Goal: Information Seeking & Learning: Check status

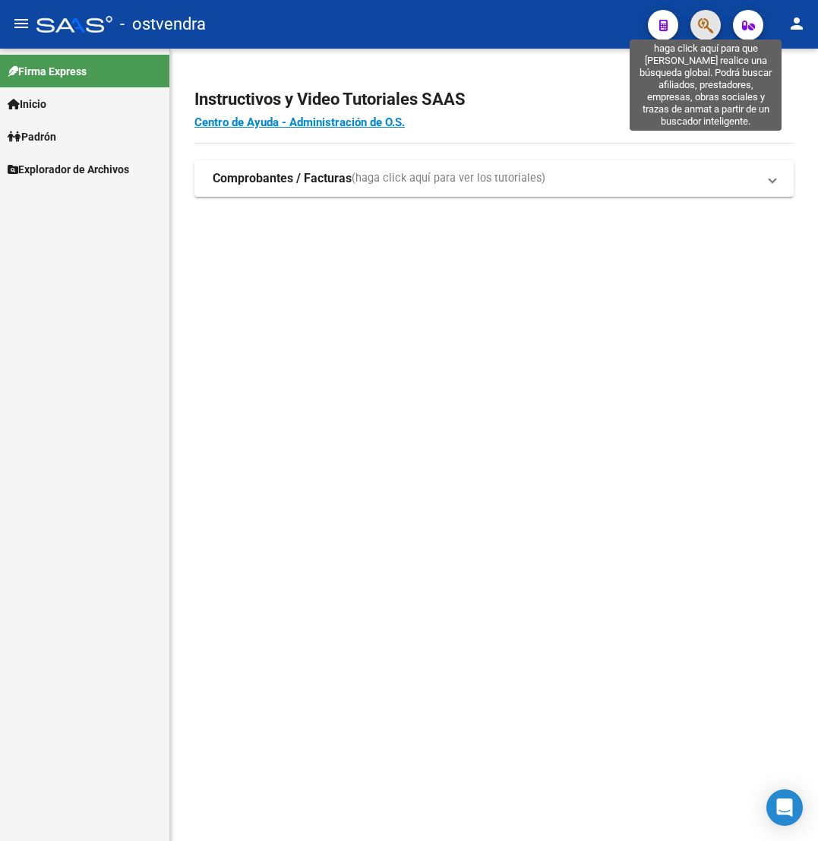
click at [707, 33] on icon "button" at bounding box center [705, 25] width 15 height 17
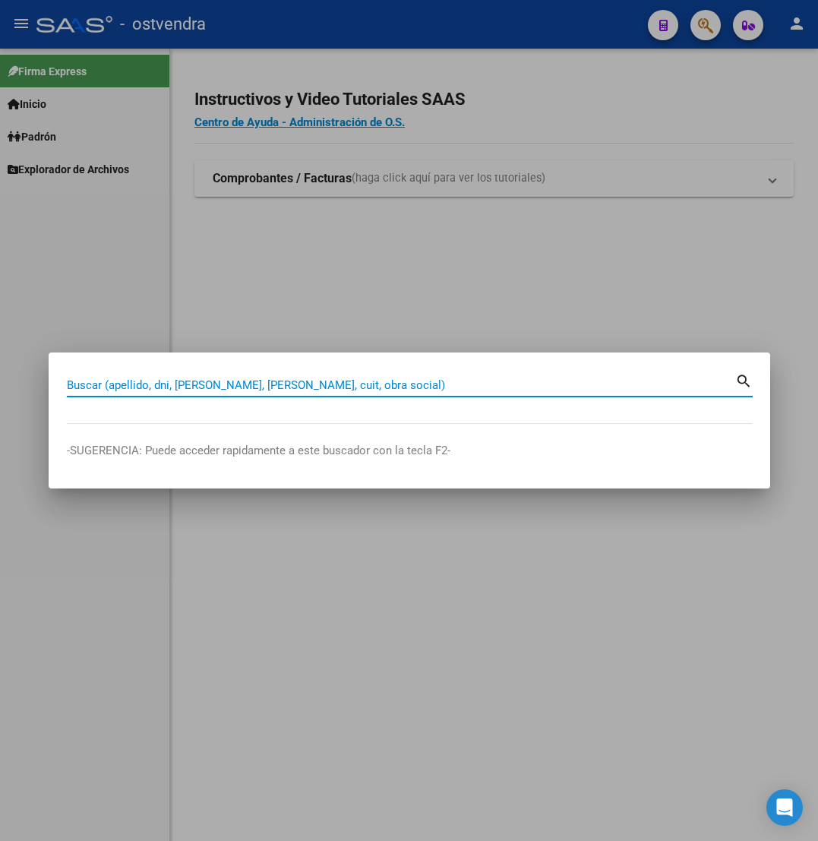
click at [406, 381] on input "Buscar (apellido, dni, [PERSON_NAME], [PERSON_NAME], cuit, obra social)" at bounding box center [401, 385] width 668 height 14
type input "55045929"
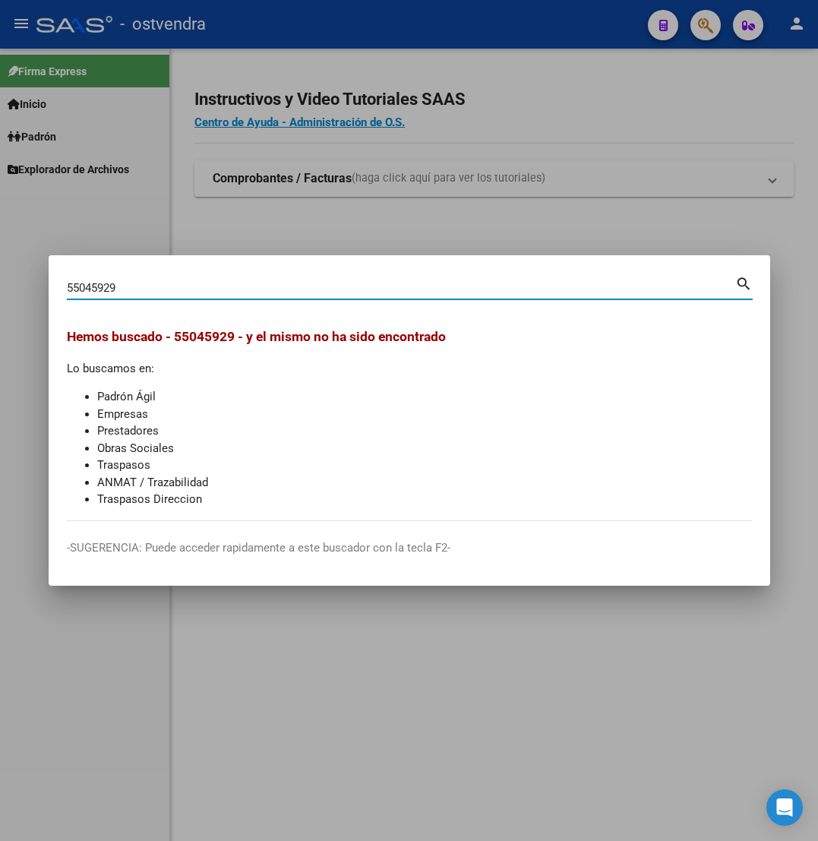
click at [482, 158] on div at bounding box center [409, 420] width 818 height 841
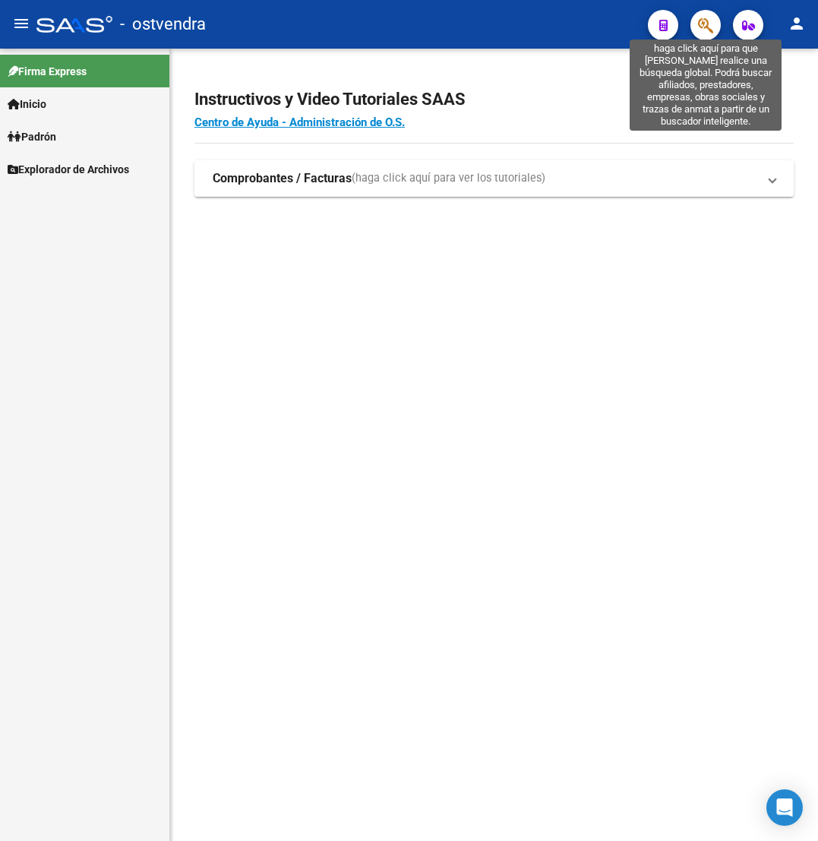
click at [709, 30] on icon "button" at bounding box center [705, 25] width 15 height 17
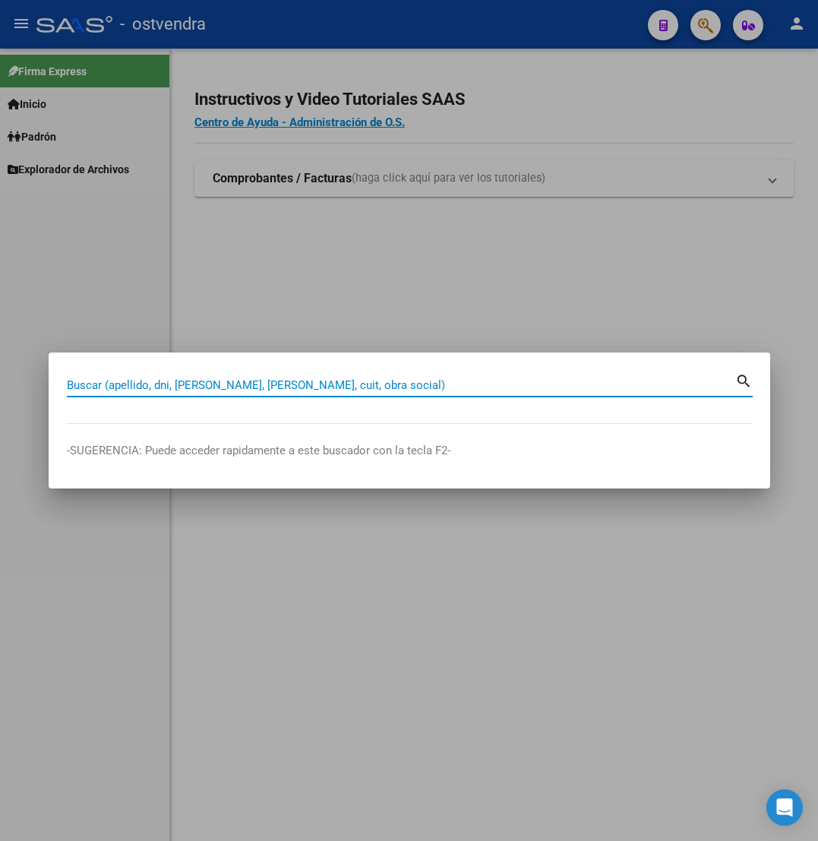
paste input "58573747"
type input "58573747"
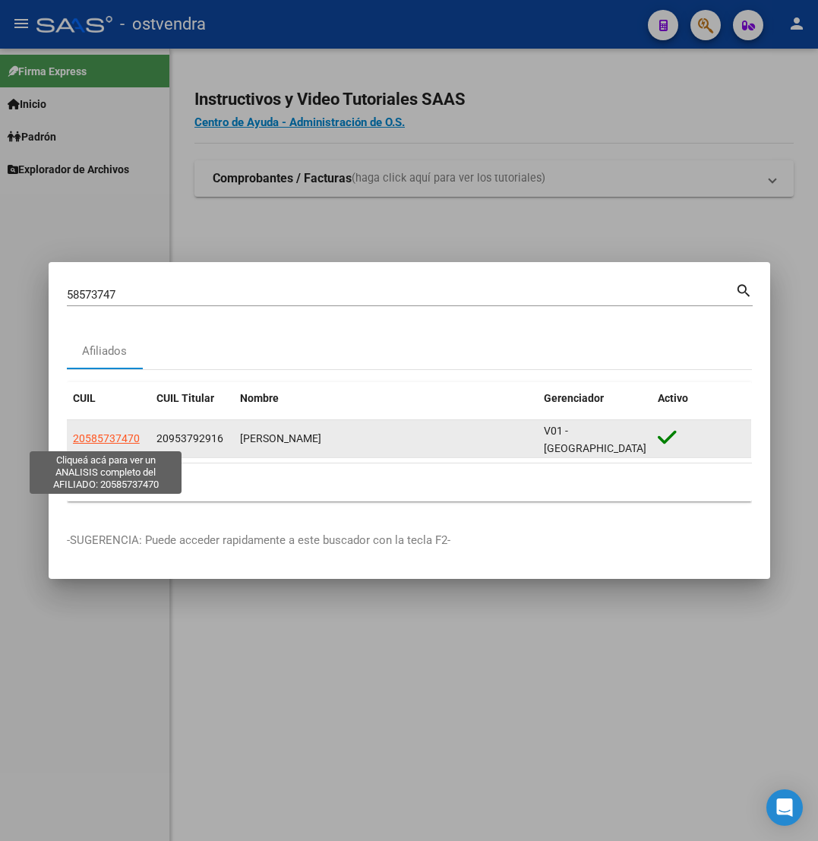
click at [100, 435] on span "20585737470" at bounding box center [106, 438] width 67 height 12
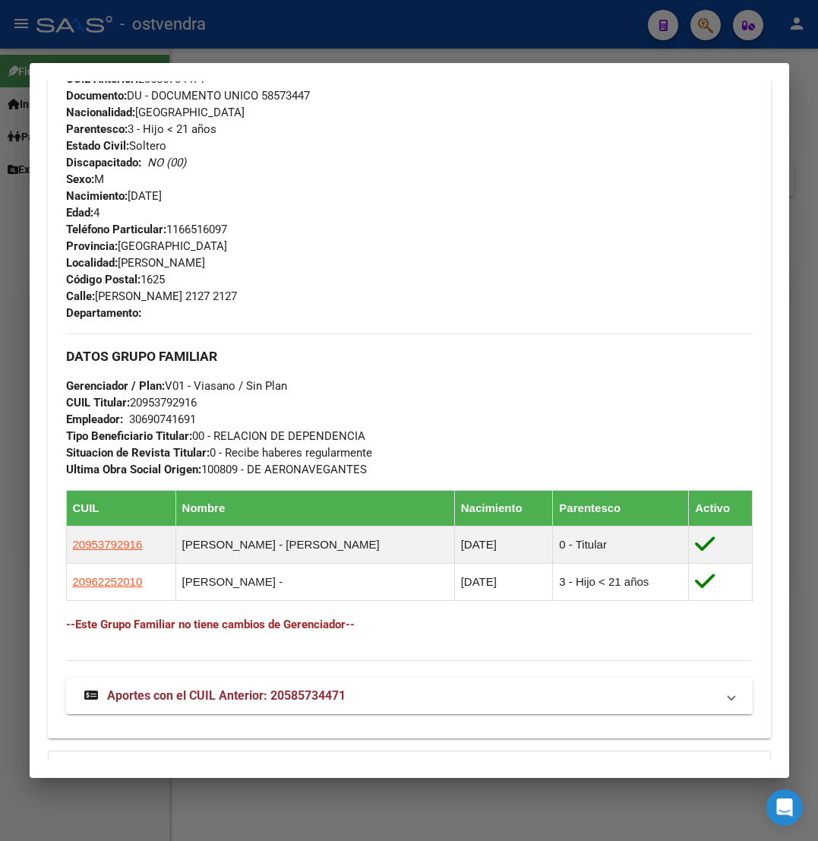
scroll to position [570, 0]
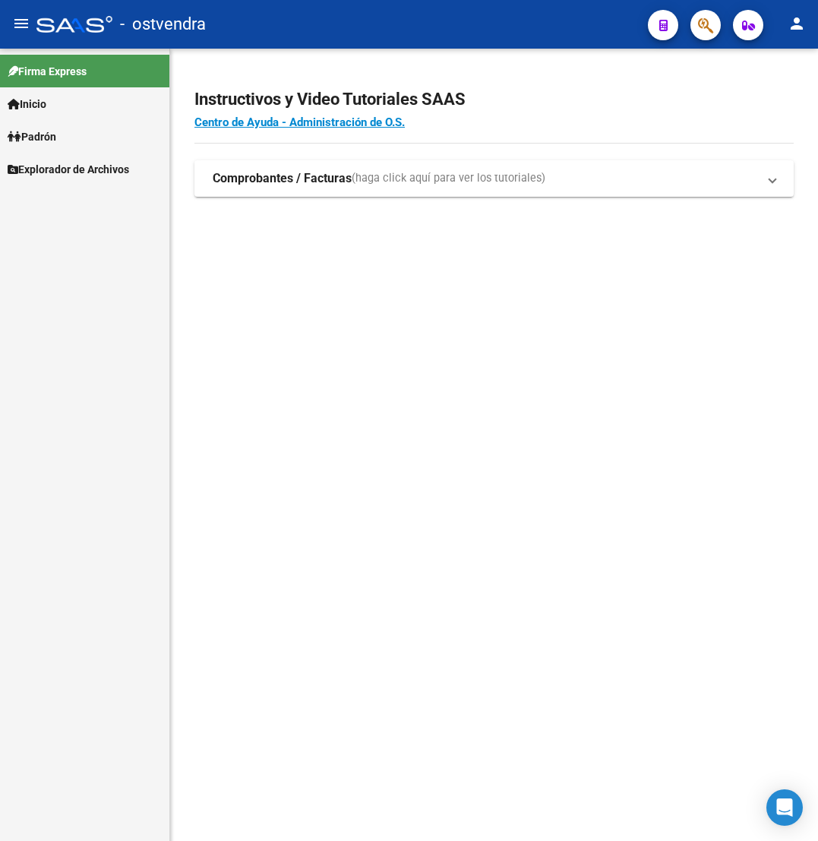
click at [55, 163] on span "Explorador de Archivos" at bounding box center [69, 169] width 122 height 17
click at [41, 207] on link "ARCA" at bounding box center [84, 201] width 169 height 33
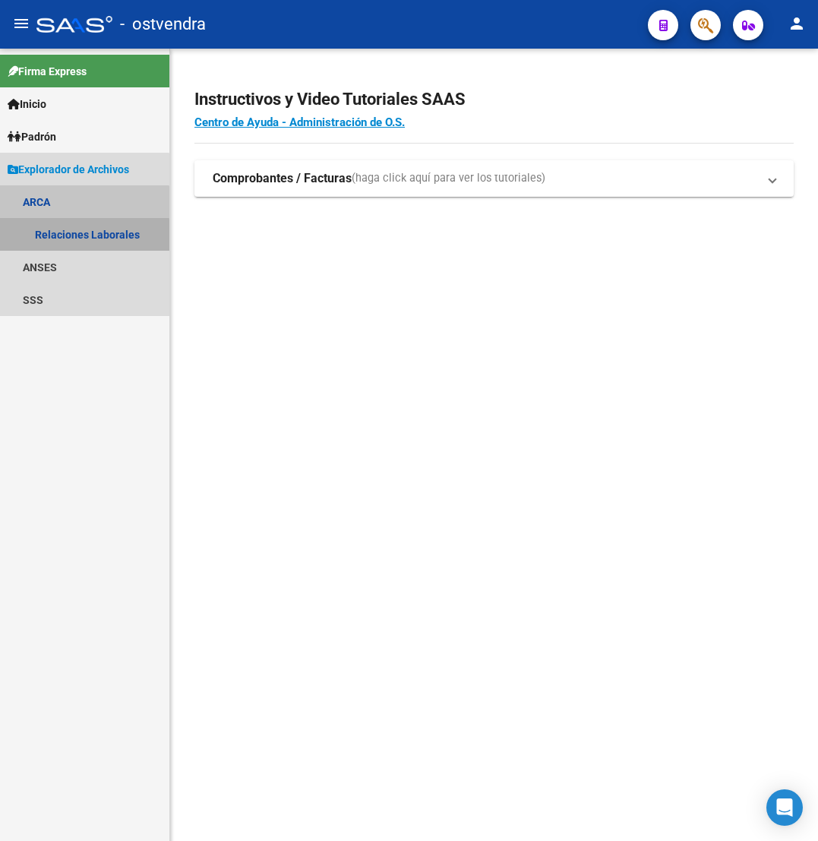
click at [69, 237] on link "Relaciones Laborales" at bounding box center [84, 234] width 169 height 33
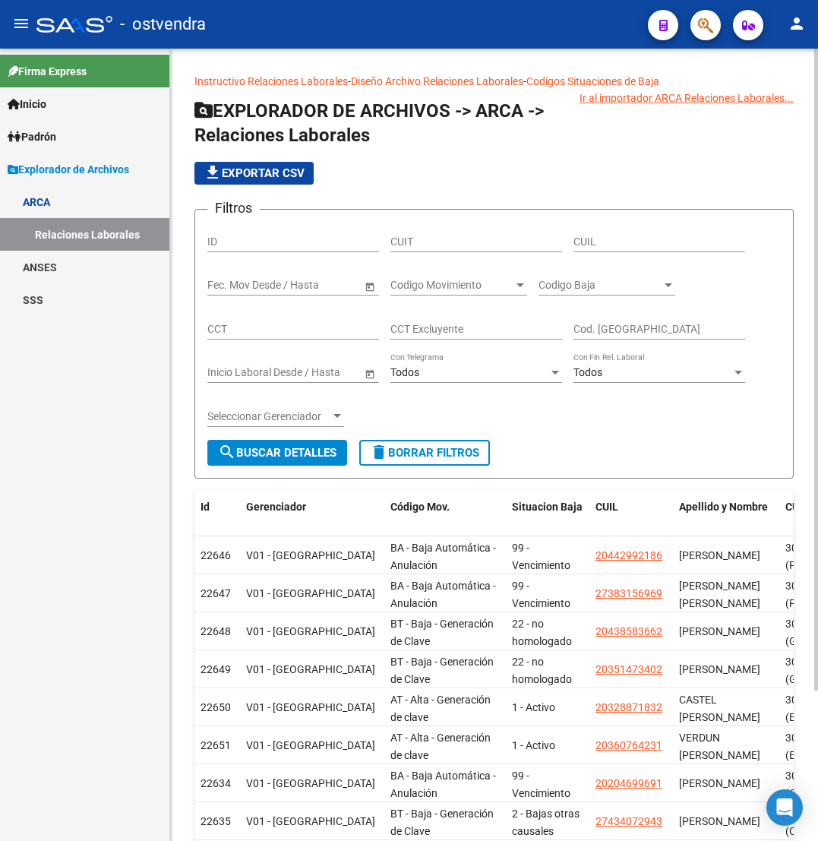
click at [629, 249] on div "CUIL" at bounding box center [659, 237] width 172 height 30
paste input "20-42154596-1"
click at [317, 449] on span "search Buscar Detalles" at bounding box center [277, 453] width 118 height 14
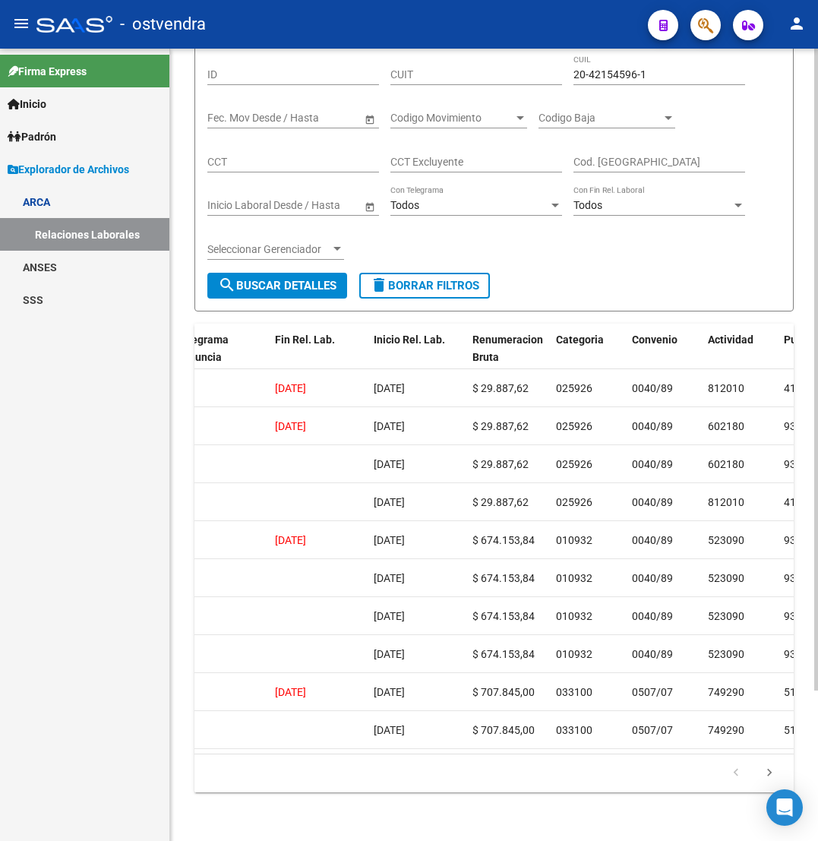
scroll to position [71, 0]
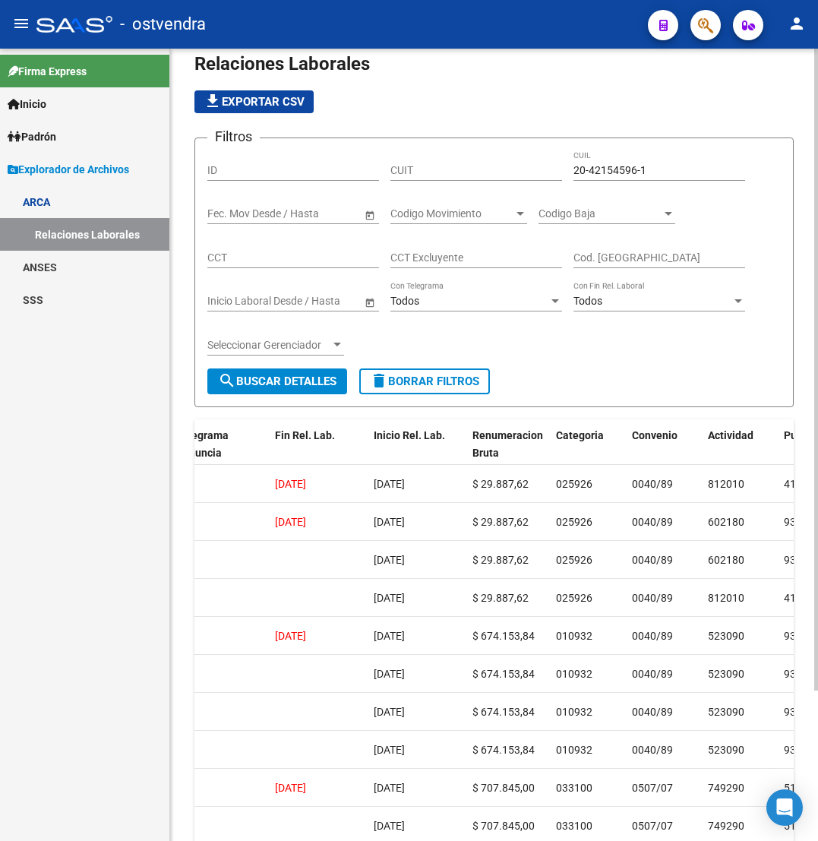
click at [643, 169] on input "20-42154596-1" at bounding box center [659, 170] width 172 height 13
paste input "2"
click at [625, 167] on input "20-42154596-2" at bounding box center [659, 170] width 172 height 13
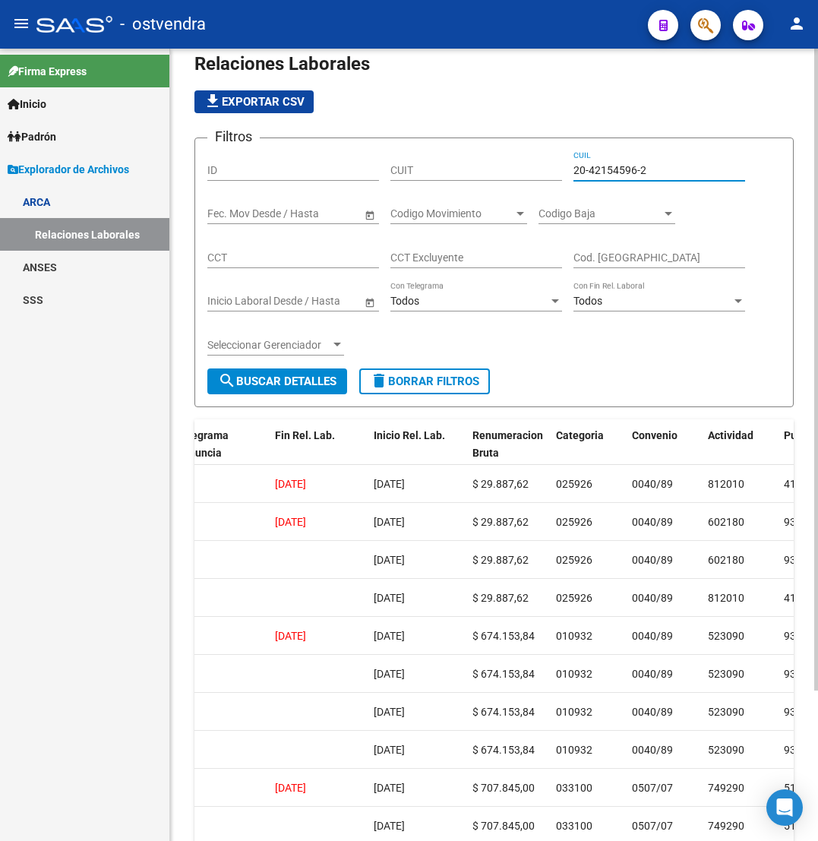
click at [625, 167] on input "20-42154596-2" at bounding box center [659, 170] width 172 height 13
paste input "803045"
click at [269, 381] on span "search Buscar Detalles" at bounding box center [277, 381] width 118 height 14
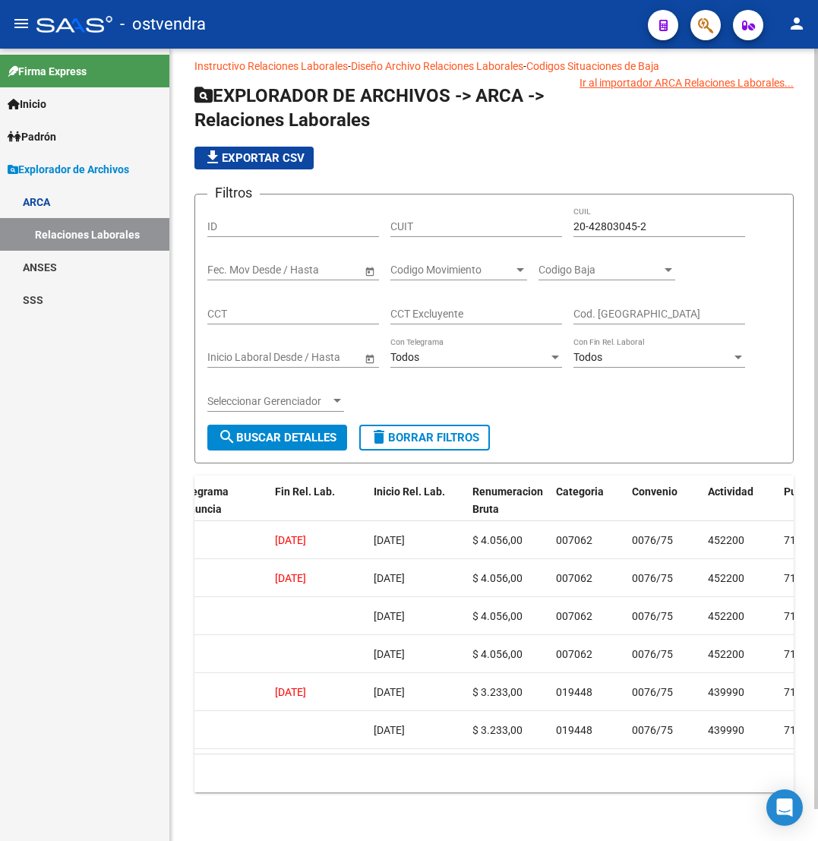
scroll to position [34, 0]
click at [586, 220] on input "20-42803045-2" at bounding box center [659, 226] width 172 height 13
paste input "20429221-9"
click at [245, 431] on span "search Buscar Detalles" at bounding box center [277, 438] width 118 height 14
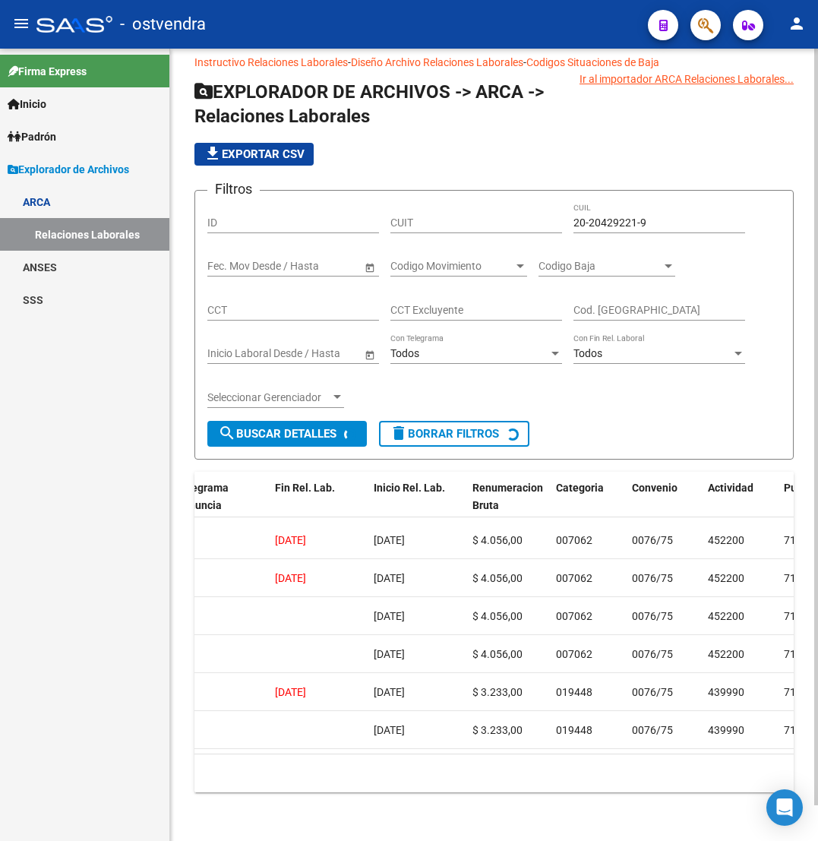
scroll to position [0, 0]
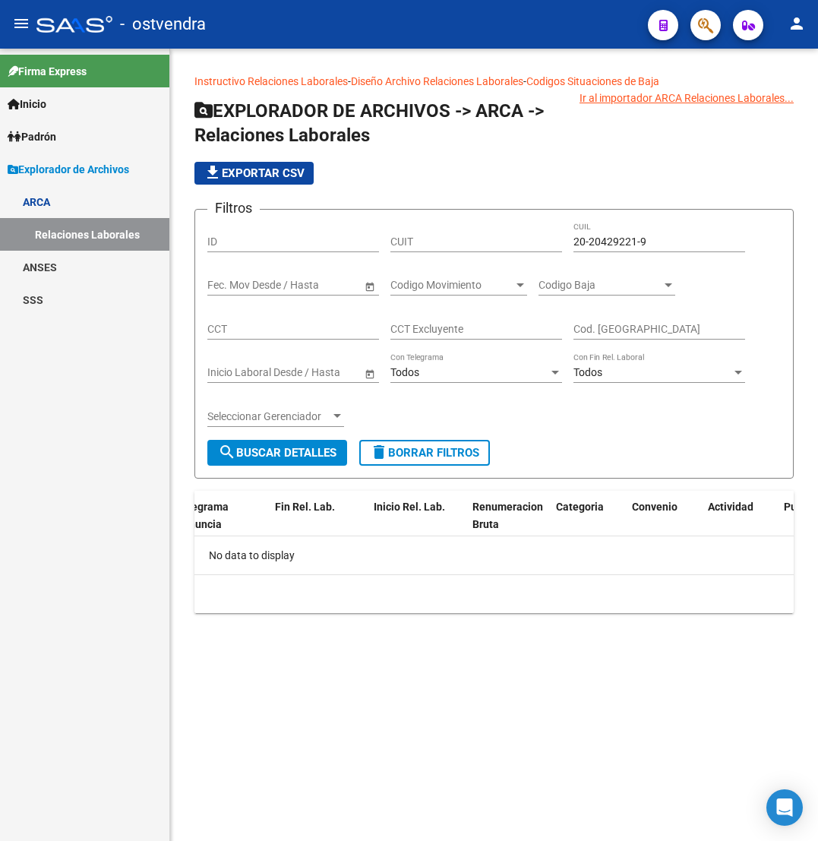
click at [614, 242] on input "20-20429221-9" at bounding box center [659, 241] width 172 height 13
paste input "42922197"
click at [276, 449] on span "search Buscar Detalles" at bounding box center [277, 453] width 118 height 14
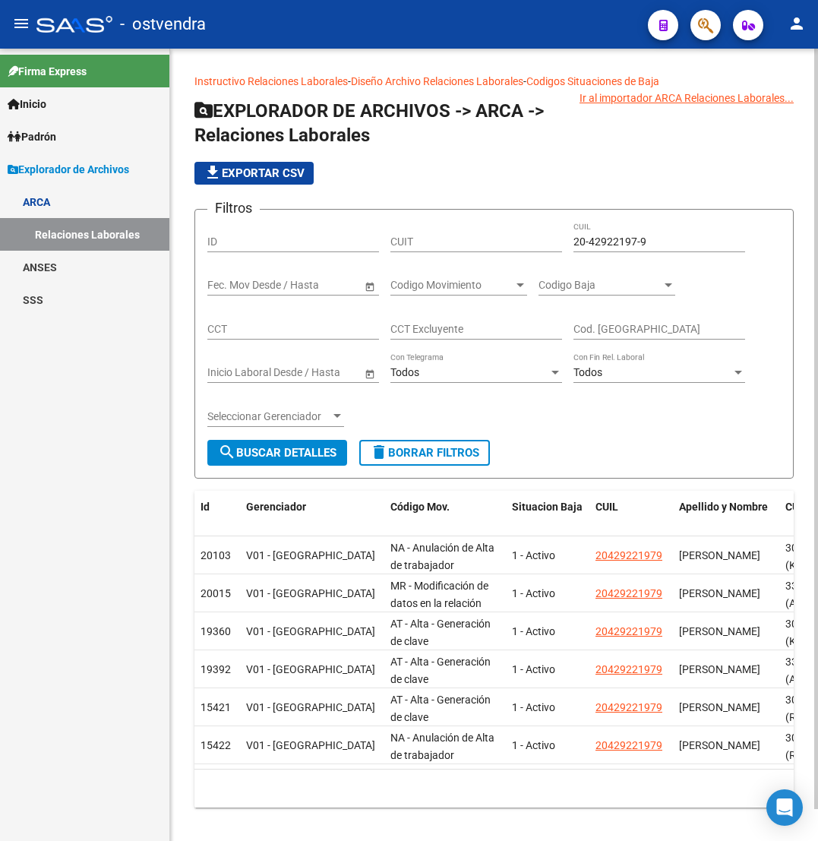
click at [586, 240] on input "20-42922197-9" at bounding box center [659, 241] width 172 height 13
paste input "20433866-6"
click at [608, 245] on input "20-20433866-6" at bounding box center [659, 241] width 172 height 13
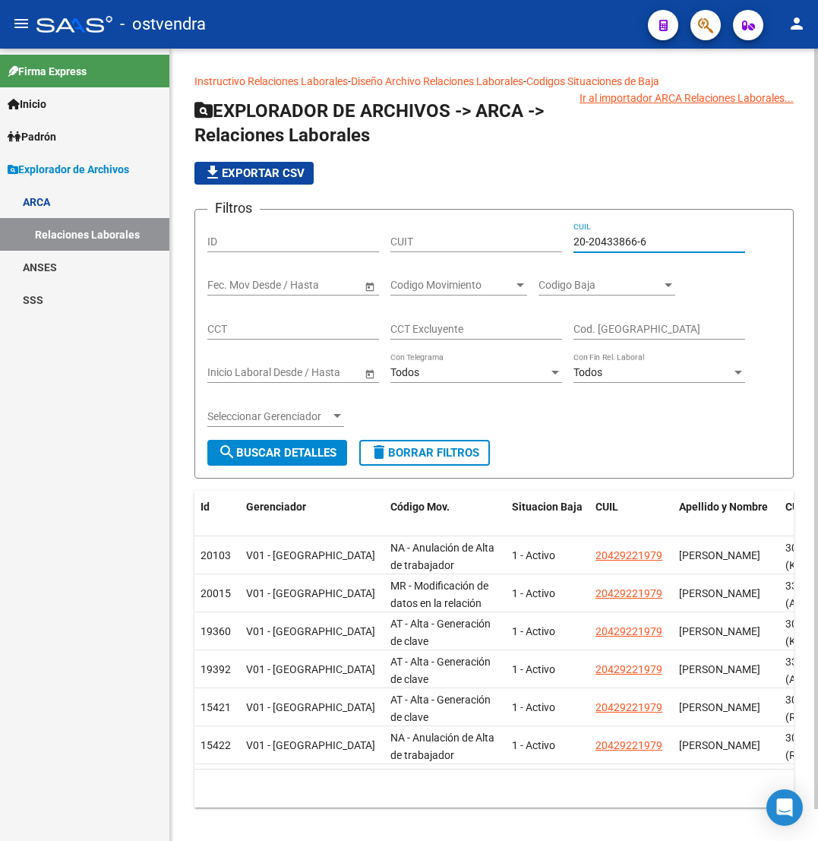
click at [608, 245] on input "20-20433866-6" at bounding box center [659, 241] width 172 height 13
paste input "43386668-2"
click at [299, 453] on span "search Buscar Detalles" at bounding box center [277, 453] width 118 height 14
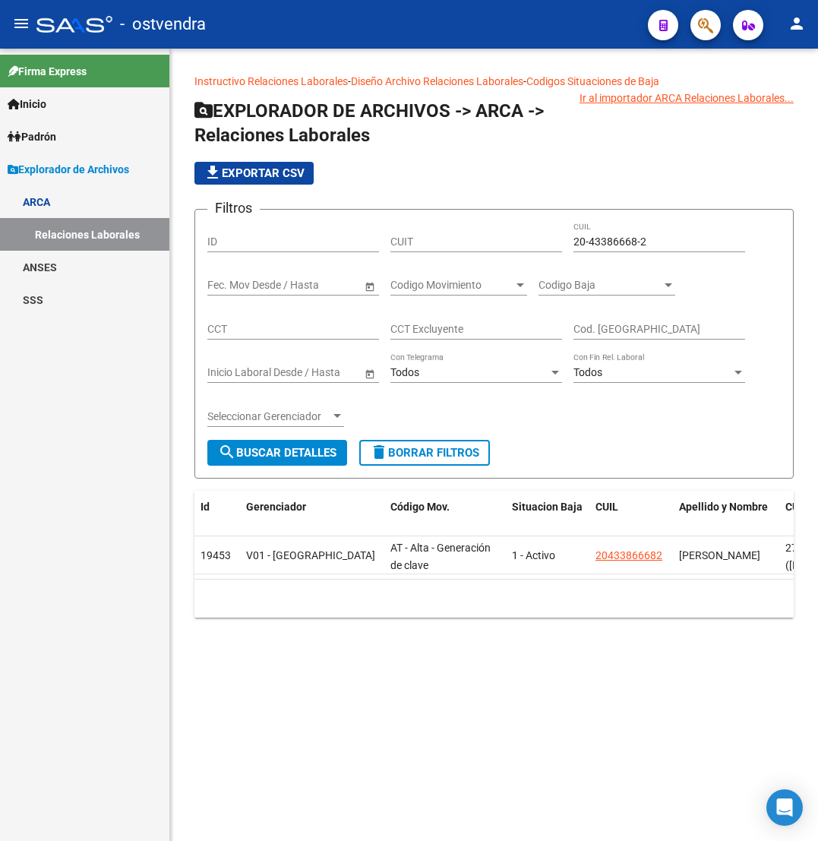
click at [602, 231] on div "20-43386668-2 CUIL" at bounding box center [659, 237] width 172 height 30
click at [608, 237] on input "20-43386668-2" at bounding box center [659, 241] width 172 height 13
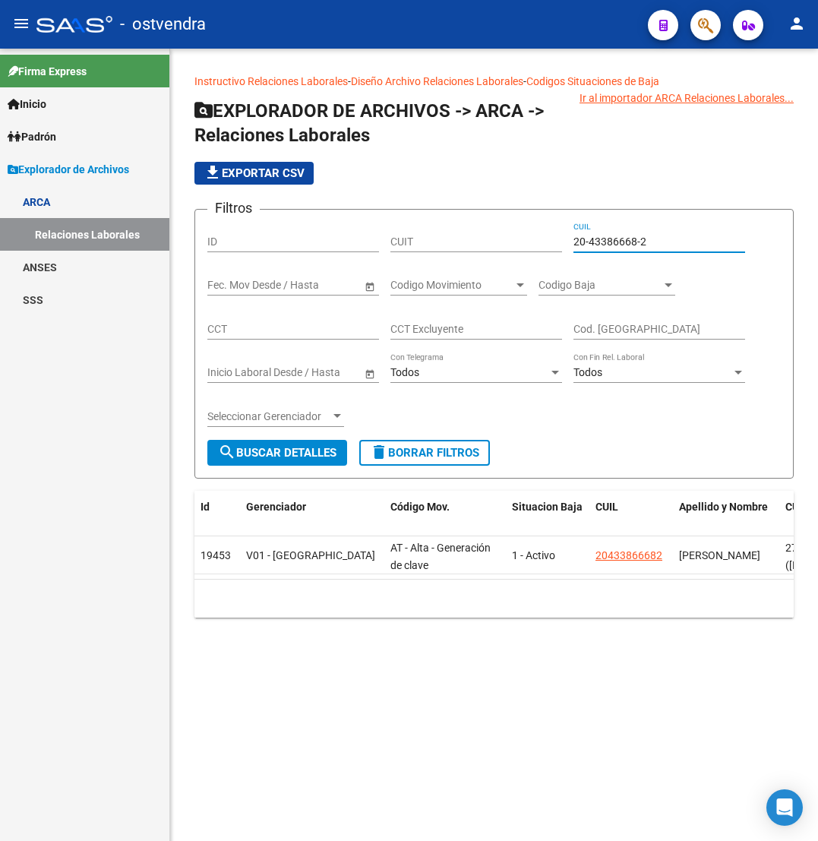
click at [608, 237] on input "20-43386668-2" at bounding box center [659, 241] width 172 height 13
paste input "5177060-9"
click at [292, 451] on span "search Buscar Detalles" at bounding box center [277, 453] width 118 height 14
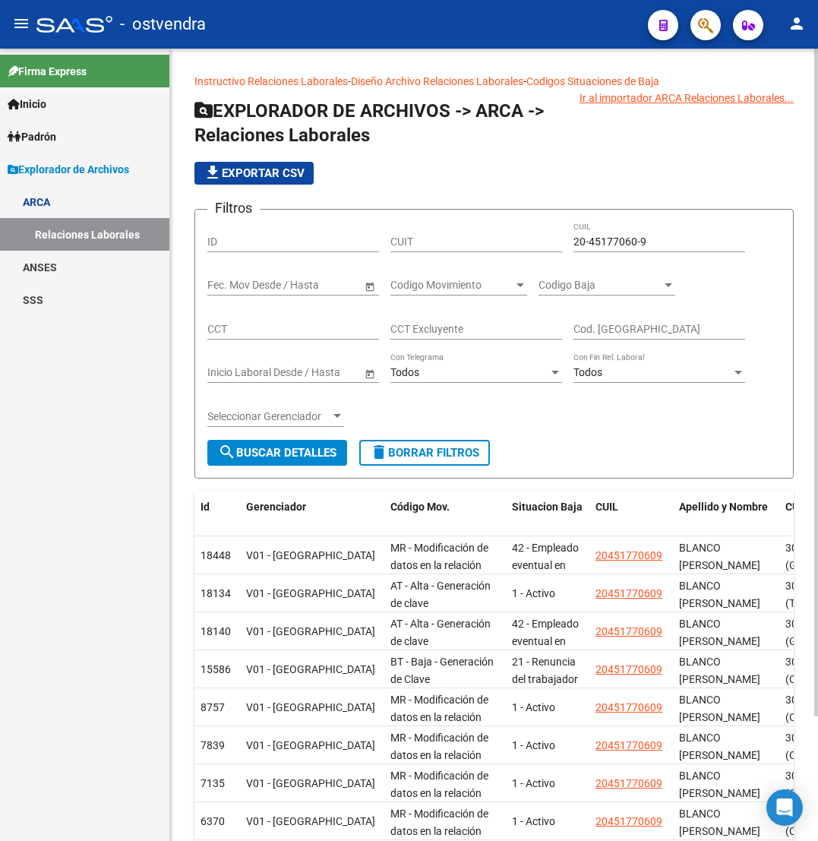
click at [722, 447] on form "Filtros ID CUIT 20-45177060-9 CUIL Fecha inicio – Fecha fin Fec. Mov Desde / Ha…" at bounding box center [493, 344] width 599 height 270
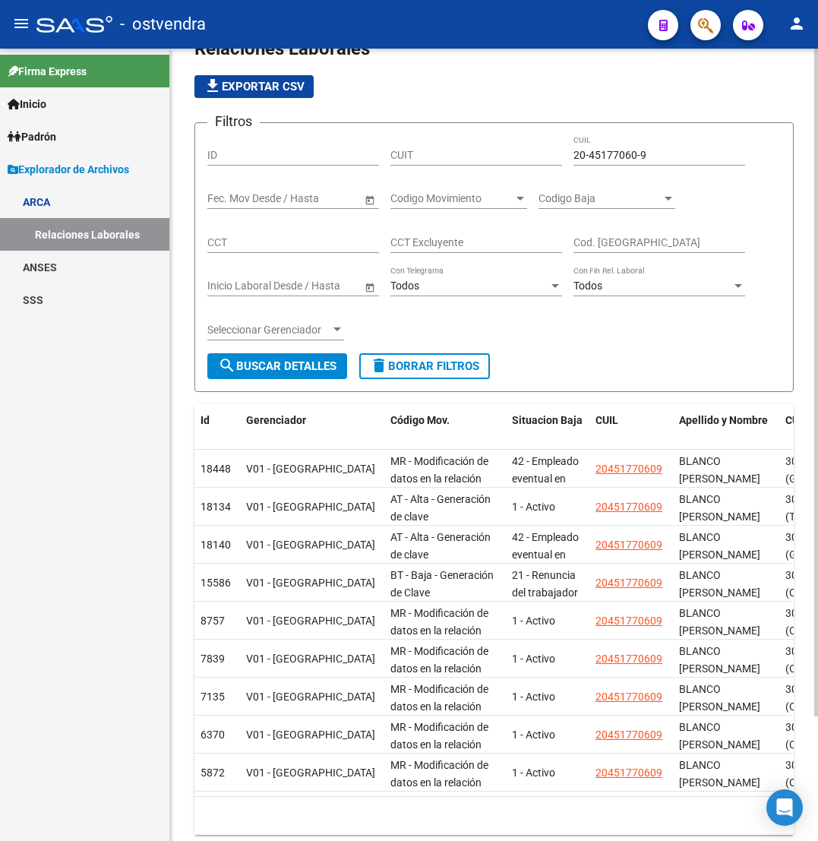
scroll to position [33, 0]
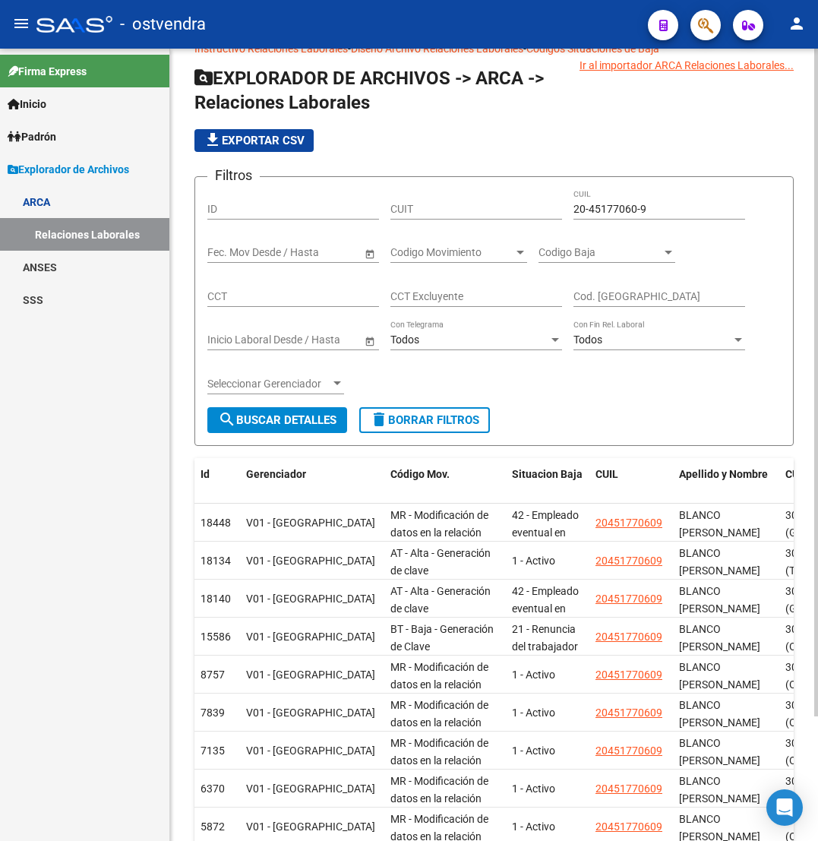
click at [629, 213] on input "20-45177060-9" at bounding box center [659, 209] width 172 height 13
paste input "20459059-0"
click at [605, 210] on input "20-20459059-0" at bounding box center [659, 209] width 172 height 13
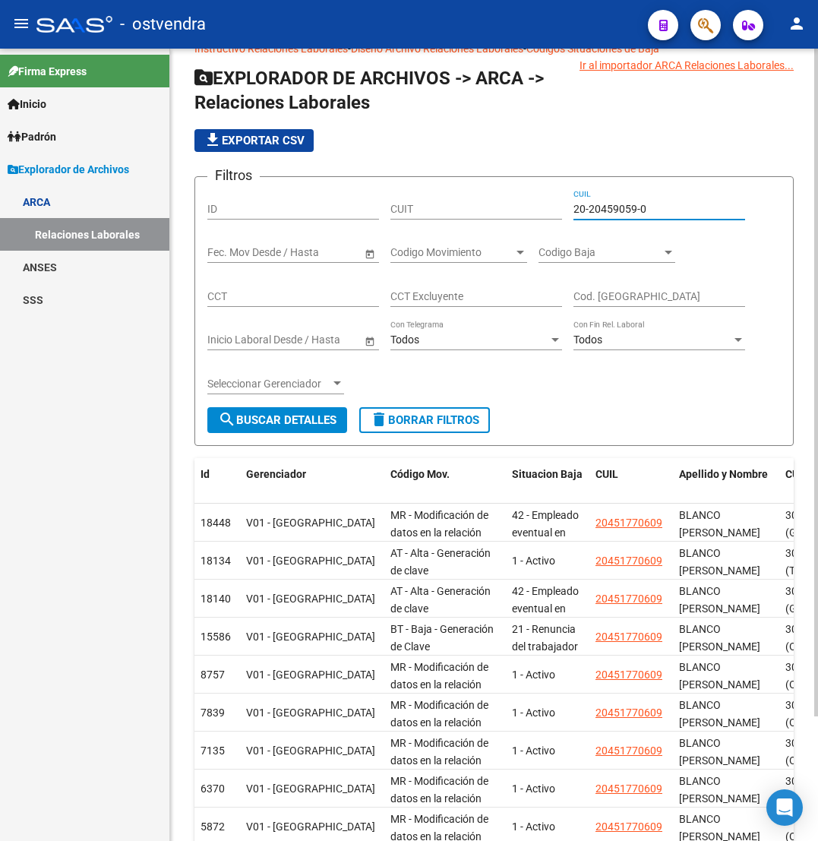
click at [605, 210] on input "20-20459059-0" at bounding box center [659, 209] width 172 height 13
paste input "45905903-3"
click at [306, 409] on button "search Buscar Detalles" at bounding box center [277, 420] width 140 height 26
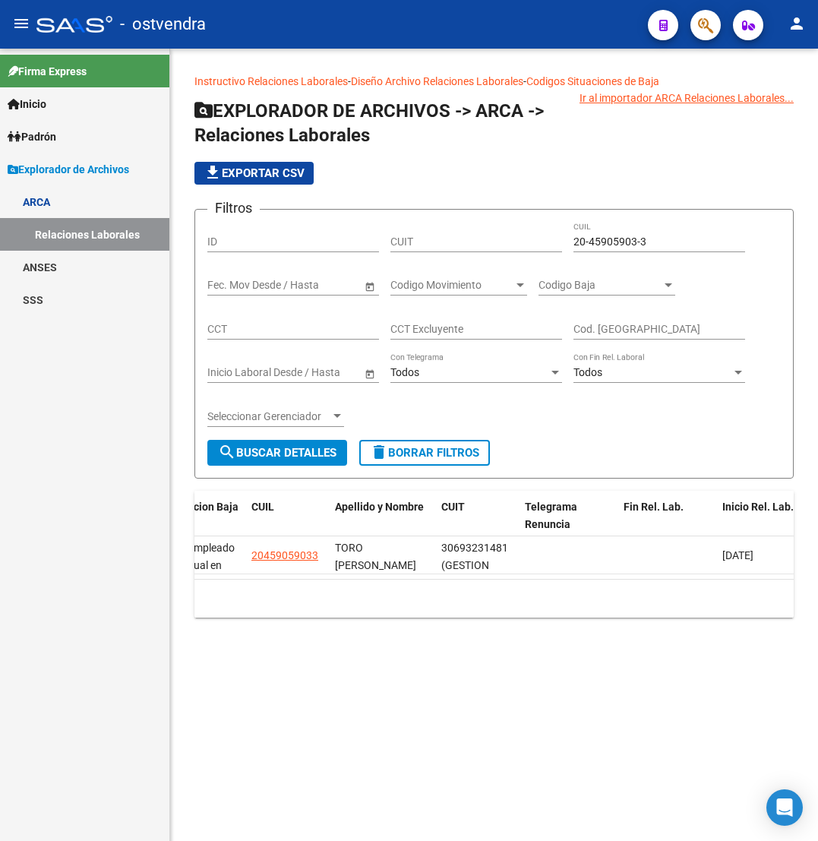
scroll to position [0, 0]
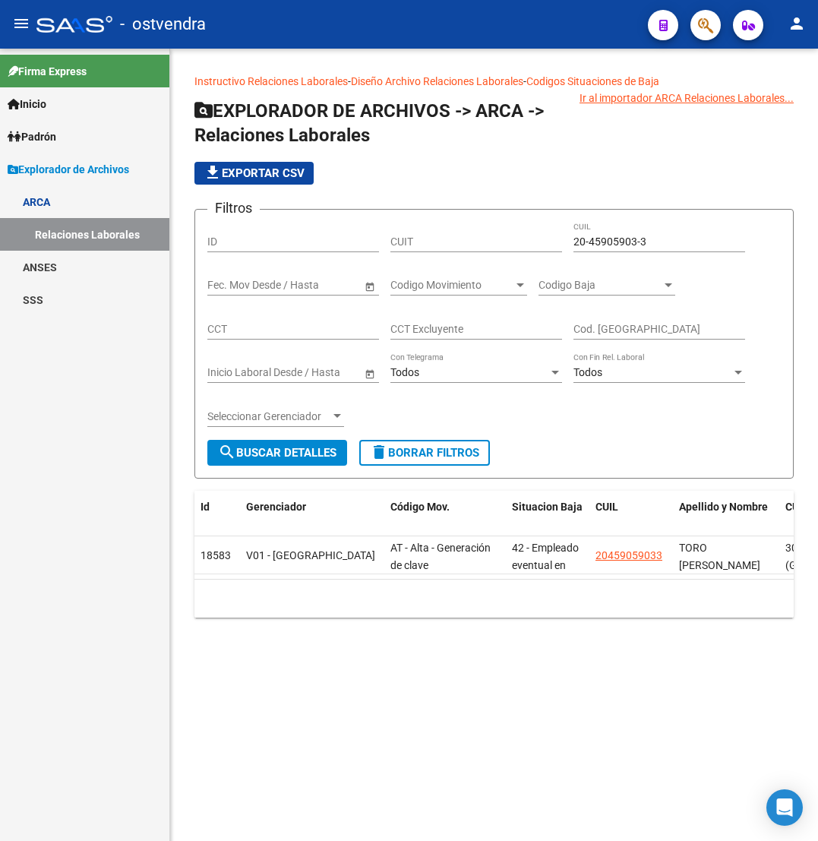
click at [593, 237] on input "20-45905903-3" at bounding box center [659, 241] width 172 height 13
paste input "6096932-9"
click at [290, 440] on button "search Buscar Detalles" at bounding box center [277, 453] width 140 height 26
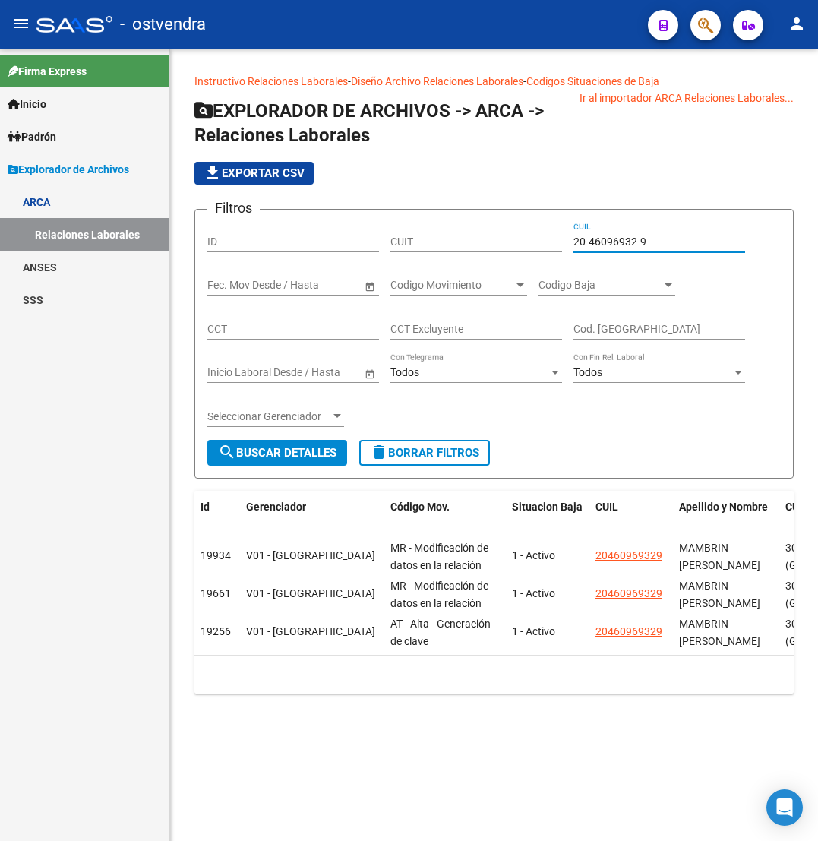
click at [620, 242] on input "20-46096932-9" at bounding box center [659, 241] width 172 height 13
paste input "95322785-2"
click at [319, 451] on span "search Buscar Detalles" at bounding box center [277, 453] width 118 height 14
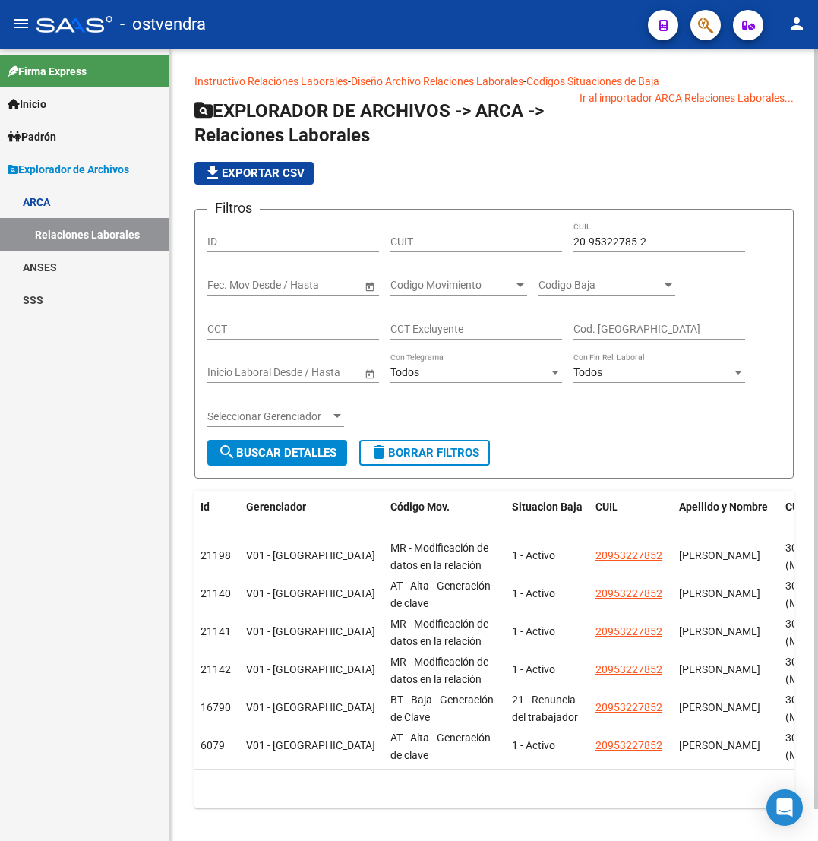
drag, startPoint x: 374, startPoint y: 791, endPoint x: 409, endPoint y: 791, distance: 34.9
click at [409, 791] on div "10 total 1" at bounding box center [493, 788] width 599 height 38
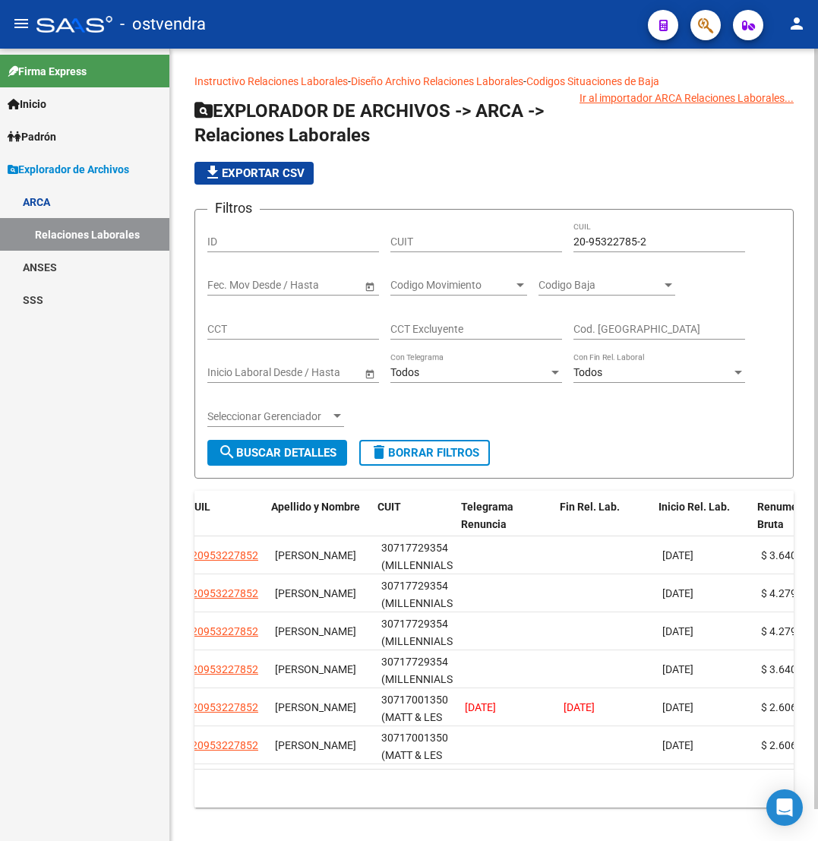
scroll to position [0, 412]
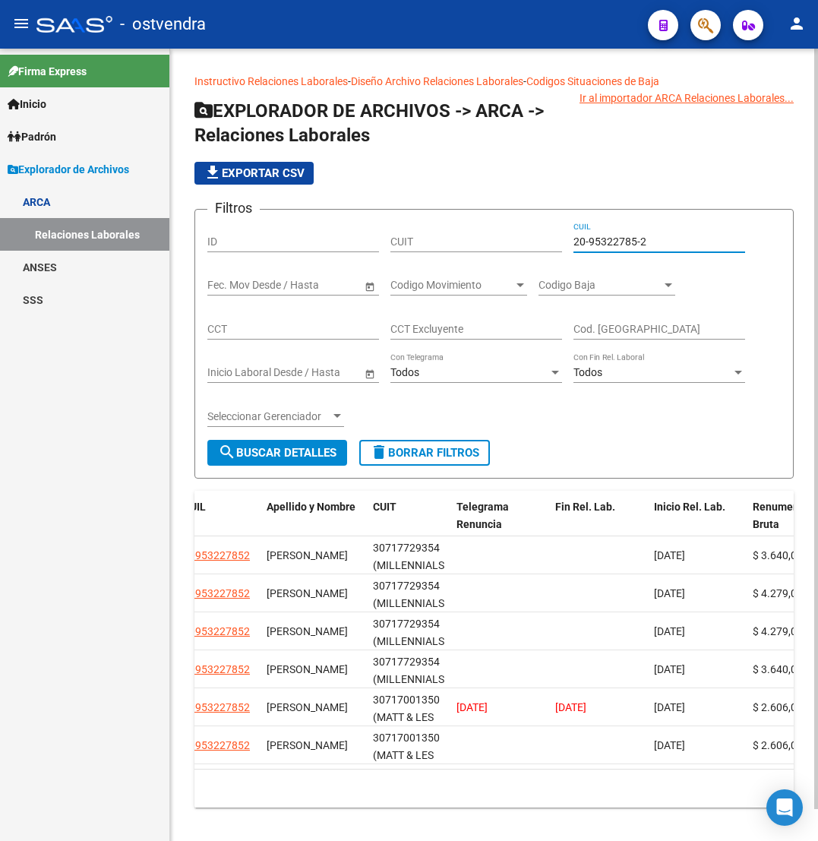
click at [636, 237] on input "20-95322785-2" at bounding box center [659, 241] width 172 height 13
paste input "7-34631105-9"
click at [317, 460] on button "search Buscar Detalles" at bounding box center [277, 453] width 140 height 26
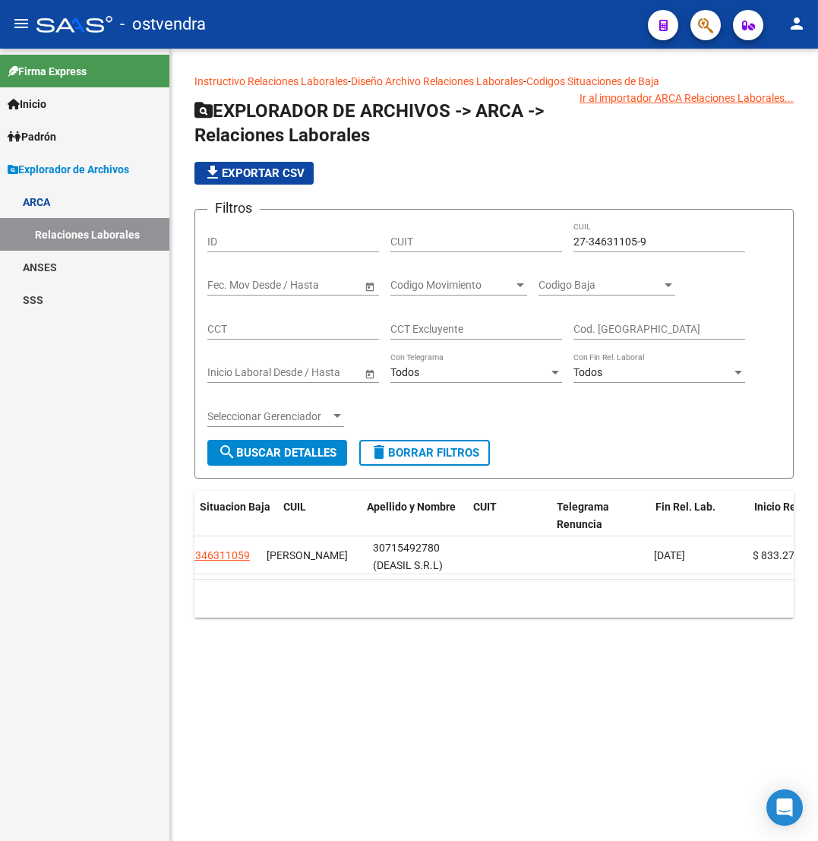
scroll to position [0, 0]
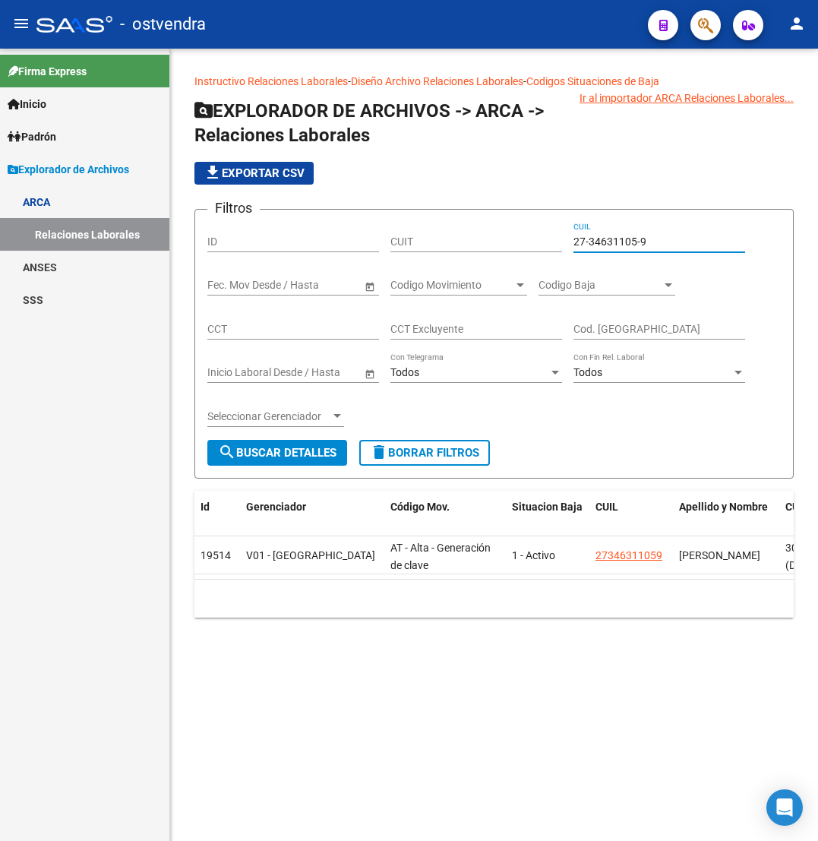
click at [624, 242] on input "27-34631105-9" at bounding box center [659, 241] width 172 height 13
paste input "27406640-3"
click at [583, 245] on input "27-27406640-3" at bounding box center [659, 241] width 172 height 13
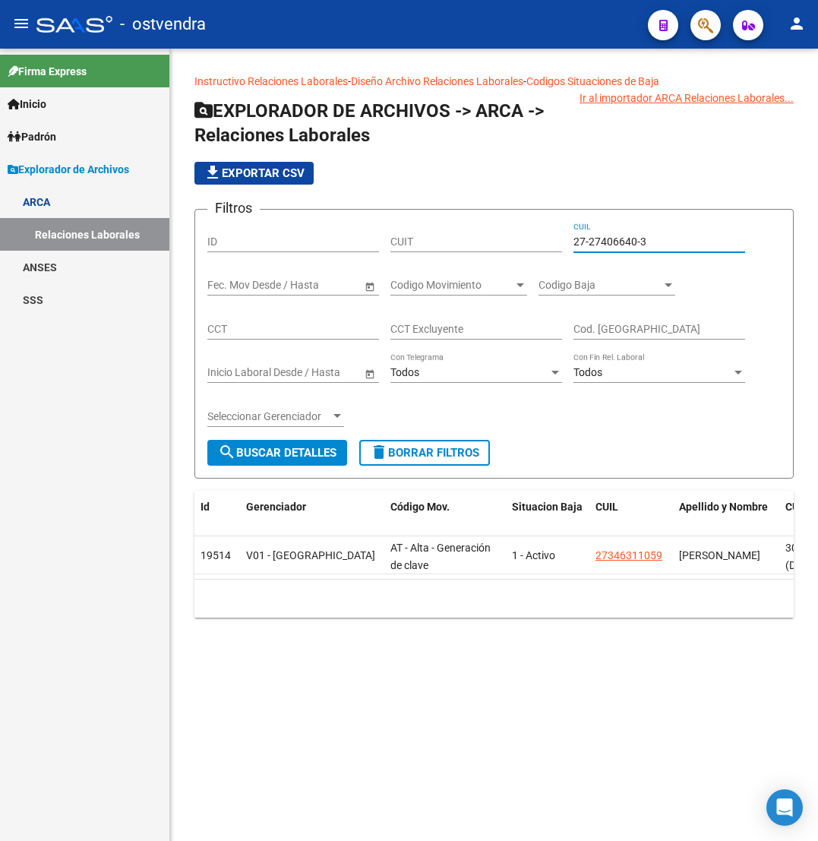
click at [583, 245] on input "27-27406640-3" at bounding box center [659, 241] width 172 height 13
paste input "40664030-8"
type input "27-40664030-8"
click at [270, 449] on span "search Buscar Detalles" at bounding box center [277, 453] width 118 height 14
click at [697, 27] on button "button" at bounding box center [705, 25] width 30 height 30
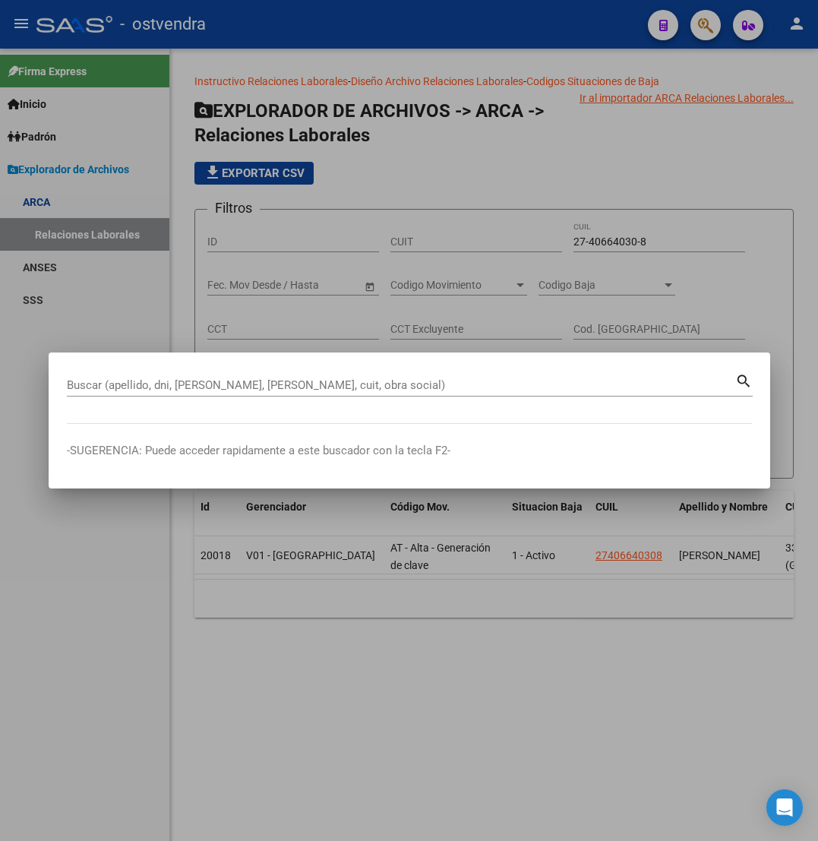
click at [253, 378] on input "Buscar (apellido, dni, [PERSON_NAME], [PERSON_NAME], cuit, obra social)" at bounding box center [401, 385] width 668 height 14
paste input "20433866682"
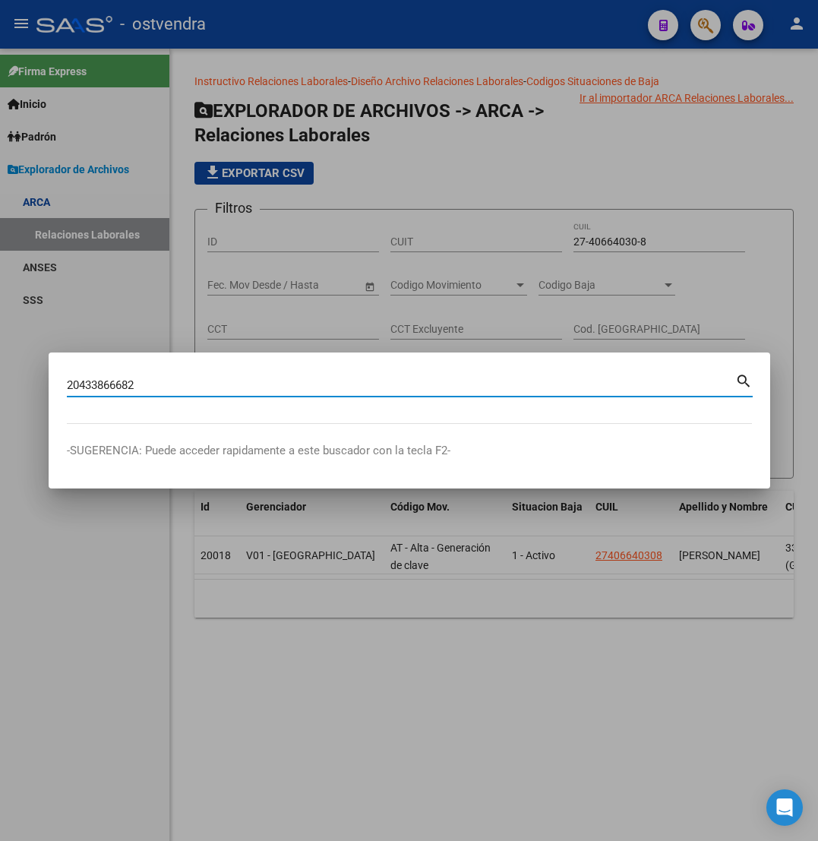
click at [399, 461] on mat-dialog-container "20433866682 Buscar (apellido, dni, [PERSON_NAME], [PERSON_NAME], cuit, obra soc…" at bounding box center [410, 420] width 722 height 136
click at [445, 374] on div "20433866682 Buscar (apellido, dni, cuil, [PERSON_NAME], cuit, obra social)" at bounding box center [401, 385] width 668 height 23
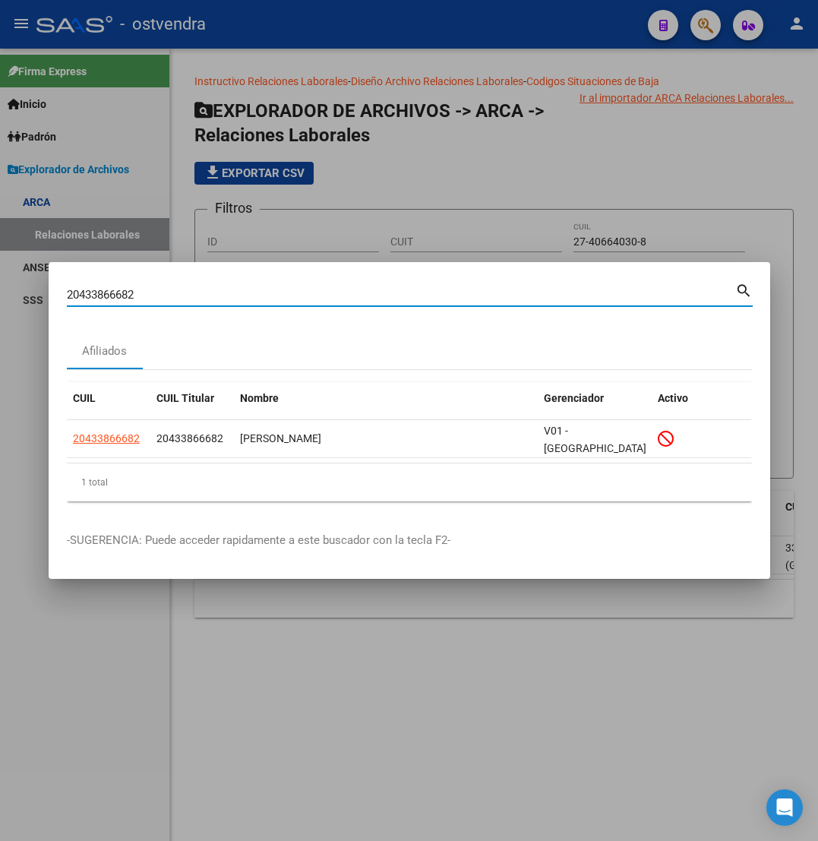
click at [326, 299] on input "20433866682" at bounding box center [401, 295] width 668 height 14
type input "V"
paste input "20460969329"
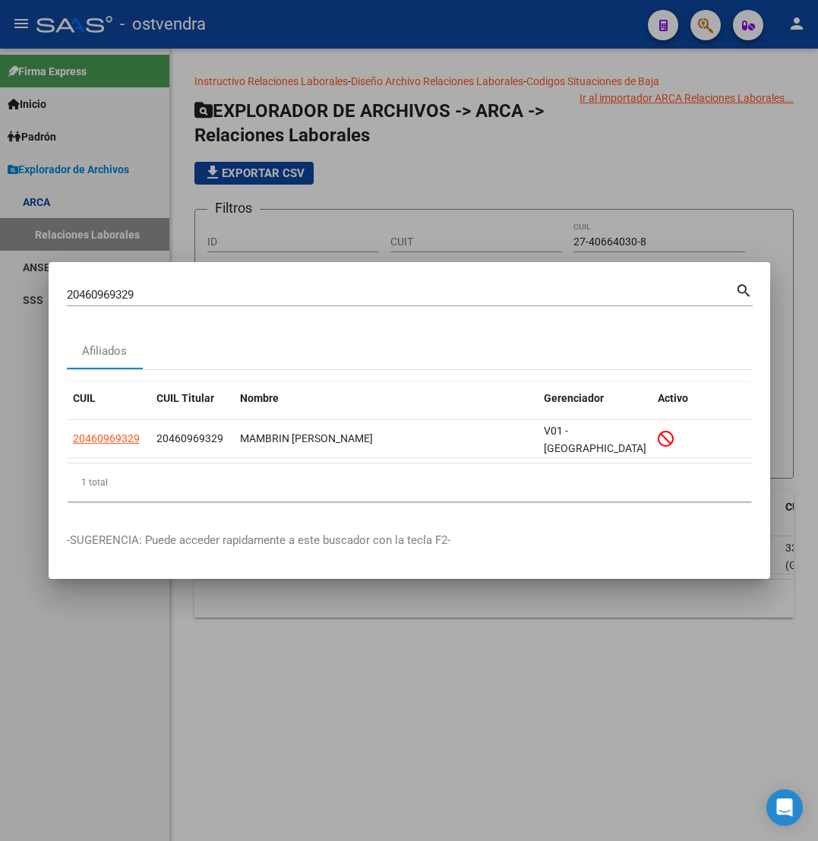
click at [221, 299] on input "20460969329" at bounding box center [401, 295] width 668 height 14
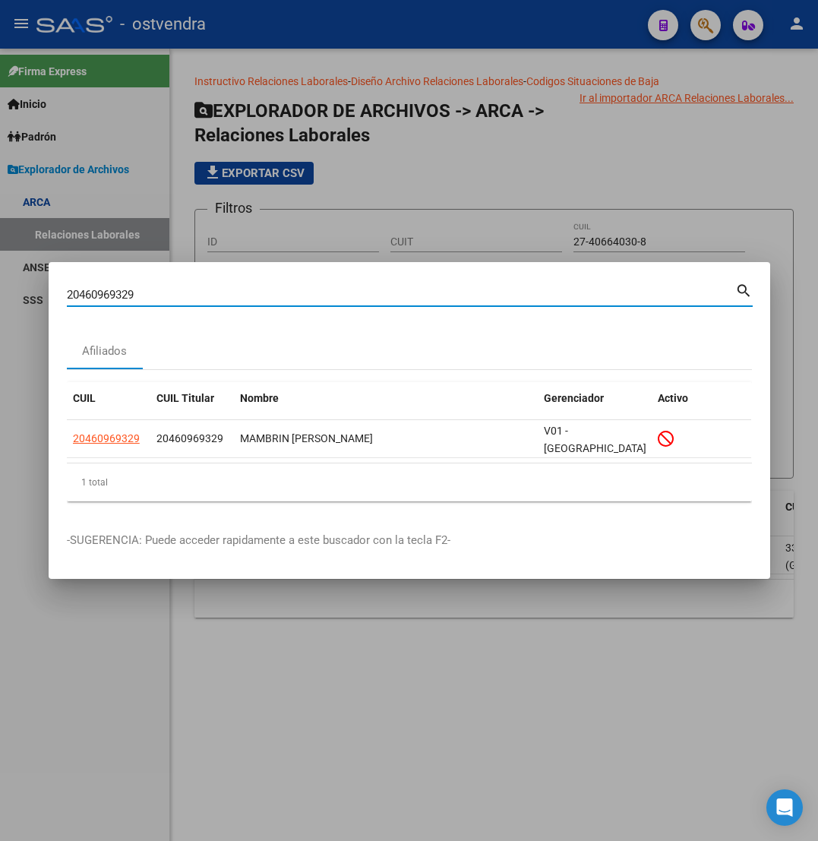
click at [221, 299] on input "20460969329" at bounding box center [401, 295] width 668 height 14
paste input "953227852"
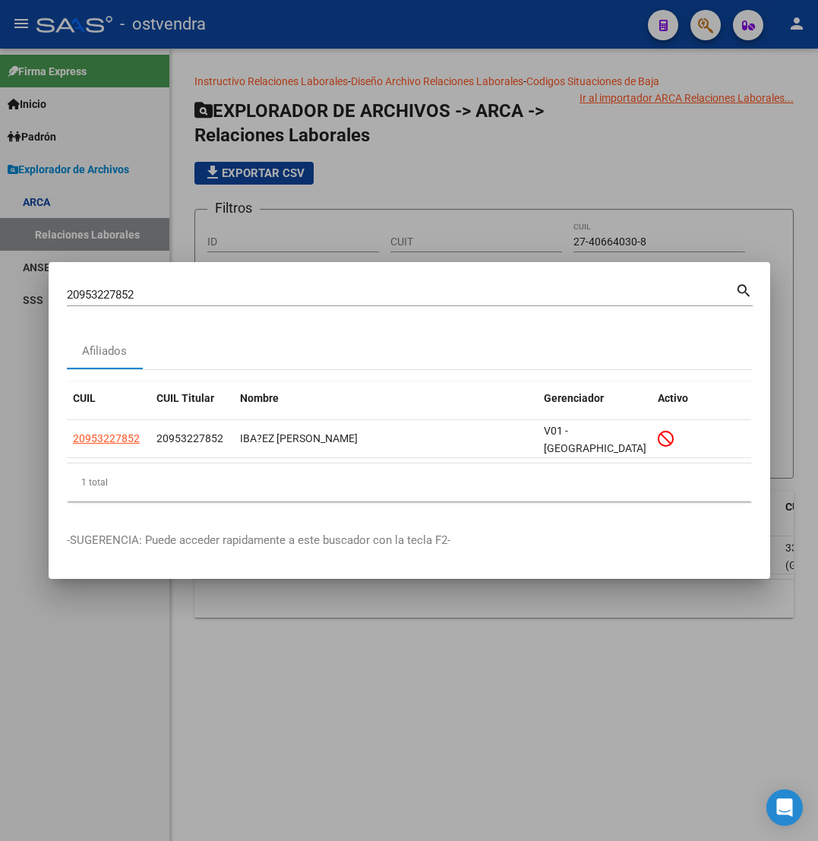
click at [369, 302] on input "20953227852" at bounding box center [401, 295] width 668 height 14
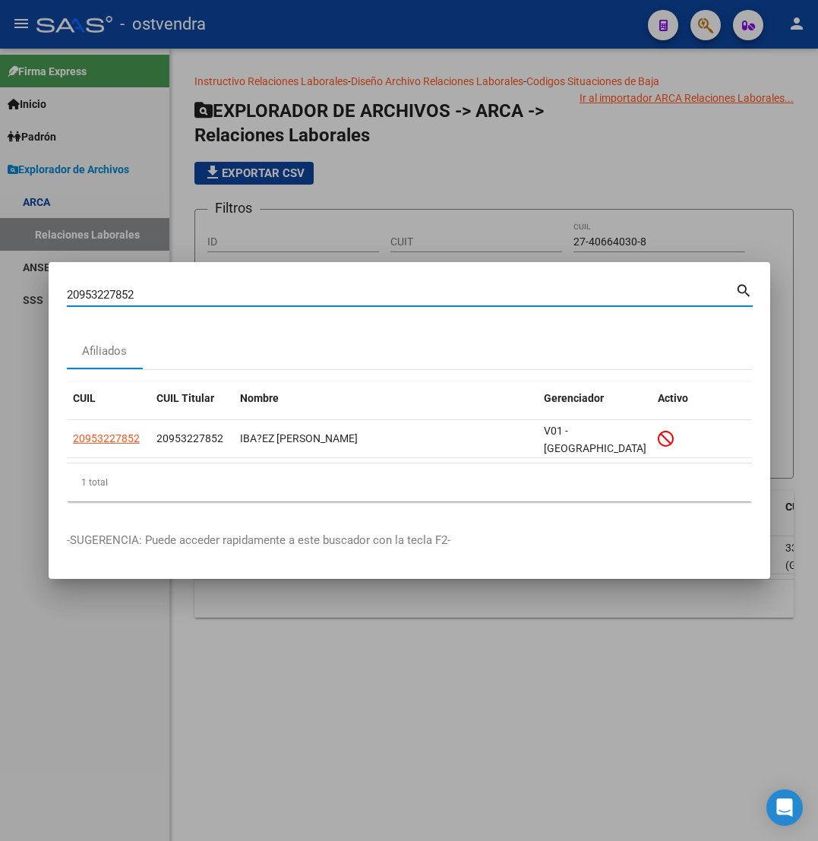
click at [369, 302] on input "20953227852" at bounding box center [401, 295] width 668 height 14
paste input "7346311059"
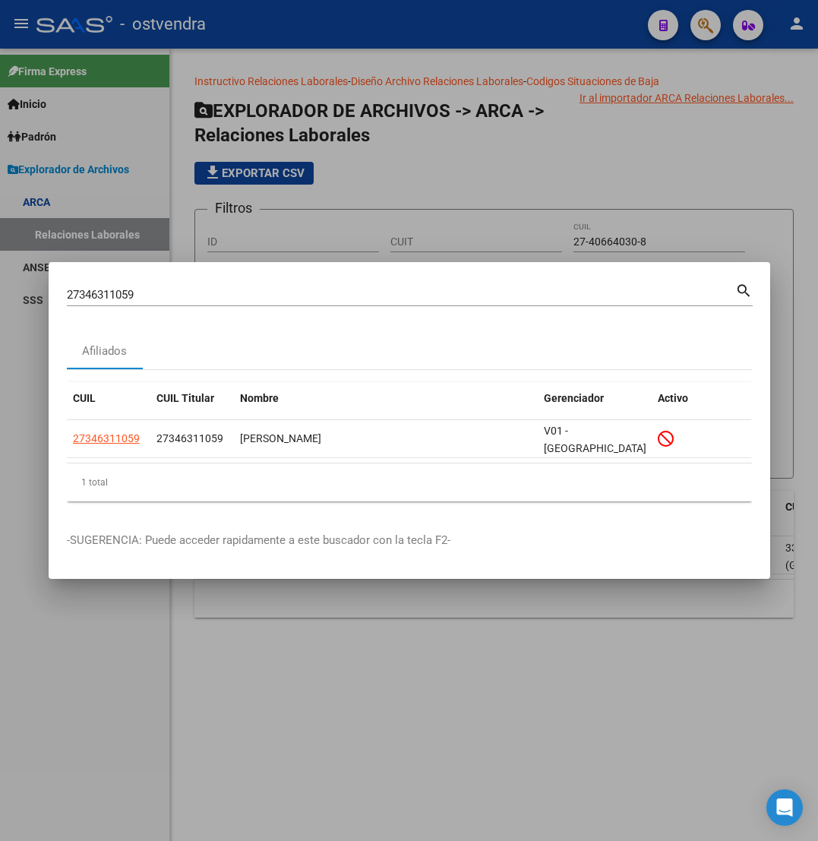
click at [358, 340] on div "Afiliados" at bounding box center [409, 351] width 685 height 36
click at [370, 302] on input "27346311059" at bounding box center [401, 295] width 668 height 14
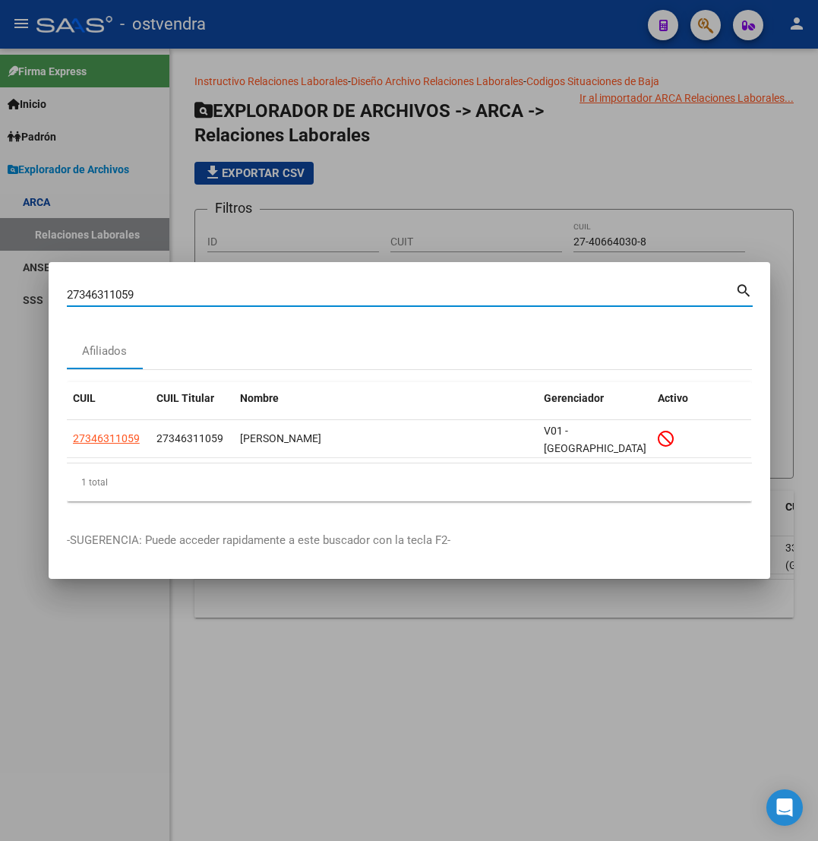
click at [370, 302] on input "27346311059" at bounding box center [401, 295] width 668 height 14
paste input "406640308"
type input "27406640308"
click at [527, 189] on div at bounding box center [409, 420] width 818 height 841
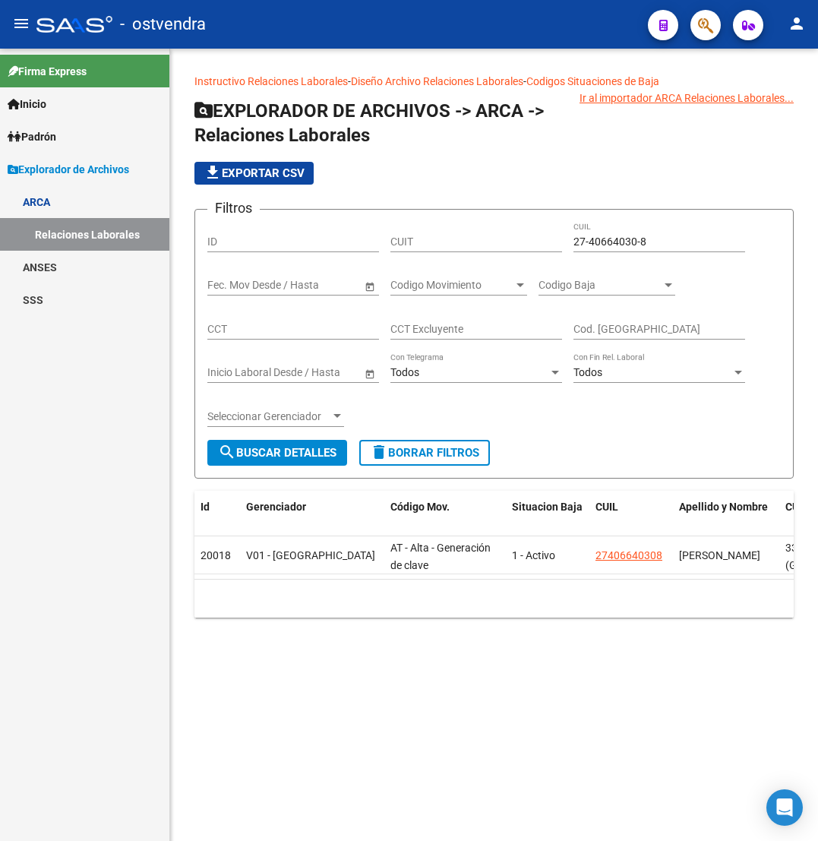
click at [627, 245] on input "27-40664030-8" at bounding box center [659, 241] width 172 height 13
paste input "0-21558998-7"
click at [279, 458] on span "search Buscar Detalles" at bounding box center [277, 453] width 118 height 14
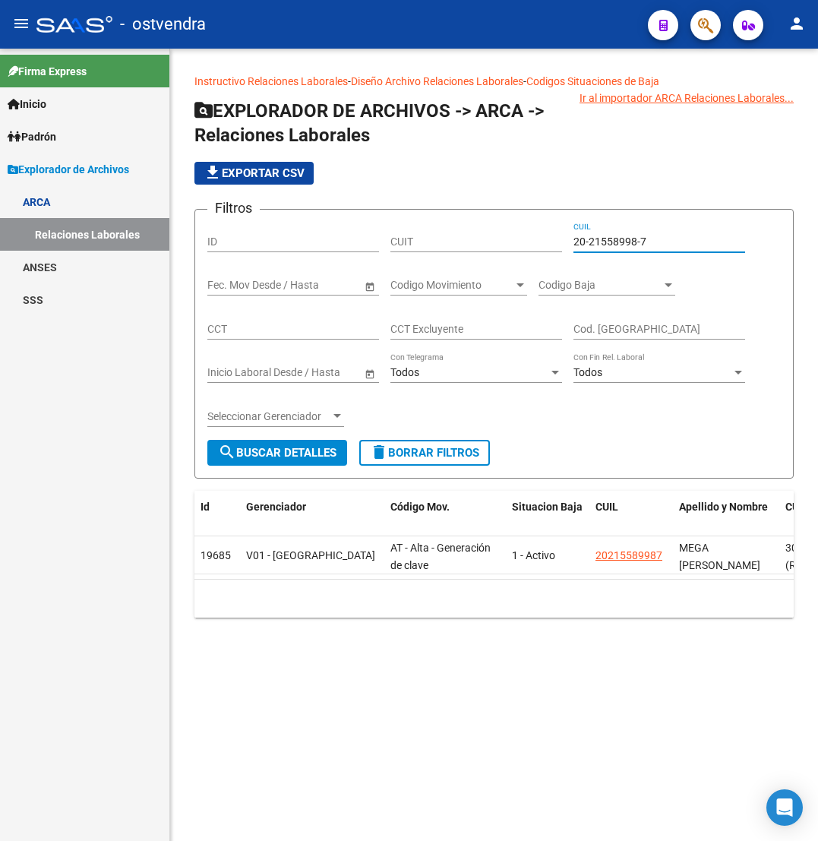
click at [609, 237] on input "20-21558998-7" at bounding box center [659, 241] width 172 height 13
paste input "8195860-8"
click at [273, 450] on span "search Buscar Detalles" at bounding box center [277, 453] width 118 height 14
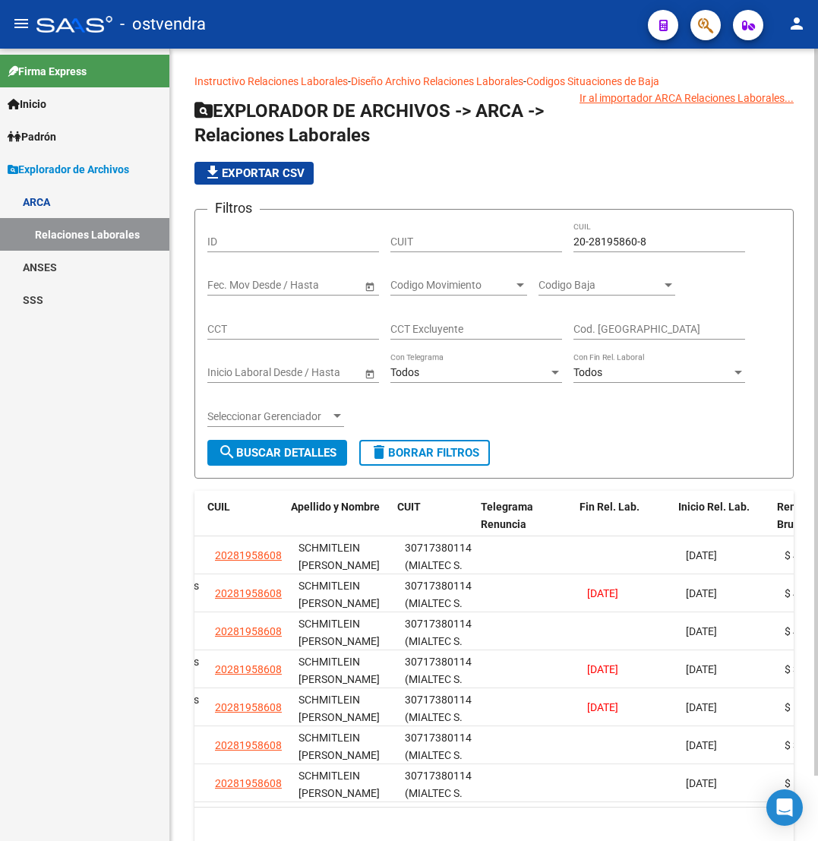
scroll to position [0, 388]
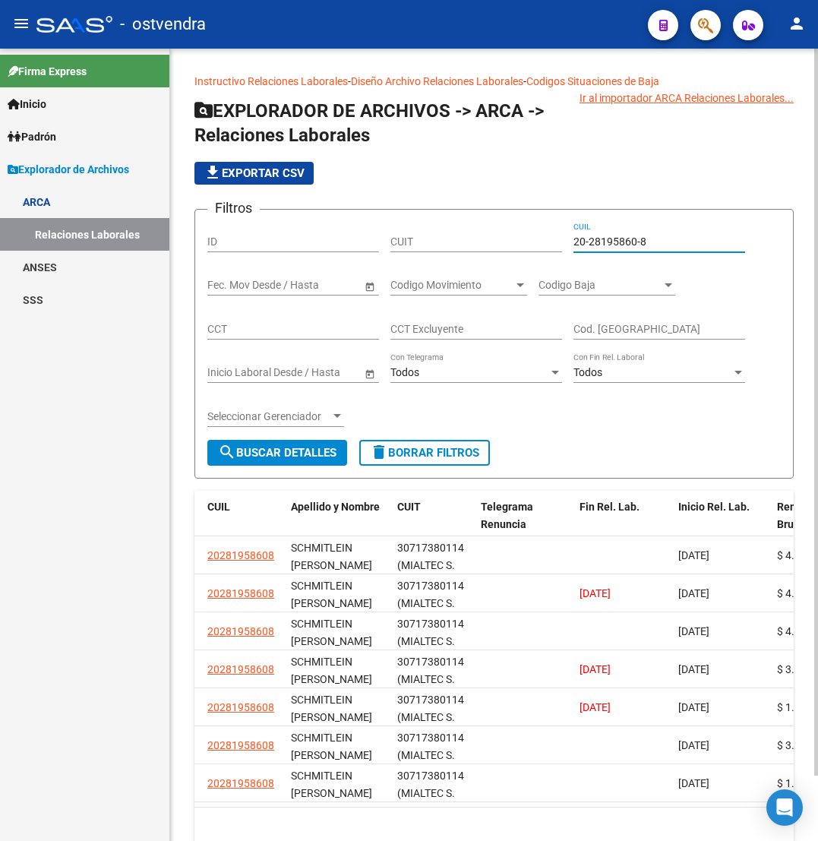
click at [611, 237] on input "20-28195860-8" at bounding box center [659, 241] width 172 height 13
paste input "35235767"
click at [257, 450] on span "search Buscar Detalles" at bounding box center [277, 453] width 118 height 14
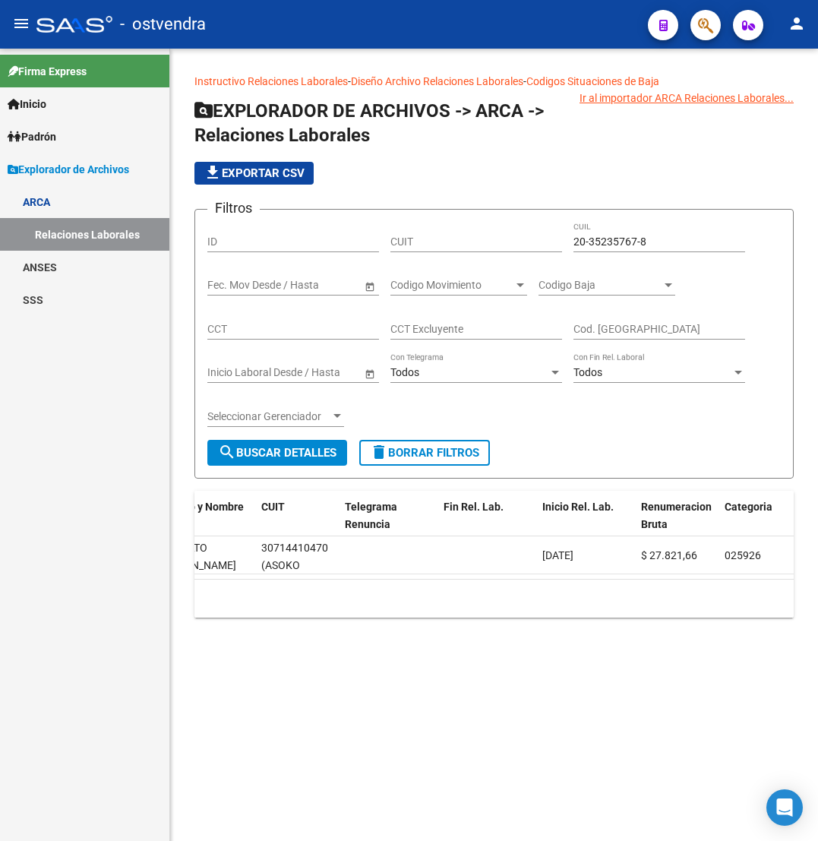
scroll to position [0, 132]
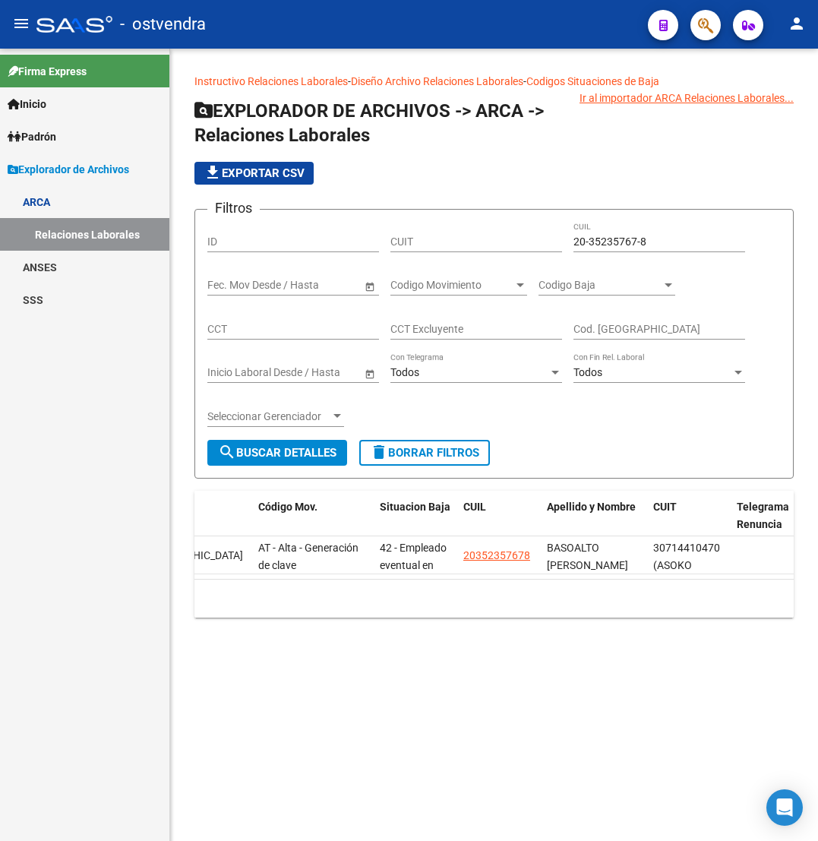
click at [616, 245] on input "20-35235767-8" at bounding box center [659, 241] width 172 height 13
paste input "7794546-9"
click at [297, 446] on span "search Buscar Detalles" at bounding box center [277, 453] width 118 height 14
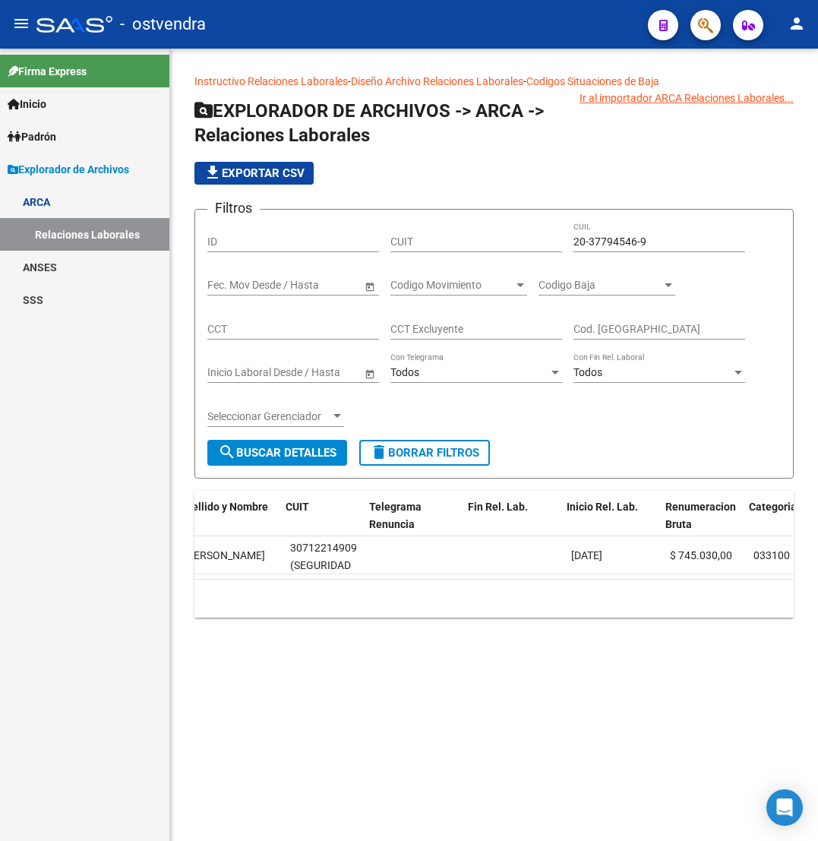
scroll to position [0, 500]
click at [595, 248] on input "20-37794546-9" at bounding box center [659, 241] width 172 height 13
paste input "9213558"
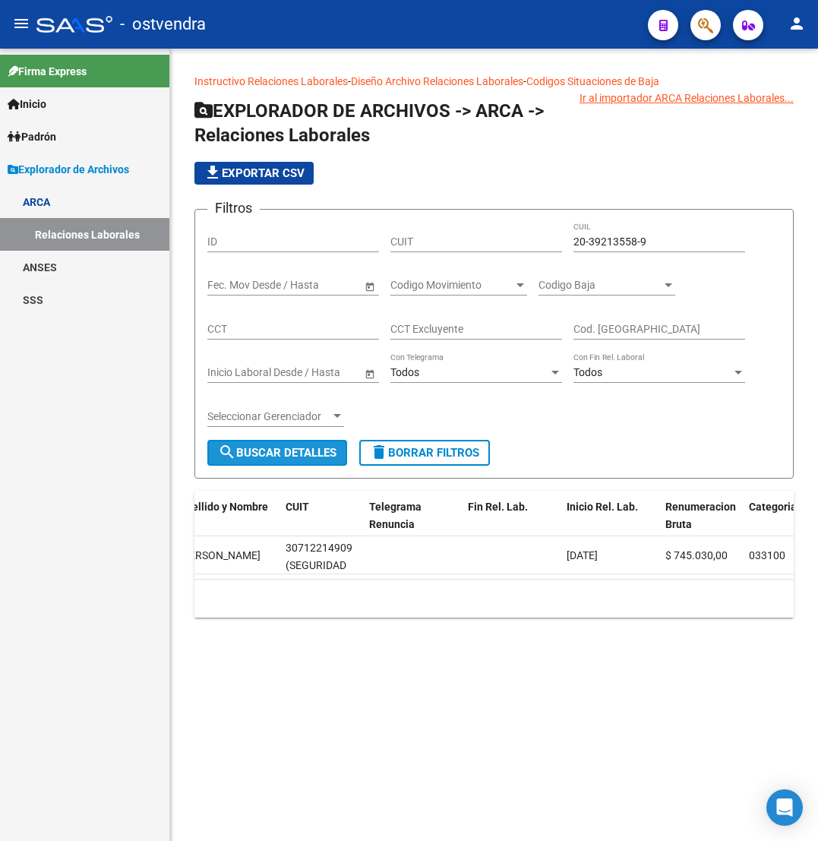
click at [313, 458] on span "search Buscar Detalles" at bounding box center [277, 453] width 118 height 14
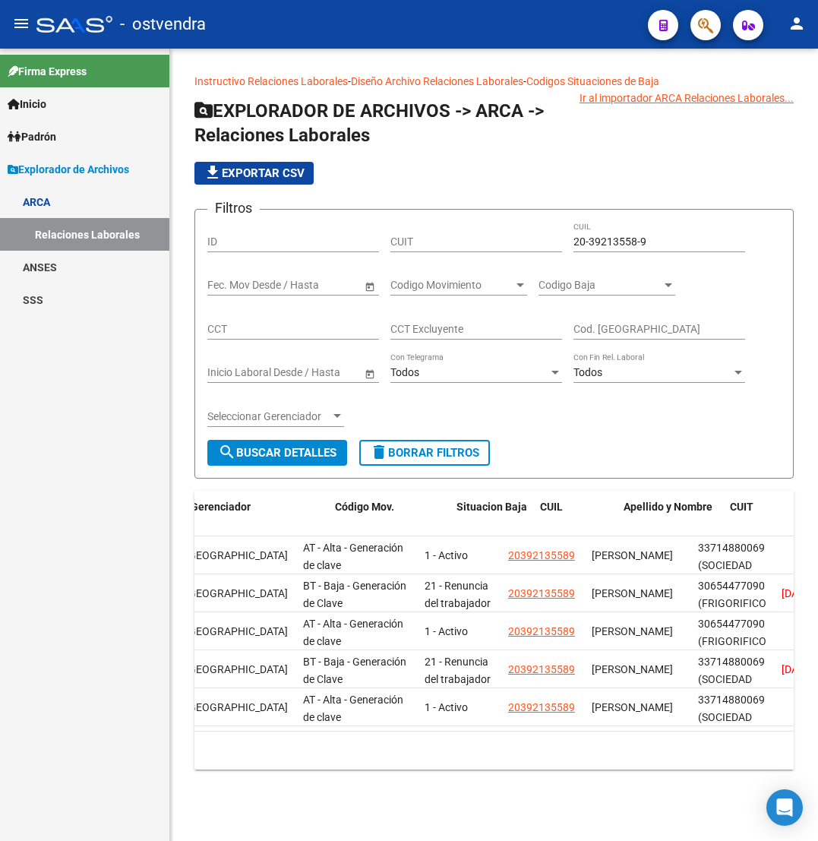
scroll to position [0, 0]
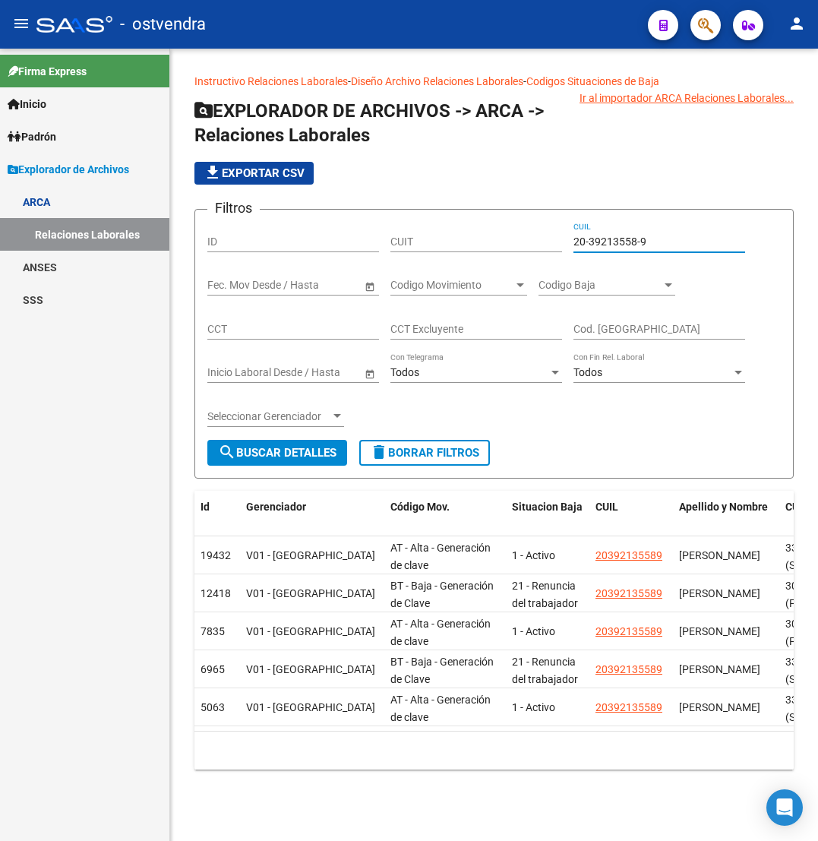
click at [599, 237] on input "20-39213558-9" at bounding box center [659, 241] width 172 height 13
paste input "40548949-0"
click at [310, 453] on span "search Buscar Detalles" at bounding box center [277, 453] width 118 height 14
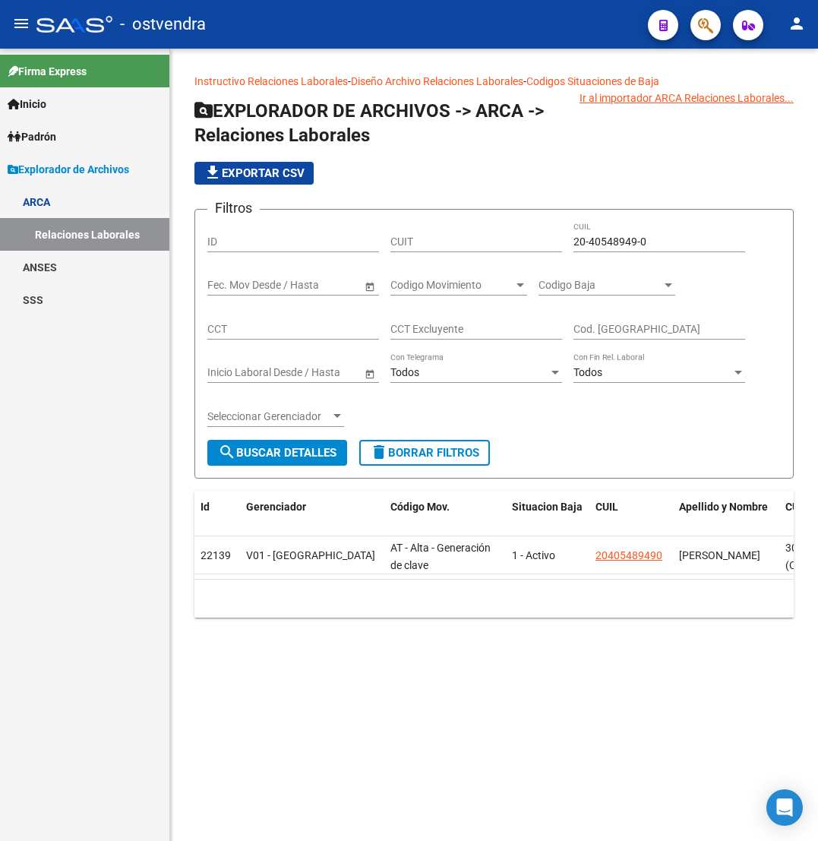
click at [615, 240] on input "20-40548949-0" at bounding box center [659, 241] width 172 height 13
paste input "2157083-4"
click at [313, 447] on span "search Buscar Detalles" at bounding box center [277, 453] width 118 height 14
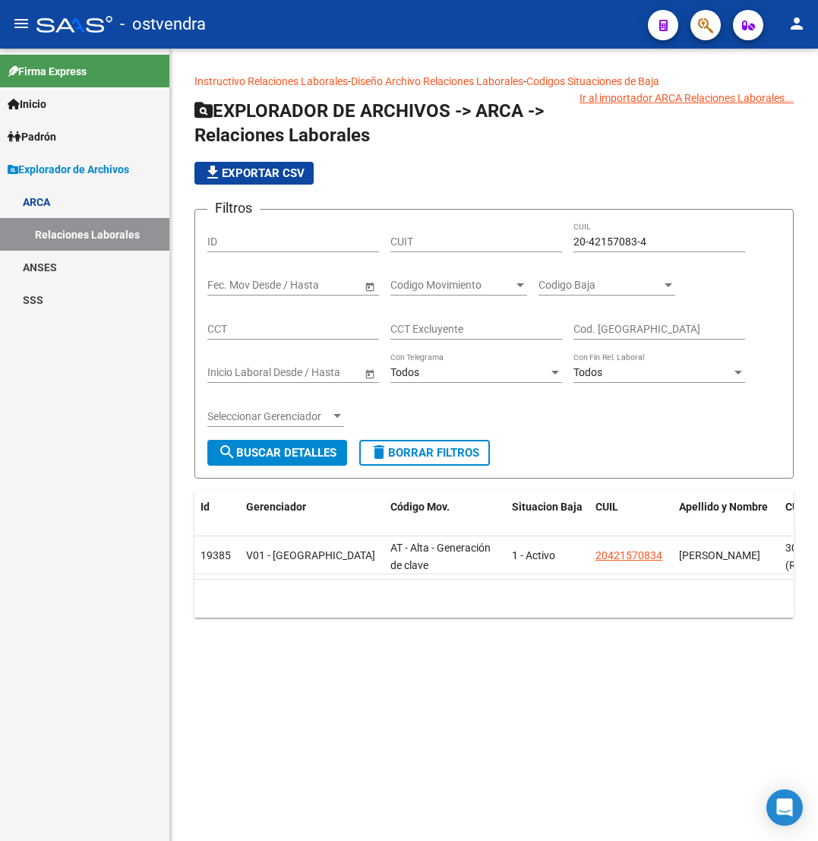
click at [602, 237] on input "20-42157083-4" at bounding box center [659, 241] width 172 height 13
paste input "832566-5"
click at [301, 436] on div "Seleccionar Gerenciador Seleccionar Gerenciador" at bounding box center [275, 417] width 137 height 43
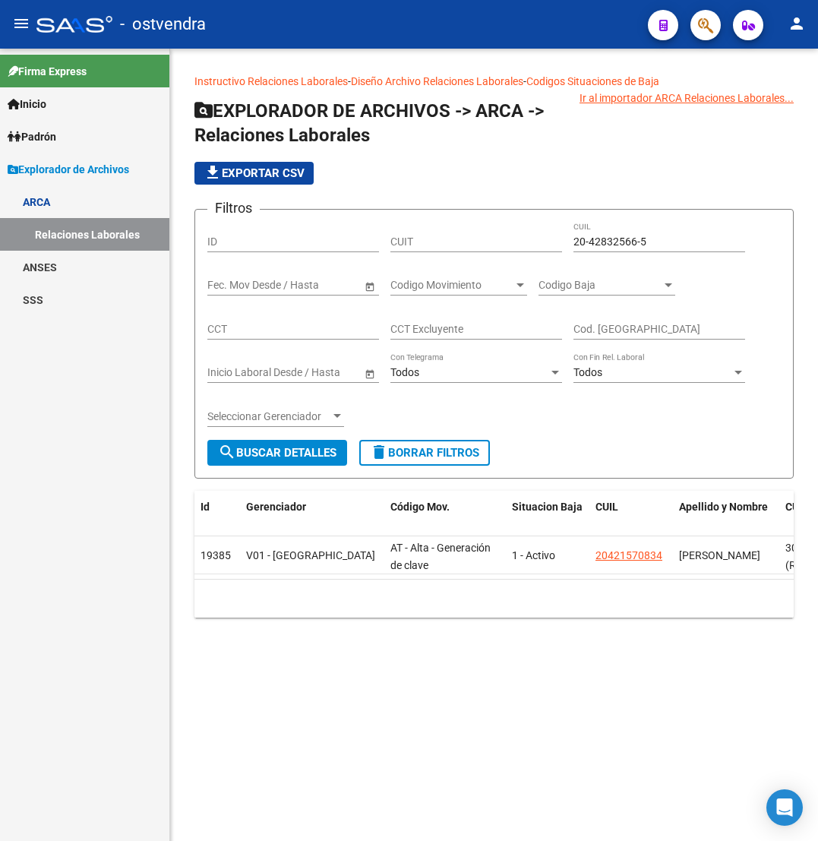
click at [292, 453] on span "search Buscar Detalles" at bounding box center [277, 453] width 118 height 14
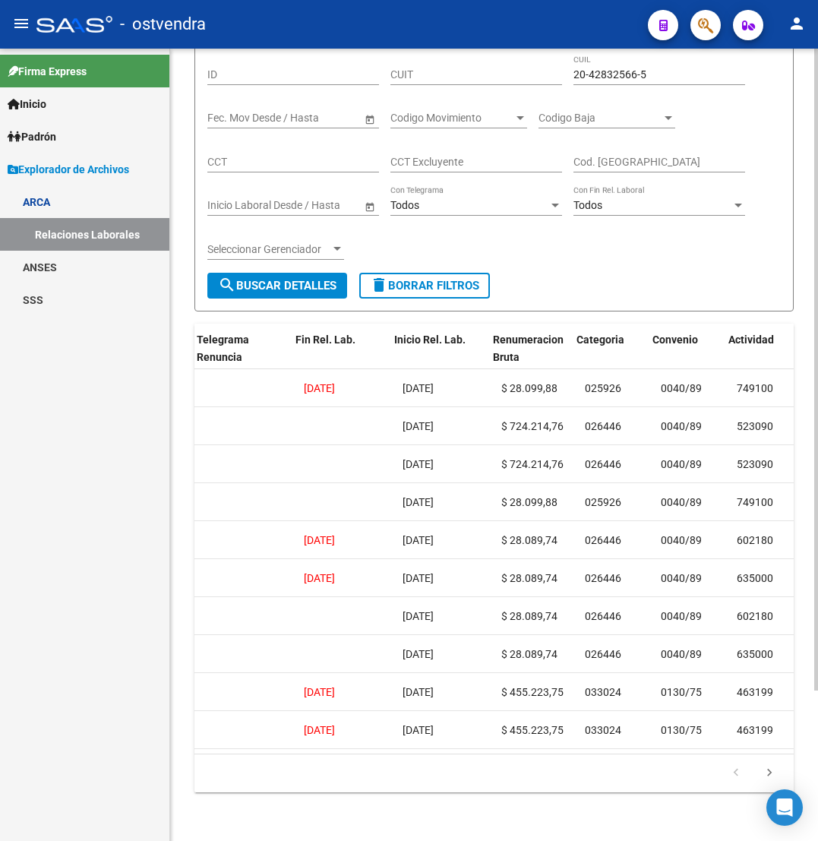
scroll to position [0, 672]
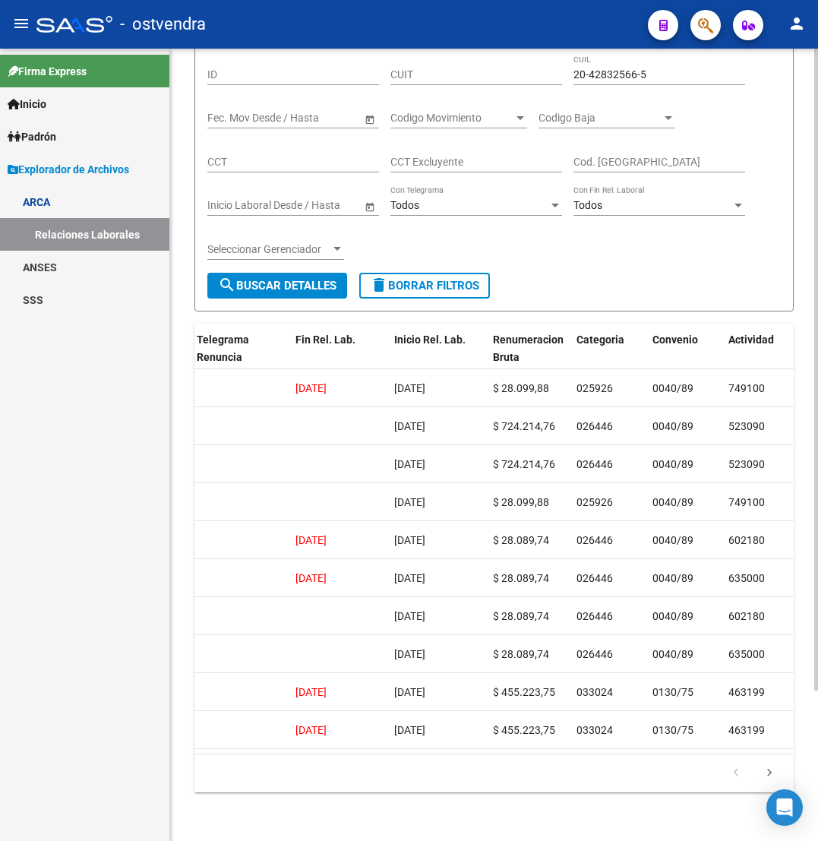
click at [627, 68] on input "20-42832566-5" at bounding box center [659, 74] width 172 height 13
paste input "92637690-0"
click at [299, 279] on span "search Buscar Detalles" at bounding box center [277, 286] width 118 height 14
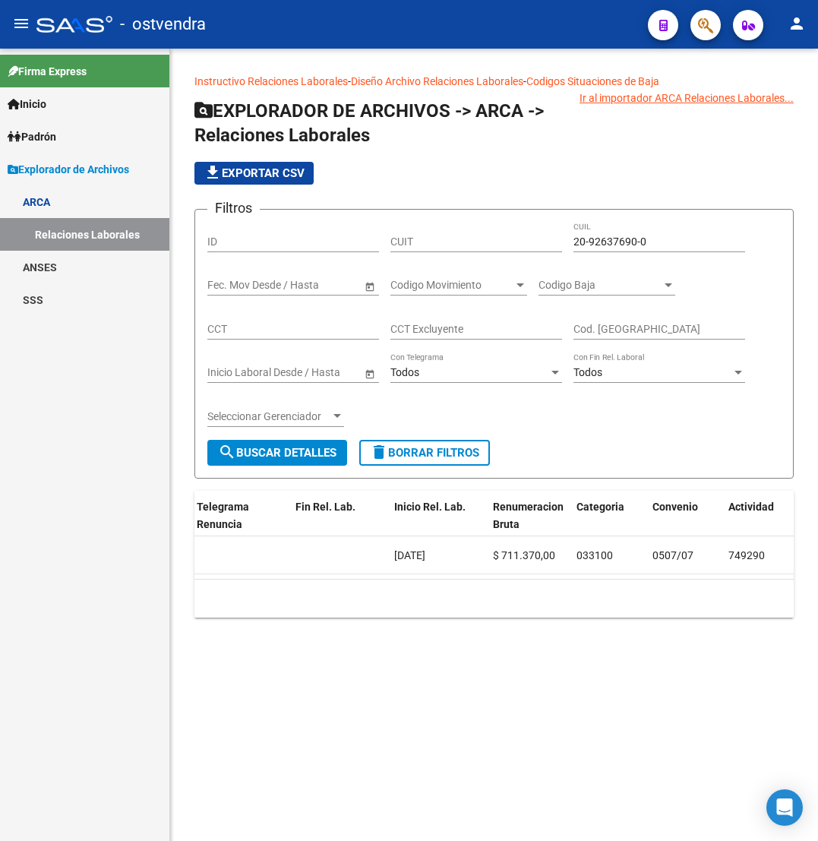
scroll to position [0, 148]
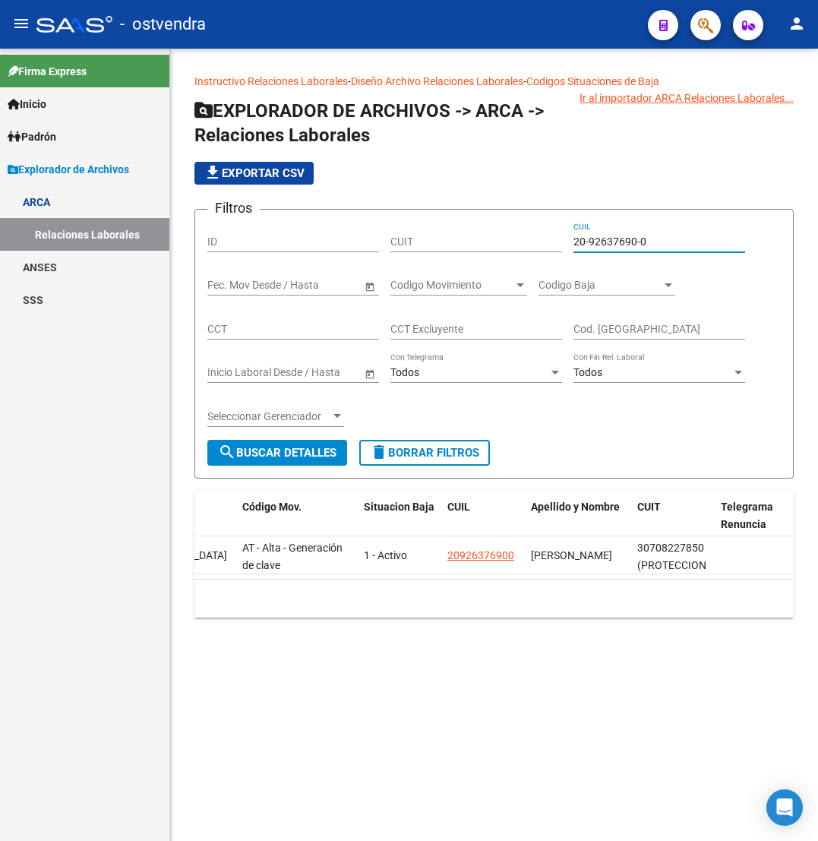
click at [634, 240] on input "20-92637690-0" at bounding box center [659, 241] width 172 height 13
paste input "5294177-2"
click at [299, 456] on span "search Buscar Detalles" at bounding box center [277, 453] width 118 height 14
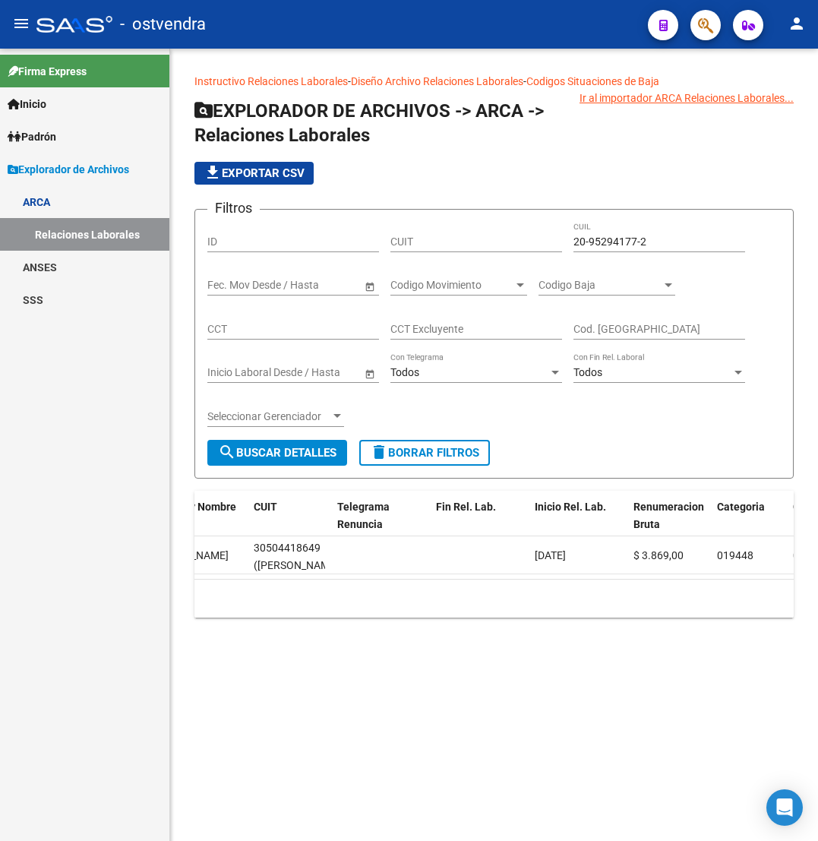
scroll to position [0, 0]
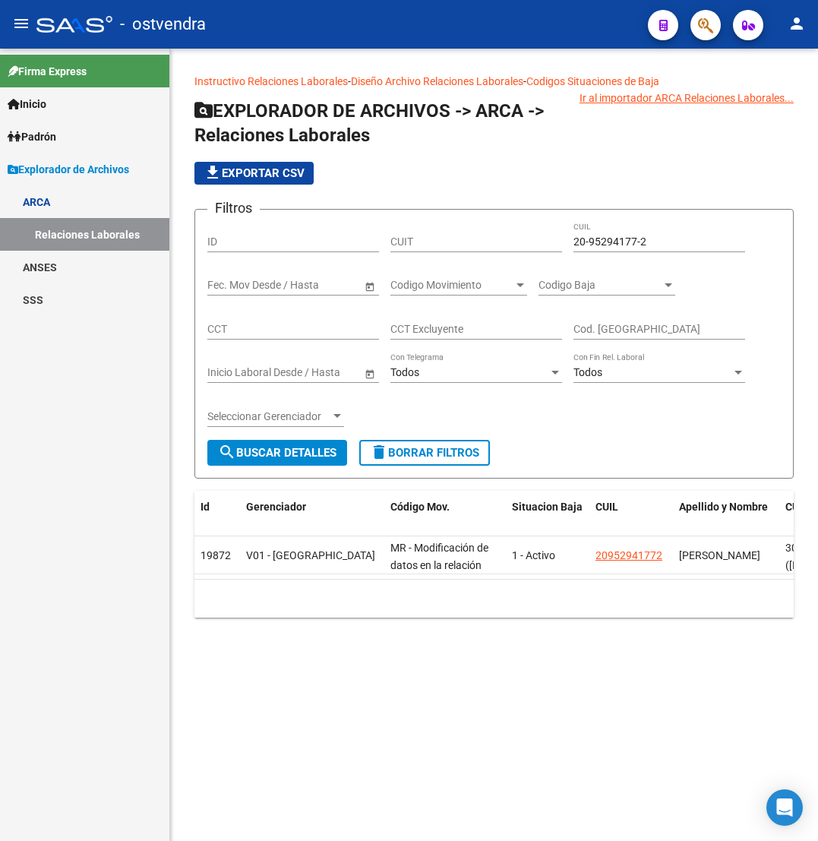
click at [624, 235] on div "20-95294177-2 CUIL" at bounding box center [659, 237] width 172 height 30
click at [623, 247] on input "20-95294177-2" at bounding box center [659, 241] width 172 height 13
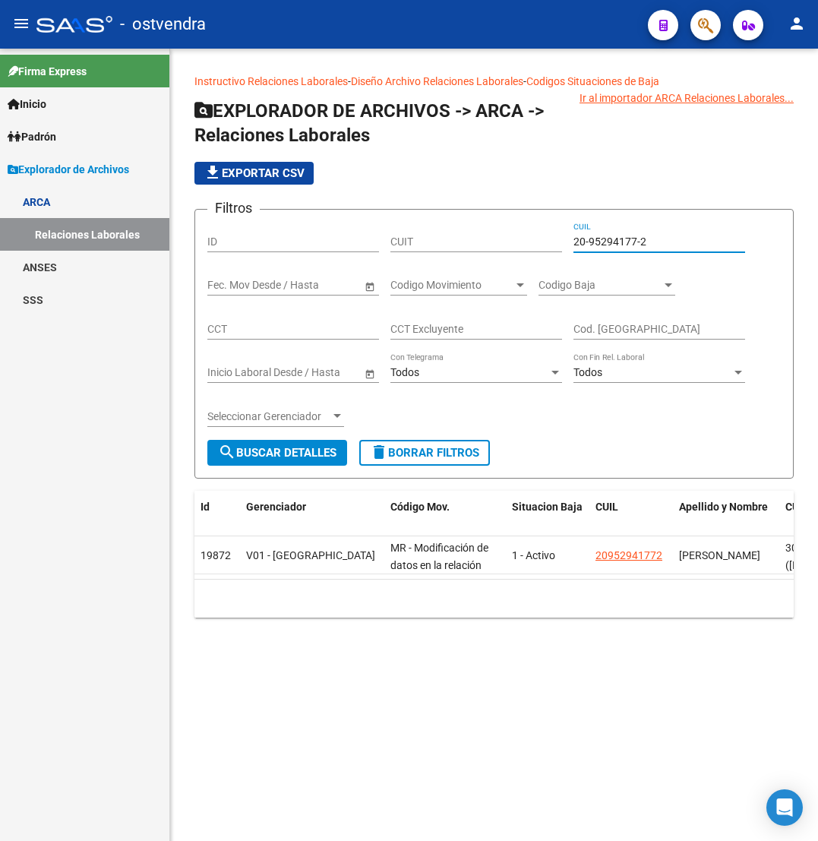
click at [623, 247] on input "20-95294177-2" at bounding box center [659, 241] width 172 height 13
paste input "3-42237298-9"
click at [263, 459] on span "search Buscar Detalles" at bounding box center [277, 453] width 118 height 14
click at [602, 240] on input "23-42237298-9" at bounding box center [659, 241] width 172 height 13
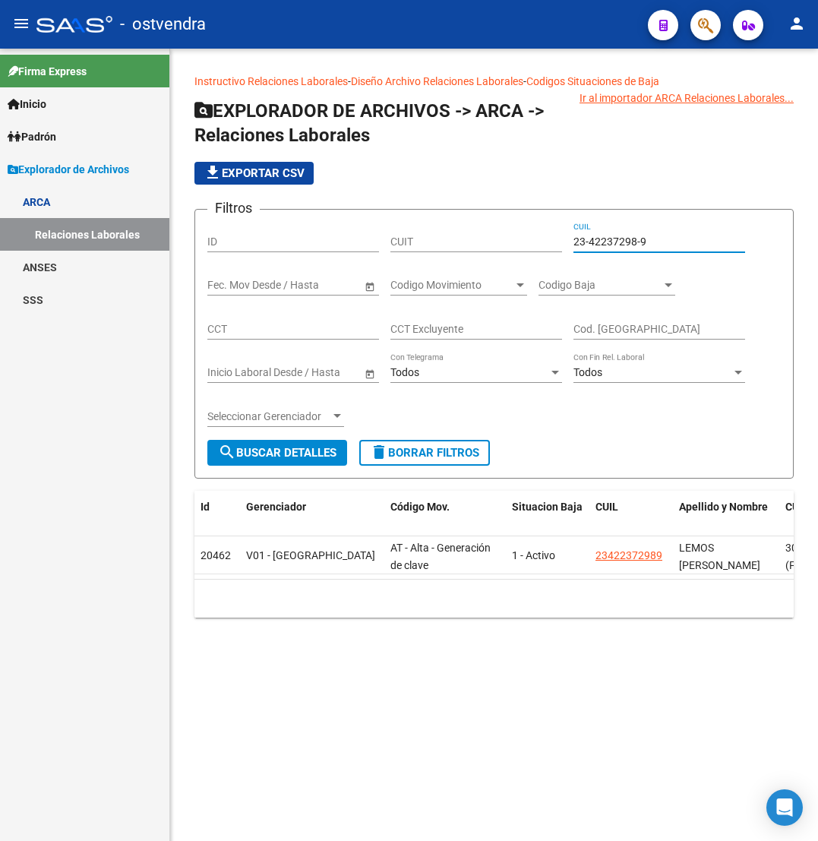
click at [602, 240] on input "23-42237298-9" at bounding box center [659, 241] width 172 height 13
paste input "7-27269518-6"
click at [299, 437] on div "Seleccionar Gerenciador Seleccionar Gerenciador" at bounding box center [275, 417] width 137 height 43
click at [299, 447] on span "search Buscar Detalles" at bounding box center [277, 453] width 118 height 14
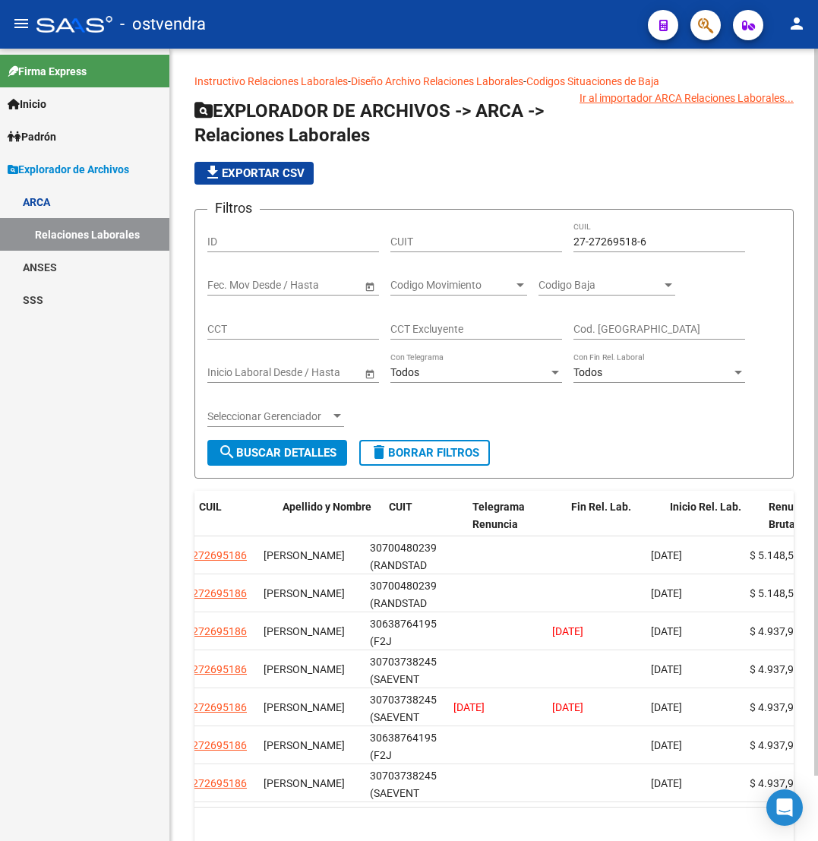
scroll to position [0, 428]
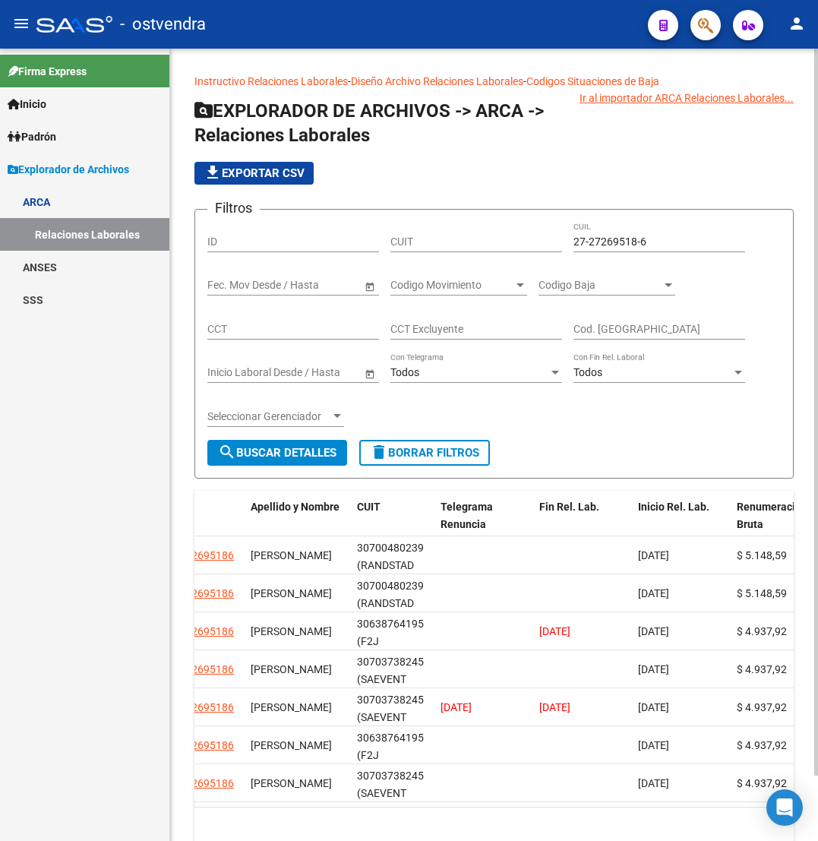
click at [622, 244] on input "27-27269518-6" at bounding box center [659, 241] width 172 height 13
paste input "37880442-1"
click at [327, 456] on span "search Buscar Detalles" at bounding box center [277, 453] width 118 height 14
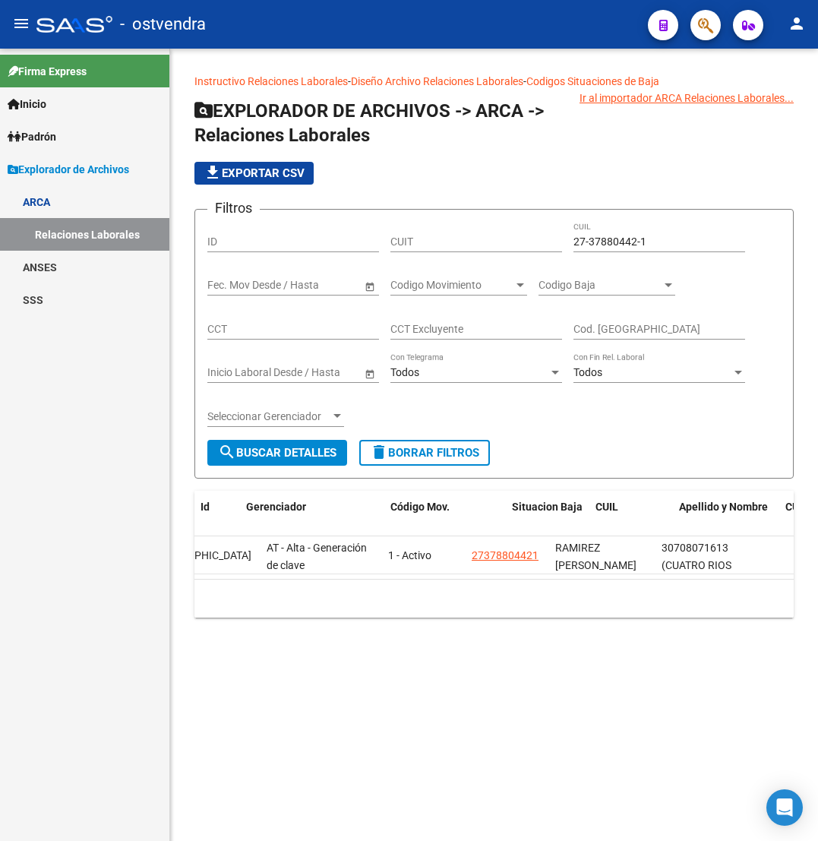
scroll to position [0, 0]
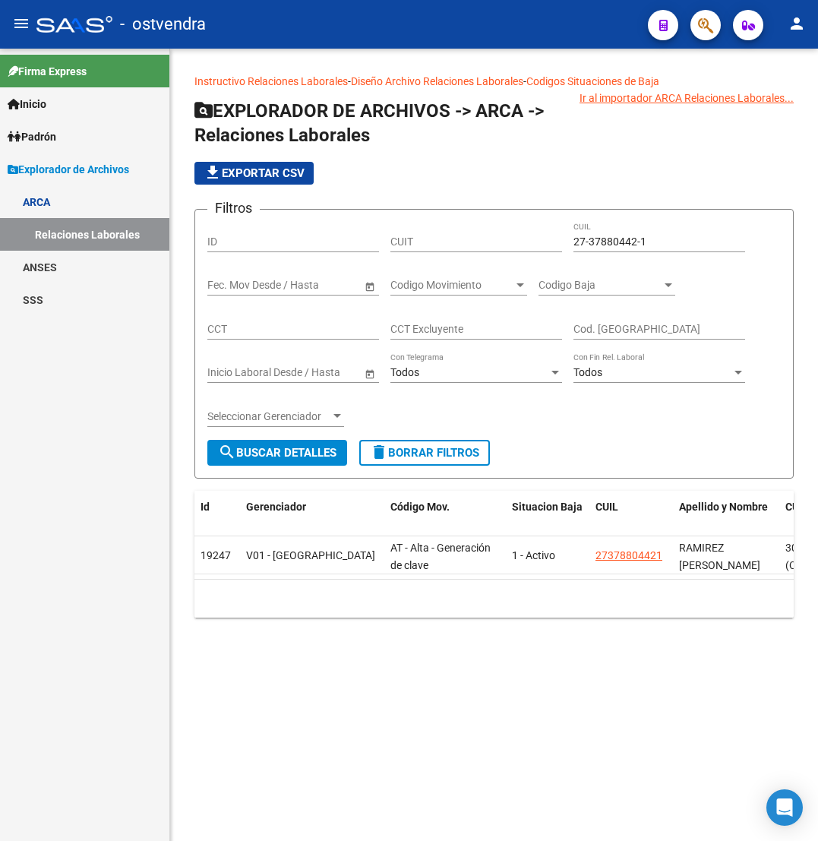
click at [602, 240] on input "27-37880442-1" at bounding box center [659, 241] width 172 height 13
paste input "0-18850735-3"
click at [312, 447] on span "search Buscar Detalles" at bounding box center [277, 453] width 118 height 14
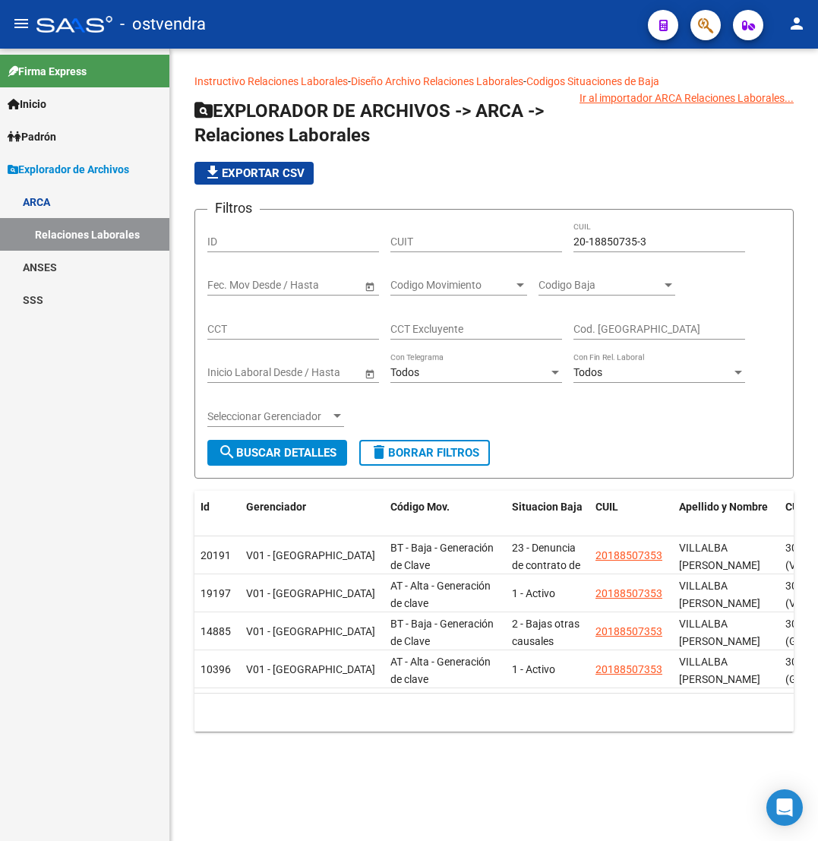
click at [633, 235] on input "20-18850735-3" at bounding box center [659, 241] width 172 height 13
paste input "39985930-2"
click at [292, 456] on span "search Buscar Detalles" at bounding box center [277, 453] width 118 height 14
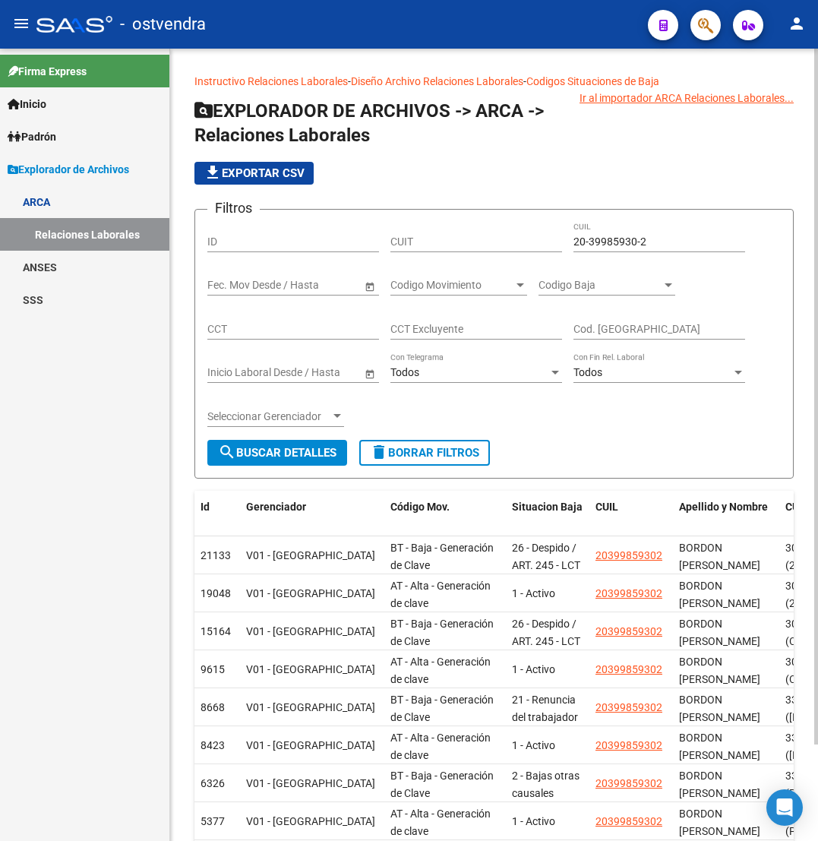
click at [608, 238] on input "20-39985930-2" at bounding box center [659, 241] width 172 height 13
paste input "95056139-5"
click at [297, 441] on button "search Buscar Detalles" at bounding box center [277, 453] width 140 height 26
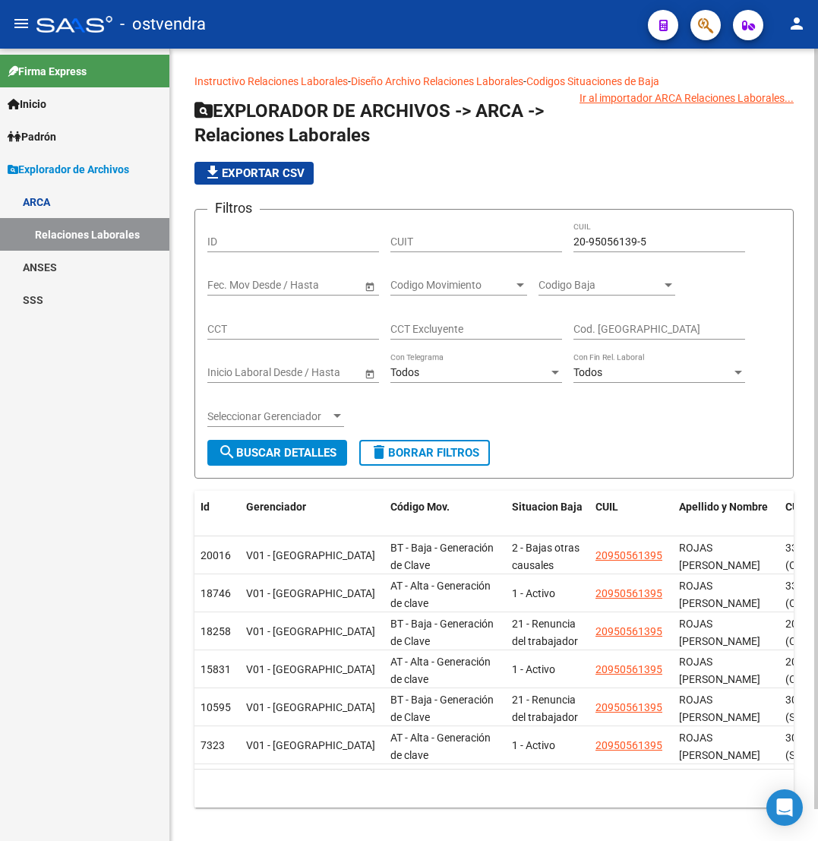
click at [616, 239] on input "20-95056139-5" at bounding box center [659, 241] width 172 height 13
paste input "25592902-0"
click at [270, 434] on div "Seleccionar Gerenciador Seleccionar Gerenciador" at bounding box center [275, 417] width 137 height 43
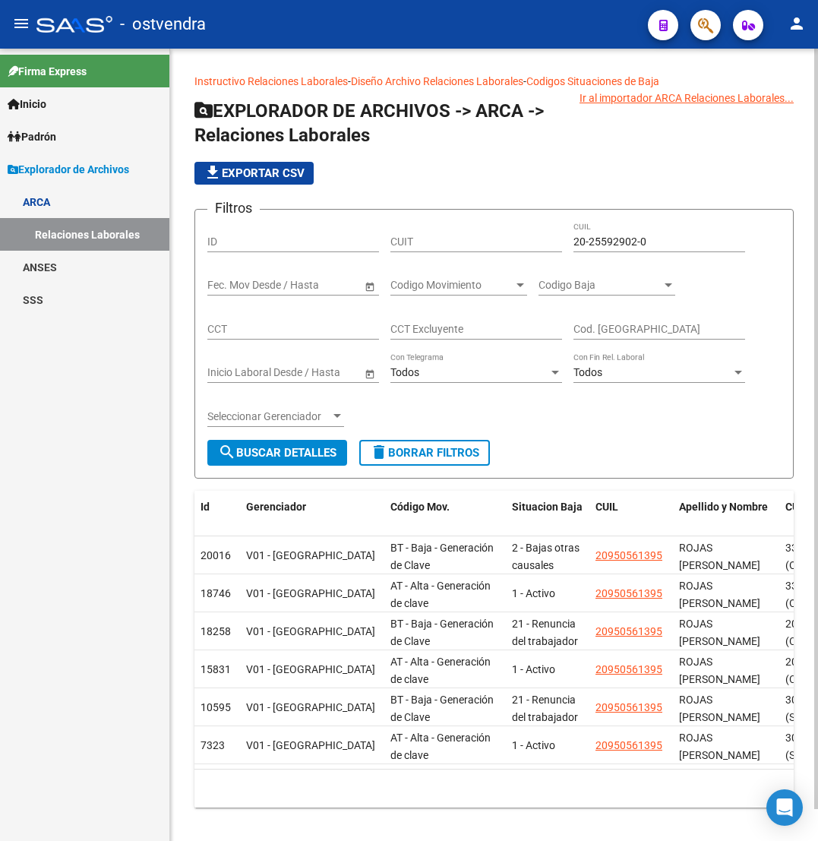
click at [274, 450] on span "search Buscar Detalles" at bounding box center [277, 453] width 118 height 14
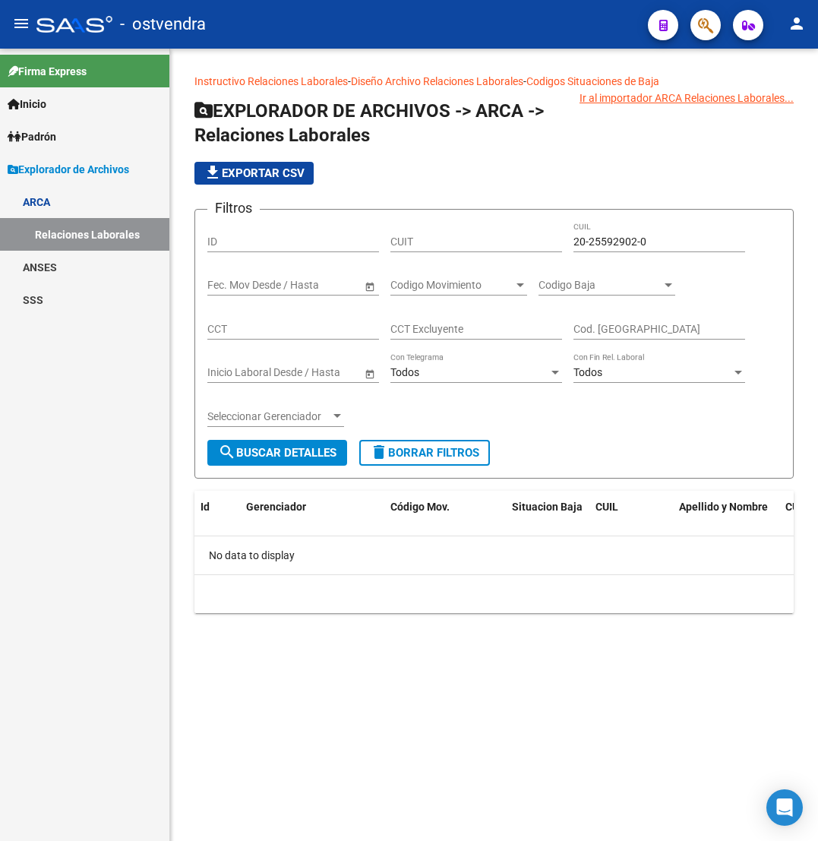
click at [623, 232] on div "20-25592902-0 CUIL" at bounding box center [659, 237] width 172 height 30
click at [623, 240] on input "20-25592902-0" at bounding box center [659, 241] width 172 height 13
click at [623, 246] on input "20-25592902-0" at bounding box center [659, 241] width 172 height 13
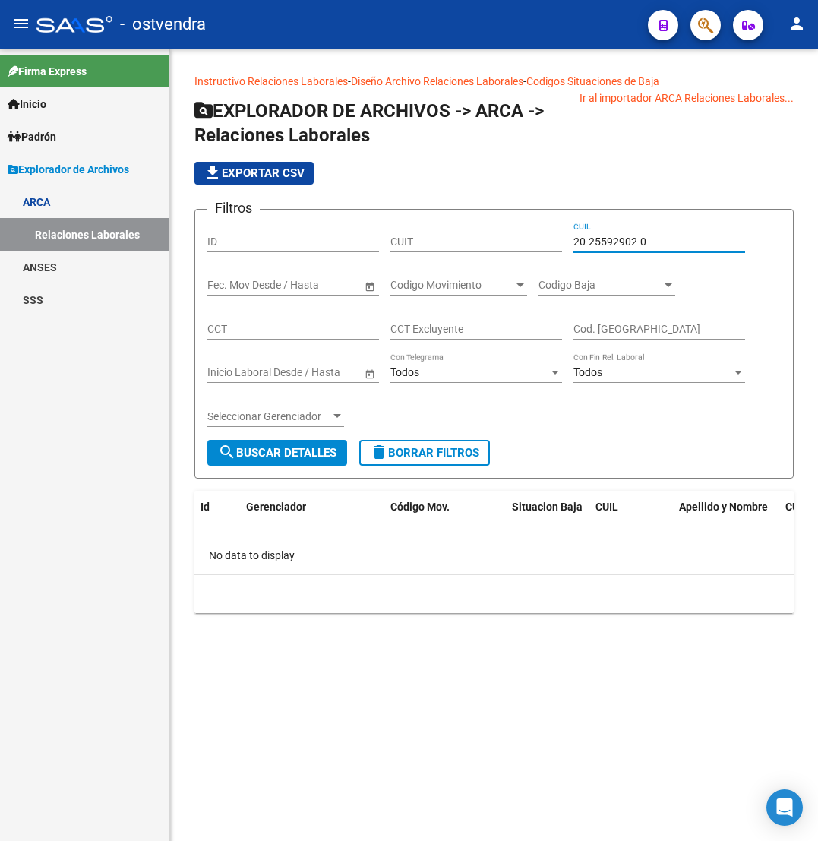
click at [623, 246] on input "20-25592902-0" at bounding box center [659, 241] width 172 height 13
paste input
click at [276, 454] on span "search Buscar Detalles" at bounding box center [277, 453] width 118 height 14
click at [588, 242] on input "20-25592902-0" at bounding box center [659, 241] width 172 height 13
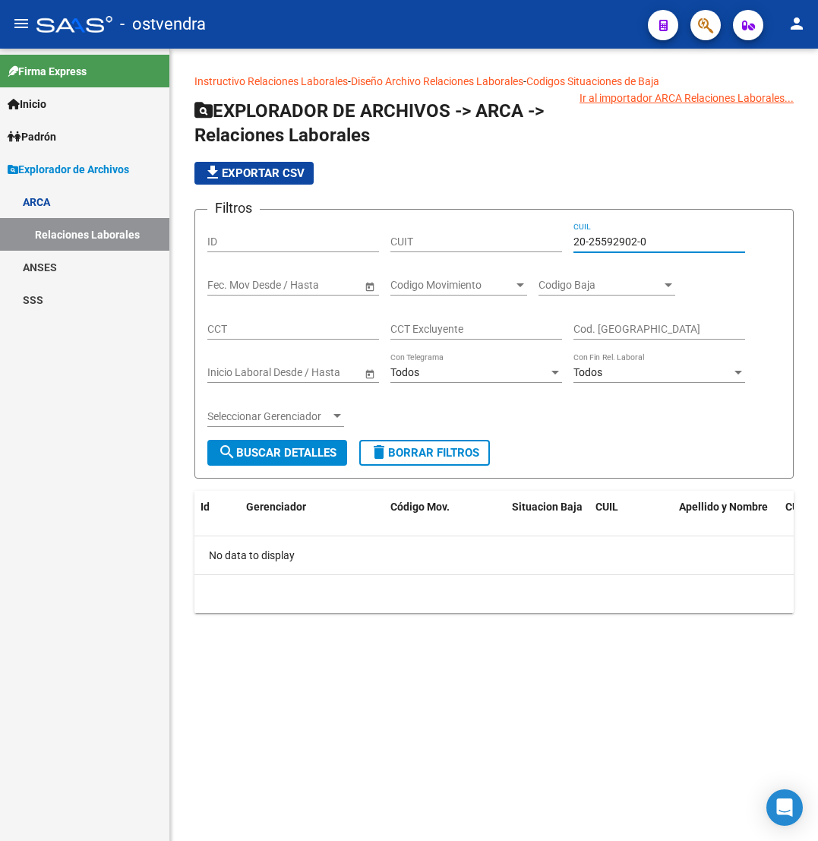
click at [588, 242] on input "20-25592902-0" at bounding box center [659, 241] width 172 height 13
paste input "32540399-4"
click at [262, 453] on span "search Buscar Detalles" at bounding box center [277, 453] width 118 height 14
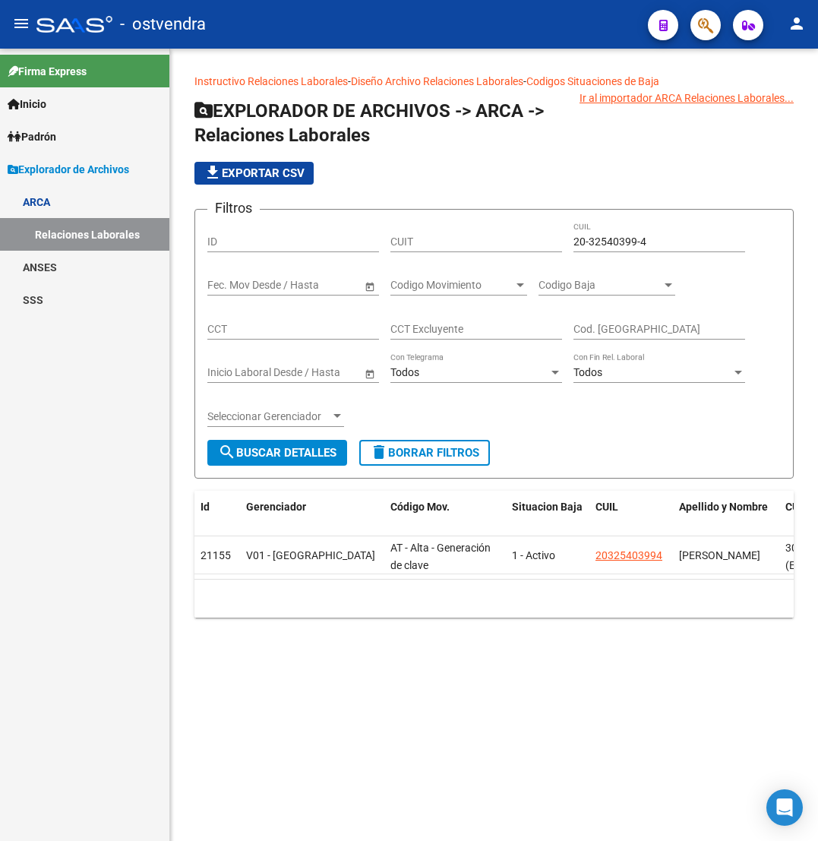
click at [604, 247] on input "20-32540399-4" at bounding box center [659, 241] width 172 height 13
paste input "4-41688442-7"
click at [295, 450] on span "search Buscar Detalles" at bounding box center [277, 453] width 118 height 14
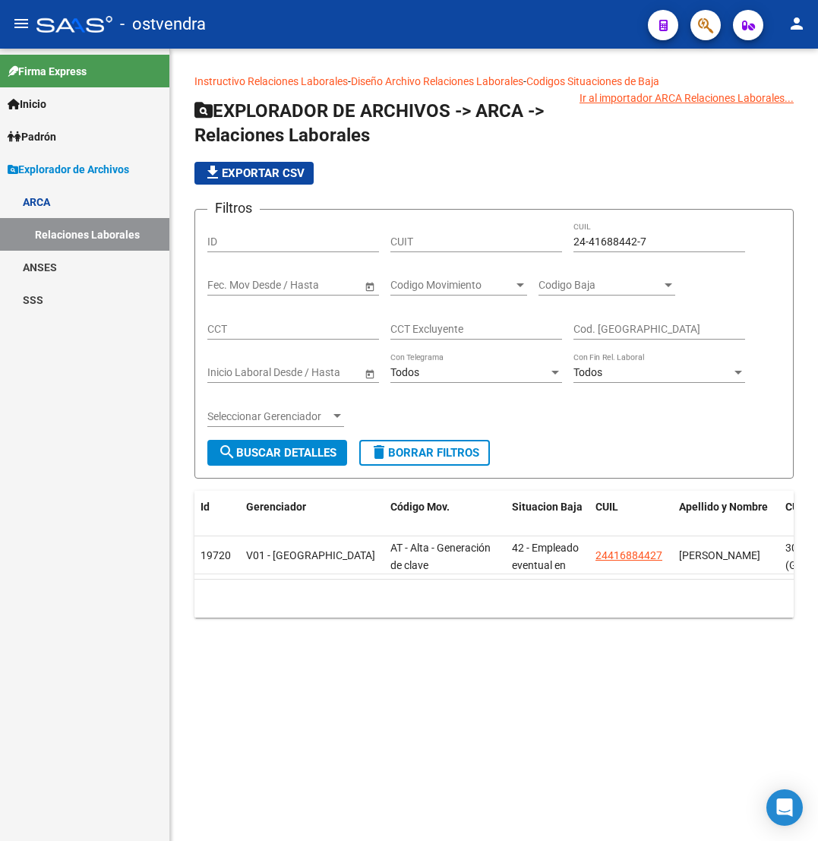
click at [590, 247] on input "24-41688442-7" at bounding box center [659, 241] width 172 height 13
paste input "7-42589371-3"
click at [270, 449] on span "search Buscar Detalles" at bounding box center [277, 453] width 118 height 14
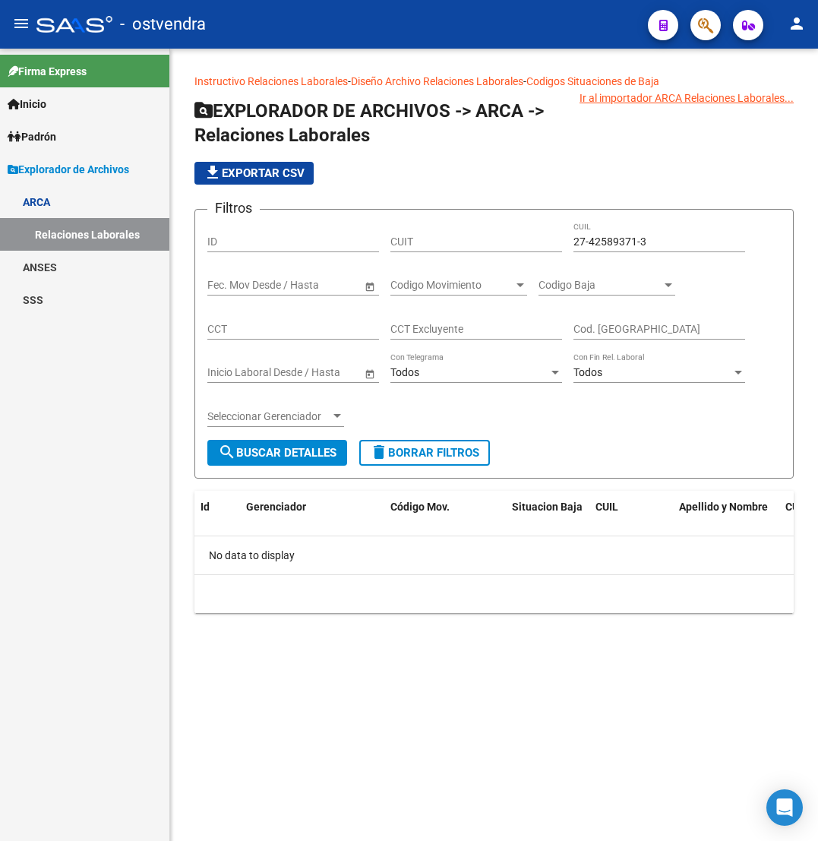
click at [605, 242] on input "27-42589371-3" at bounding box center [659, 241] width 172 height 13
paste input "0-40019783-1"
click at [303, 450] on span "search Buscar Detalles" at bounding box center [277, 453] width 118 height 14
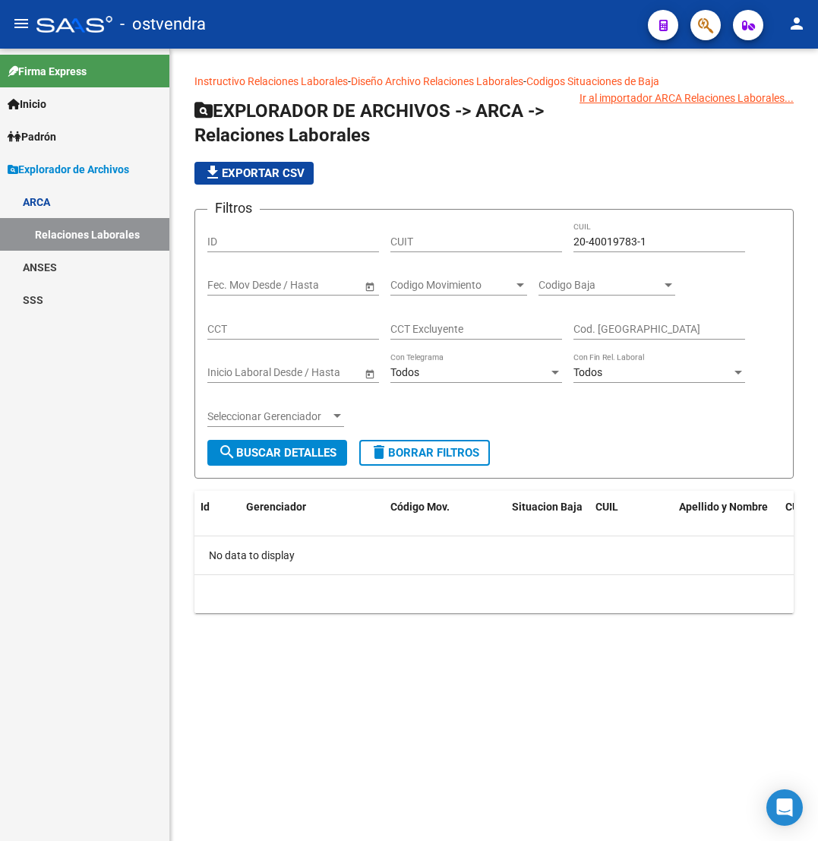
click at [588, 235] on div "20-40019783-1 CUIL" at bounding box center [659, 237] width 172 height 30
click at [599, 238] on input "20-40019783-1" at bounding box center [659, 241] width 172 height 13
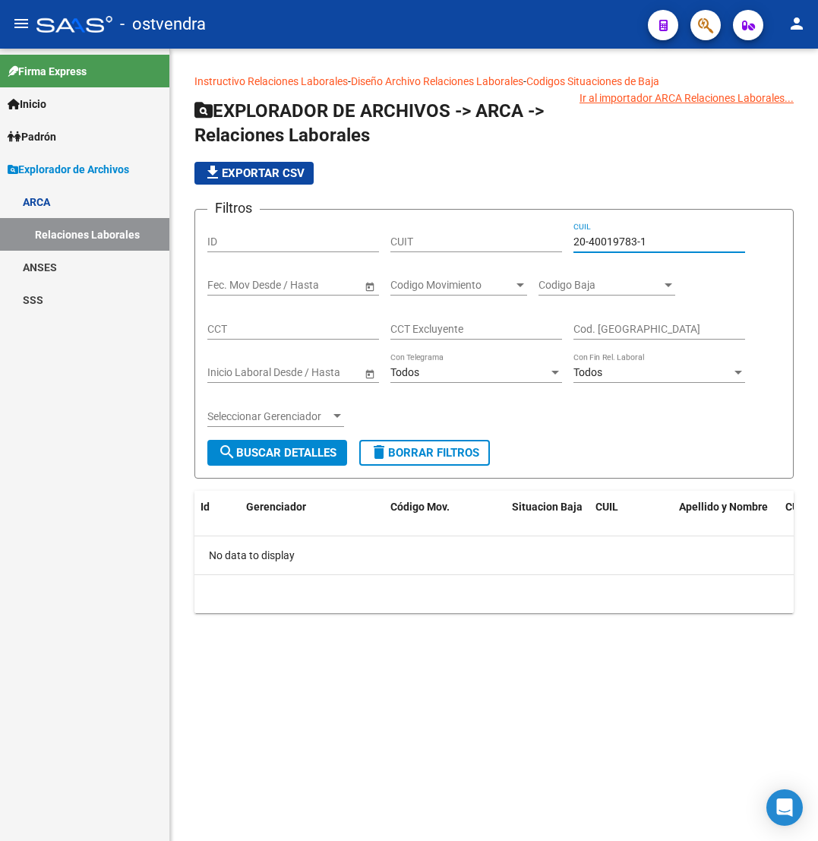
click at [599, 238] on input "20-40019783-1" at bounding box center [659, 241] width 172 height 13
paste input "78431"
click at [292, 434] on div "Seleccionar Gerenciador Seleccionar Gerenciador" at bounding box center [275, 417] width 137 height 43
click at [286, 454] on span "search Buscar Detalles" at bounding box center [277, 453] width 118 height 14
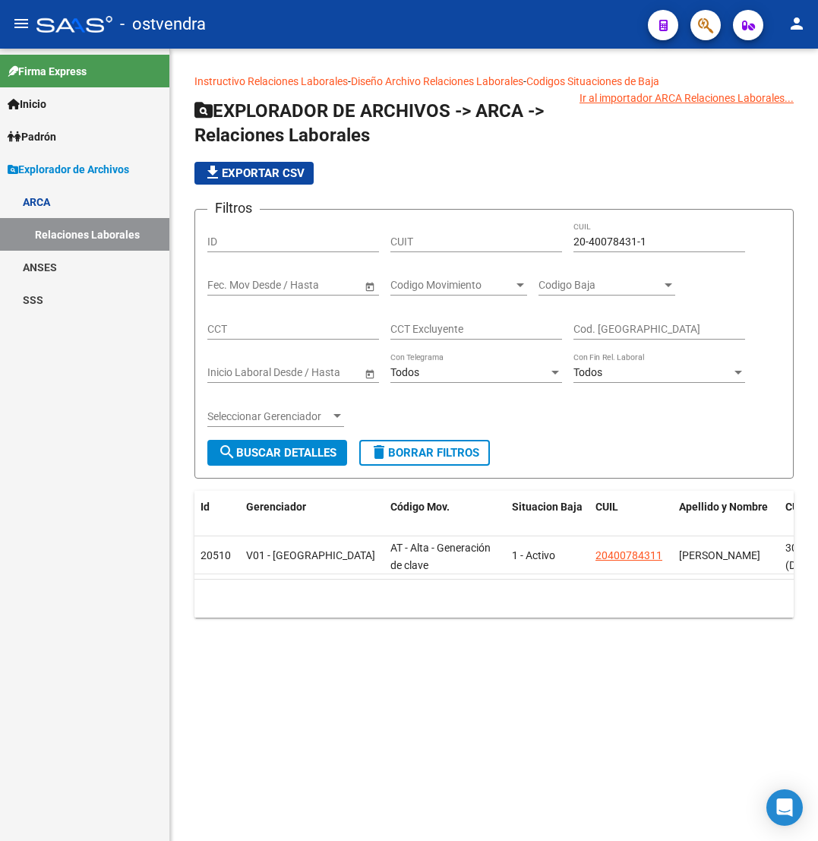
click at [620, 253] on div "20-40078431-1 CUIL" at bounding box center [659, 243] width 172 height 43
click at [618, 242] on input "20-40078431-1" at bounding box center [659, 241] width 172 height 13
paste input "27475674-5"
click at [607, 231] on div "20-27475674-5 CUIL" at bounding box center [659, 237] width 172 height 30
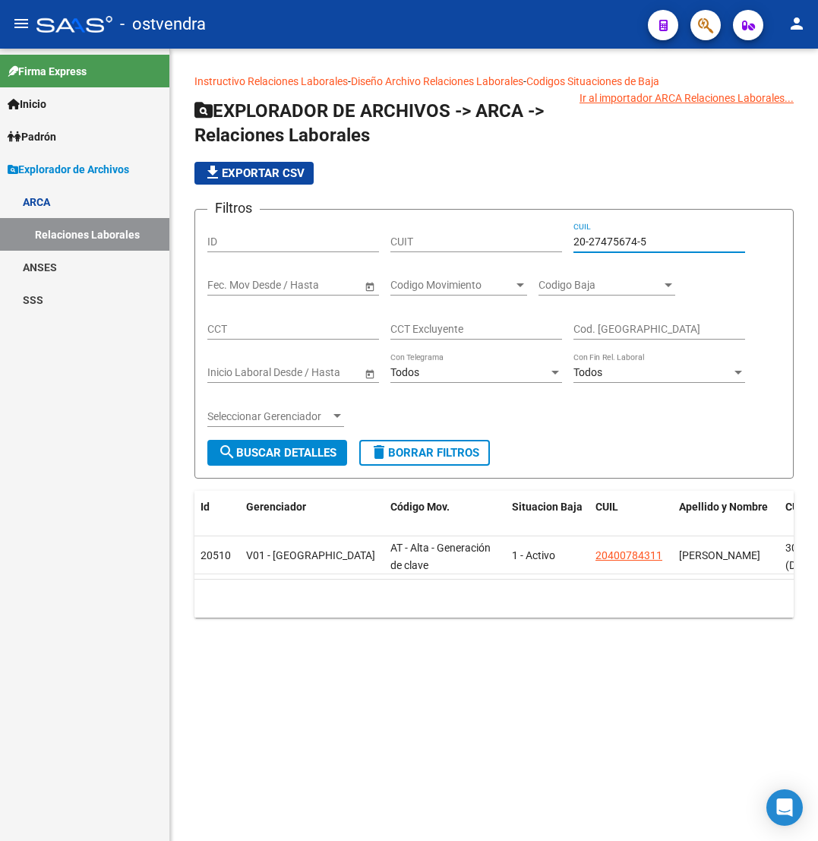
click at [605, 246] on input "20-27475674-5" at bounding box center [659, 241] width 172 height 13
paste input "7-47567452-4"
click at [313, 451] on span "search Buscar Detalles" at bounding box center [277, 453] width 118 height 14
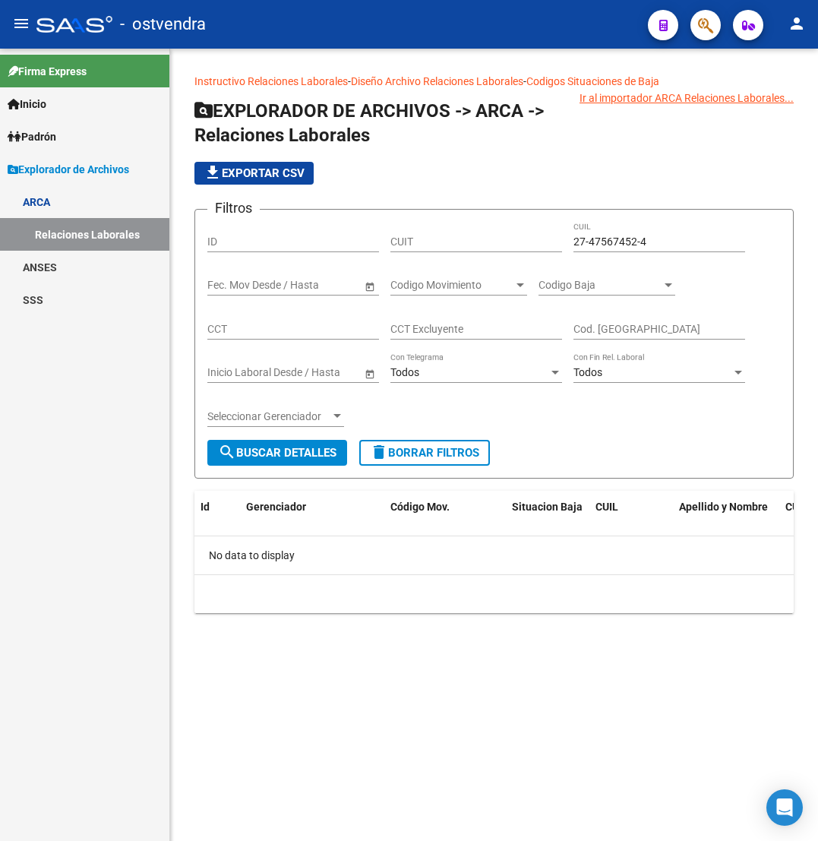
click at [605, 240] on input "27-47567452-4" at bounding box center [659, 241] width 172 height 13
paste input "20423205"
click at [605, 240] on input "27-20423205-4" at bounding box center [659, 241] width 172 height 13
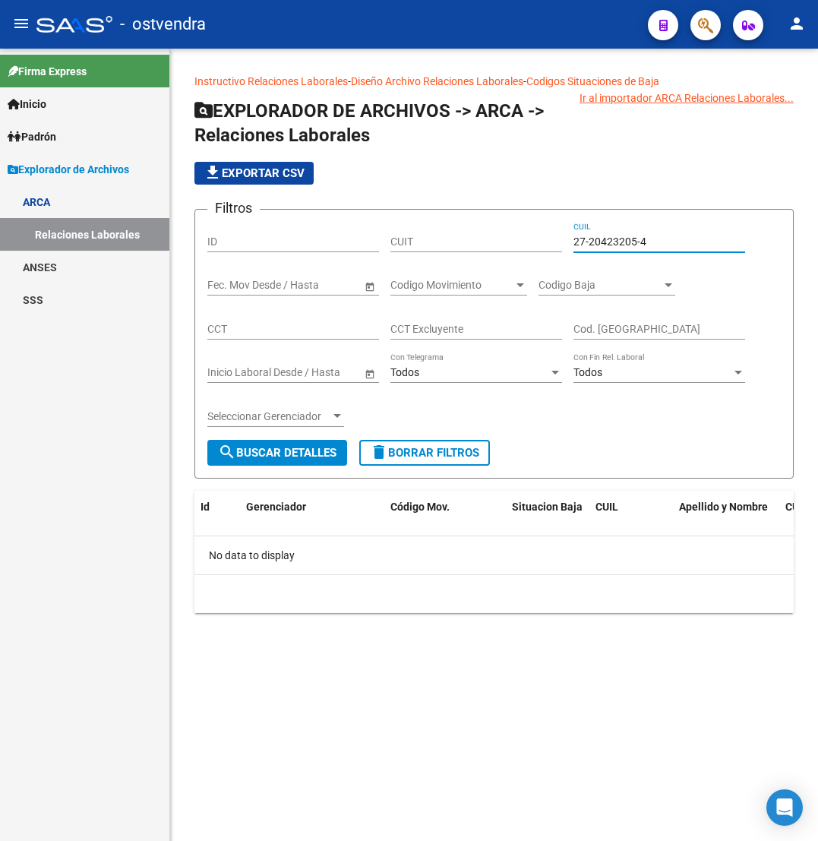
paste input "0-42320545-9"
type input "20-42320545-9"
click at [288, 459] on span "search Buscar Detalles" at bounding box center [277, 453] width 118 height 14
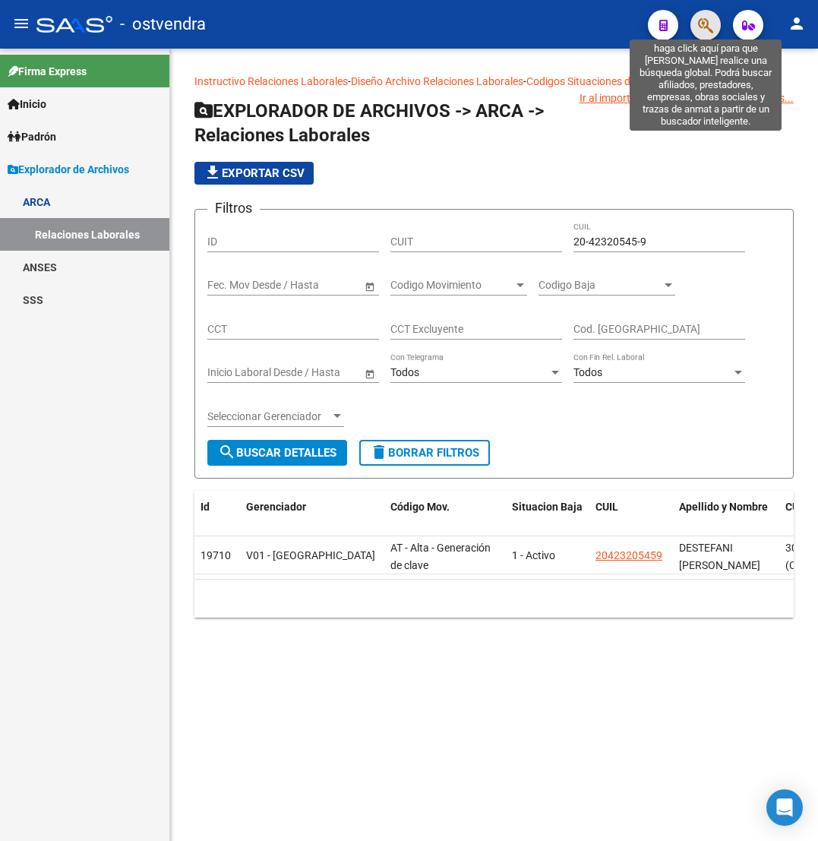
click at [698, 19] on icon "button" at bounding box center [705, 25] width 15 height 17
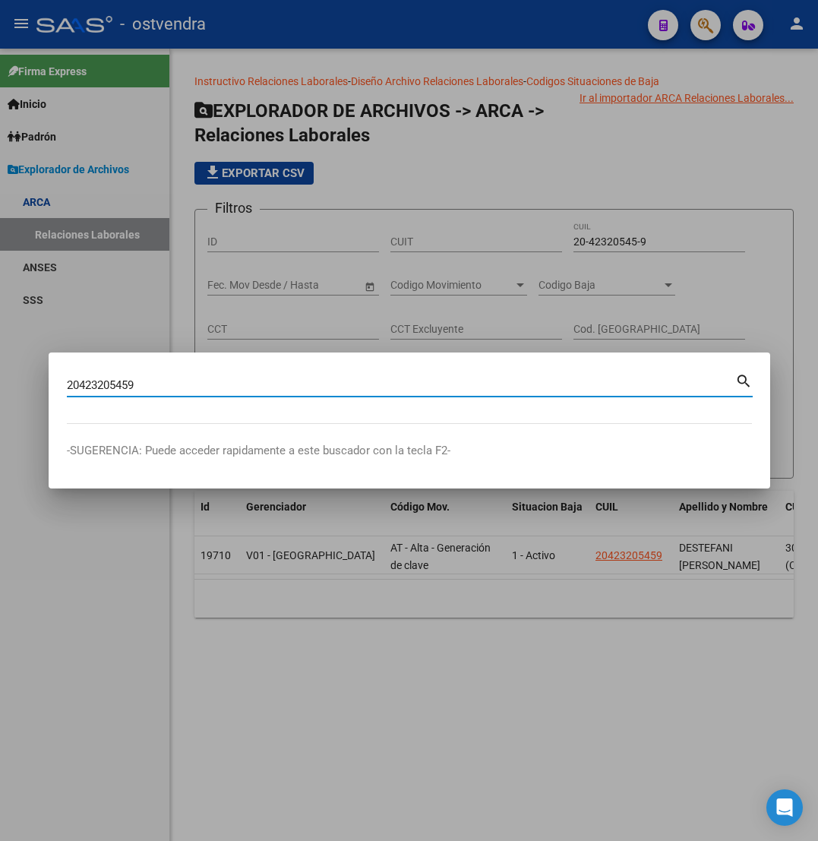
type input "20423205459"
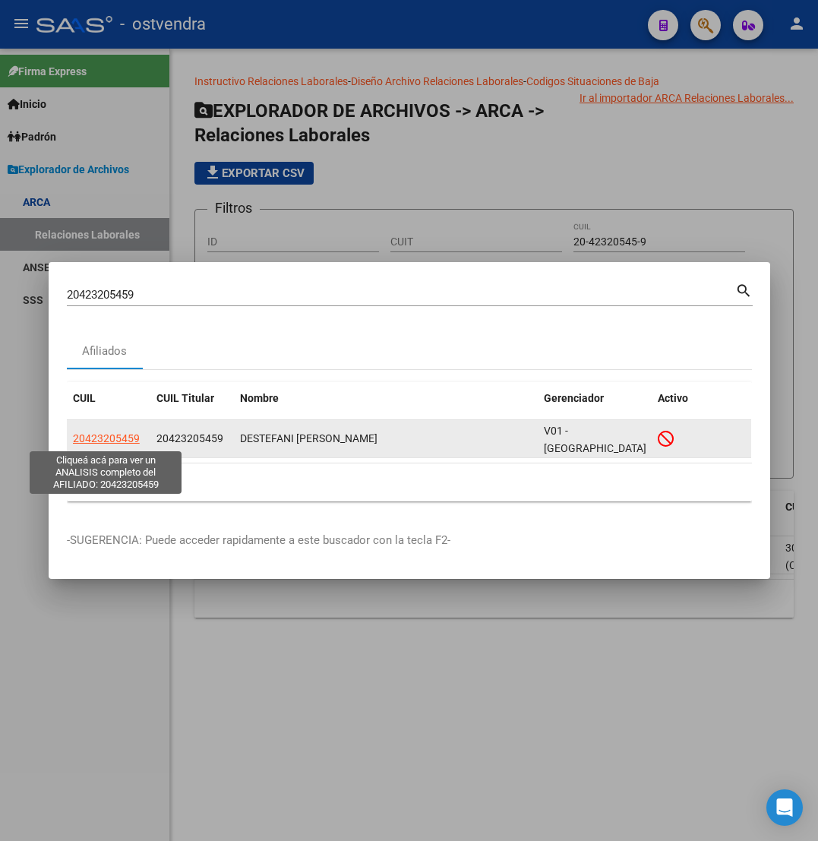
click at [130, 436] on span "20423205459" at bounding box center [106, 438] width 67 height 12
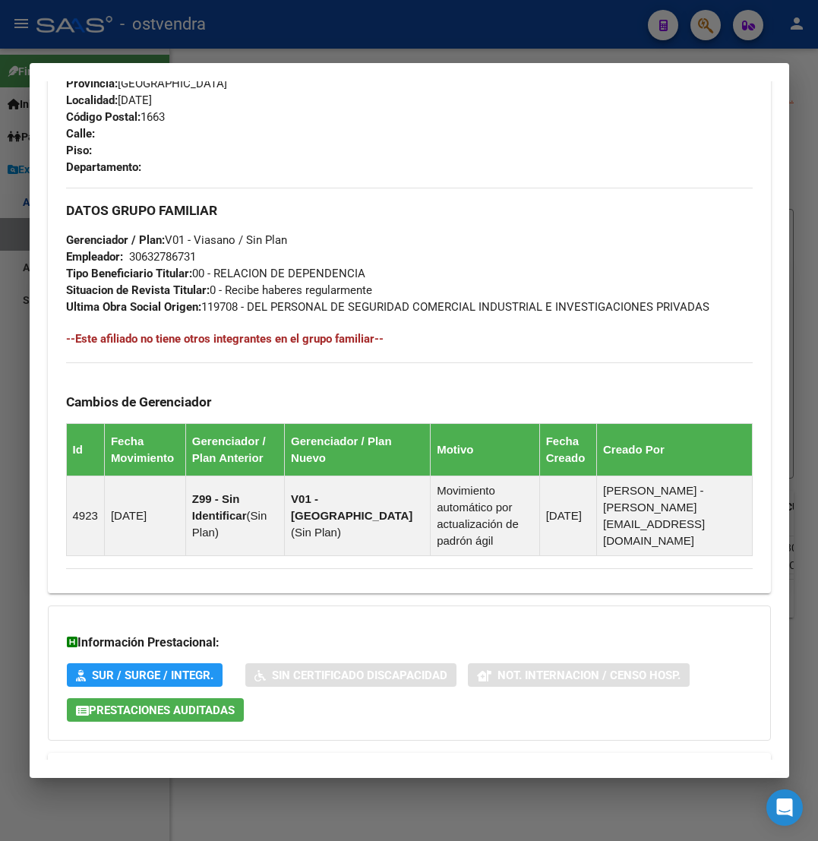
scroll to position [828, 0]
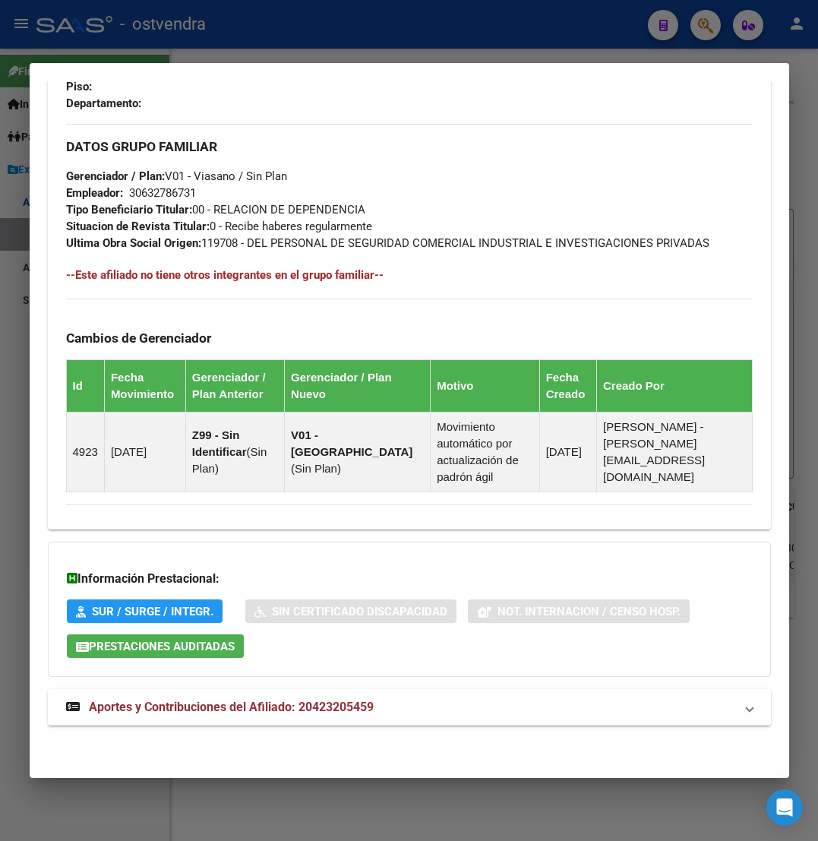
click at [183, 715] on strong "Aportes y Contribuciones del Afiliado: 20423205459" at bounding box center [220, 707] width 308 height 18
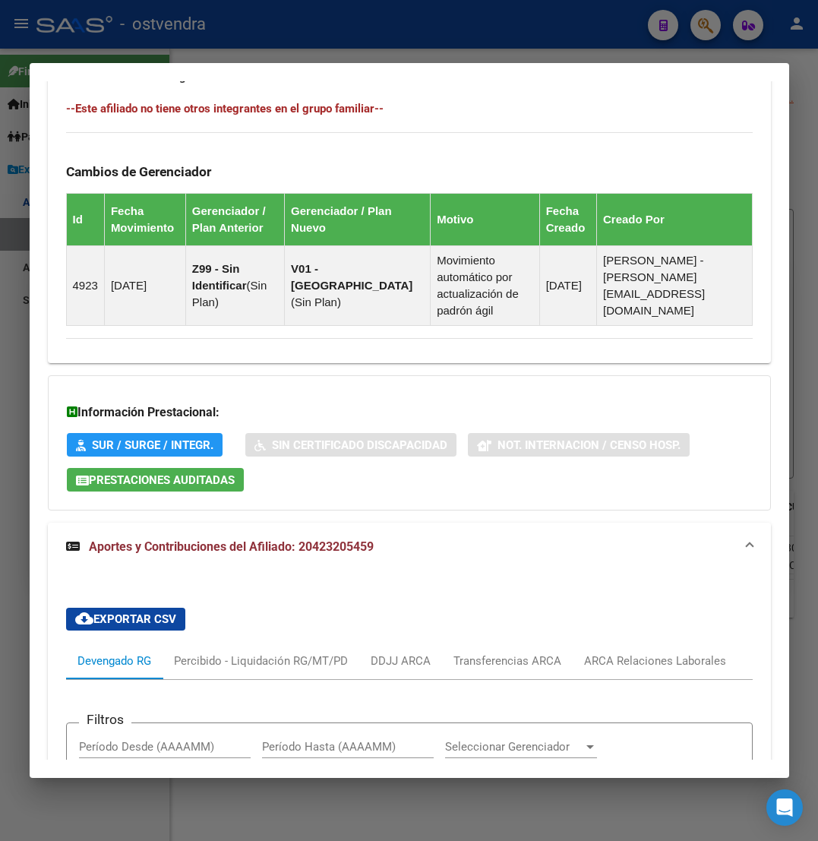
scroll to position [1559, 0]
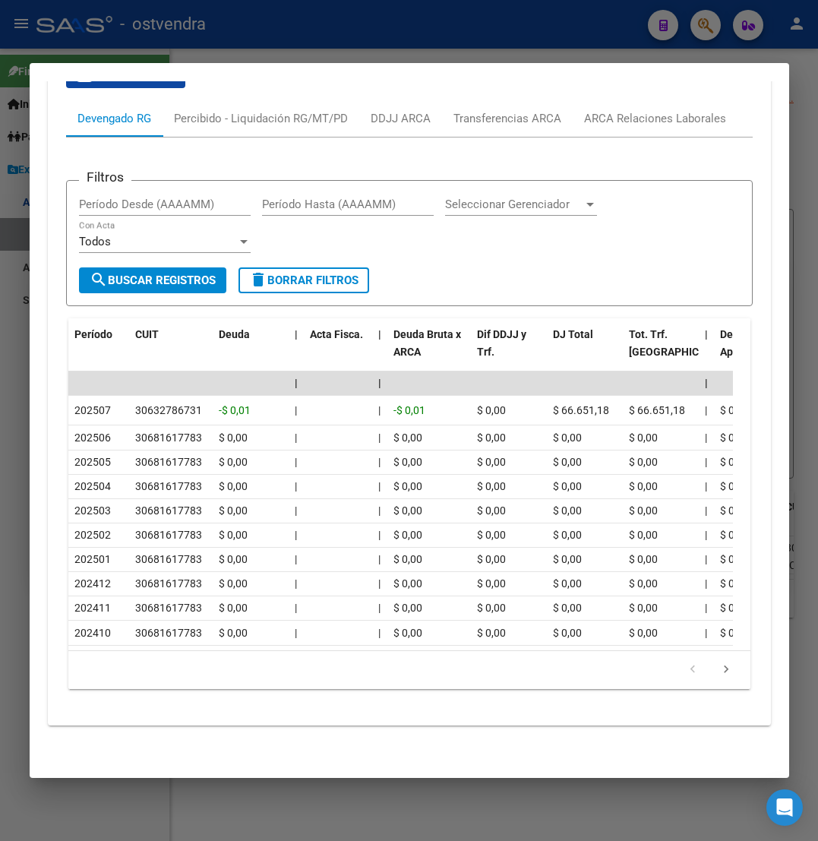
click at [321, 17] on div at bounding box center [409, 420] width 818 height 841
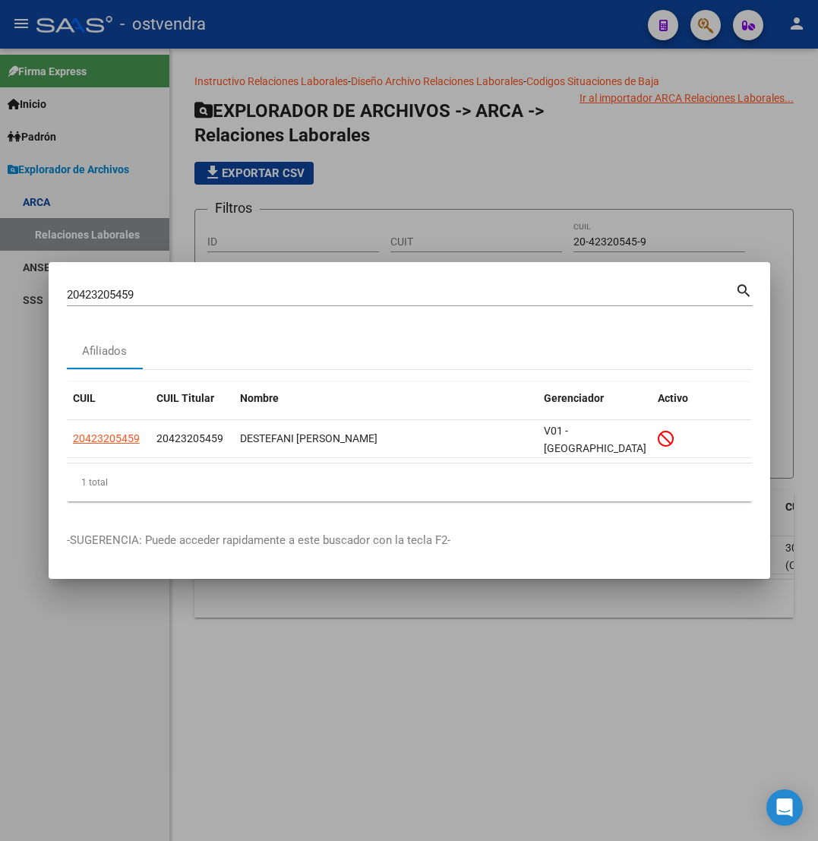
click at [306, 43] on div at bounding box center [409, 420] width 818 height 841
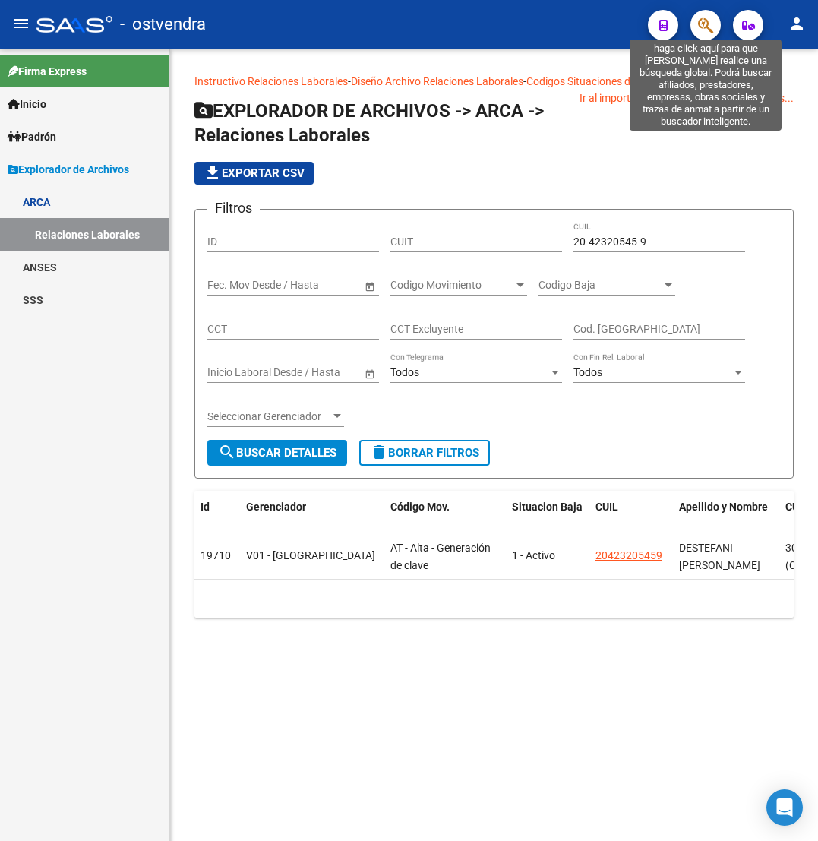
click at [698, 28] on icon "button" at bounding box center [705, 25] width 15 height 17
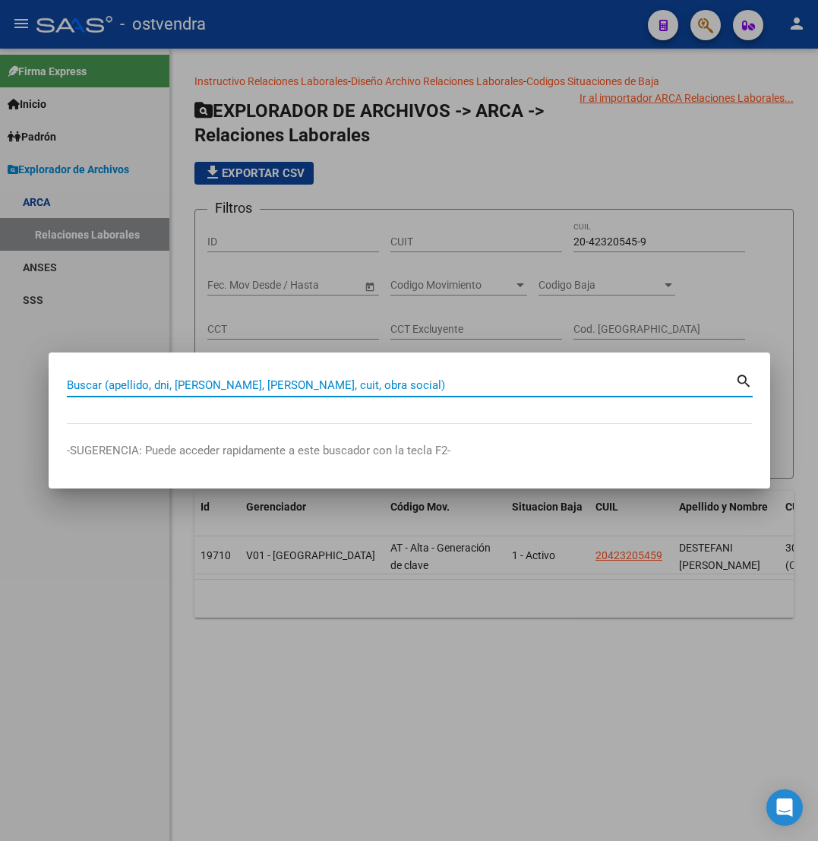
paste input "20241691269"
type input "20241691269"
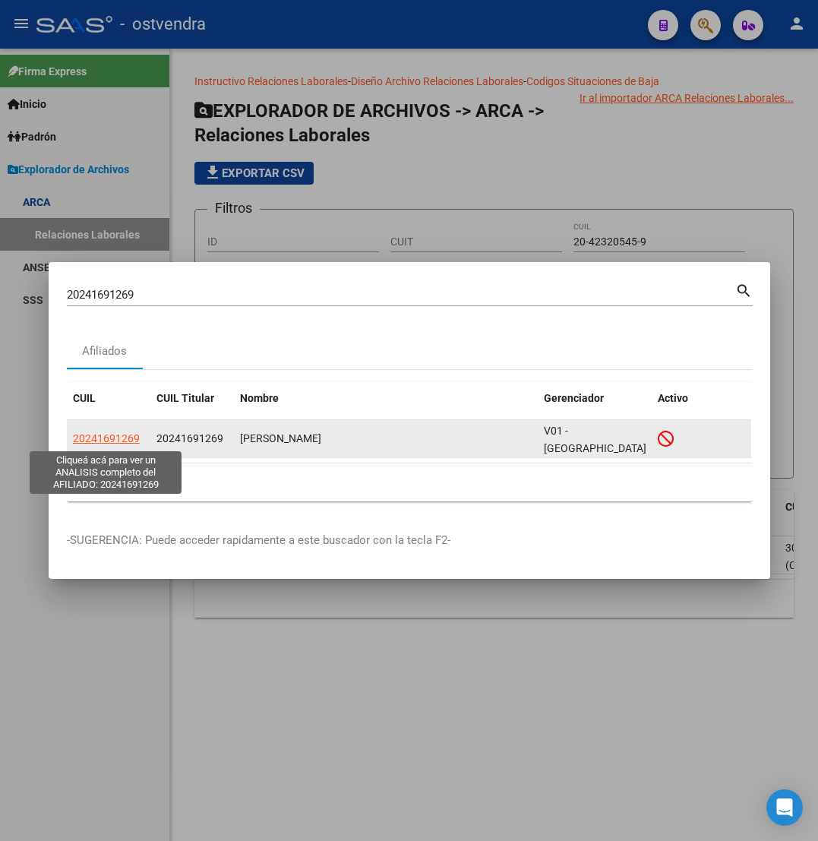
click at [118, 442] on span "20241691269" at bounding box center [106, 438] width 67 height 12
type textarea "20241691269"
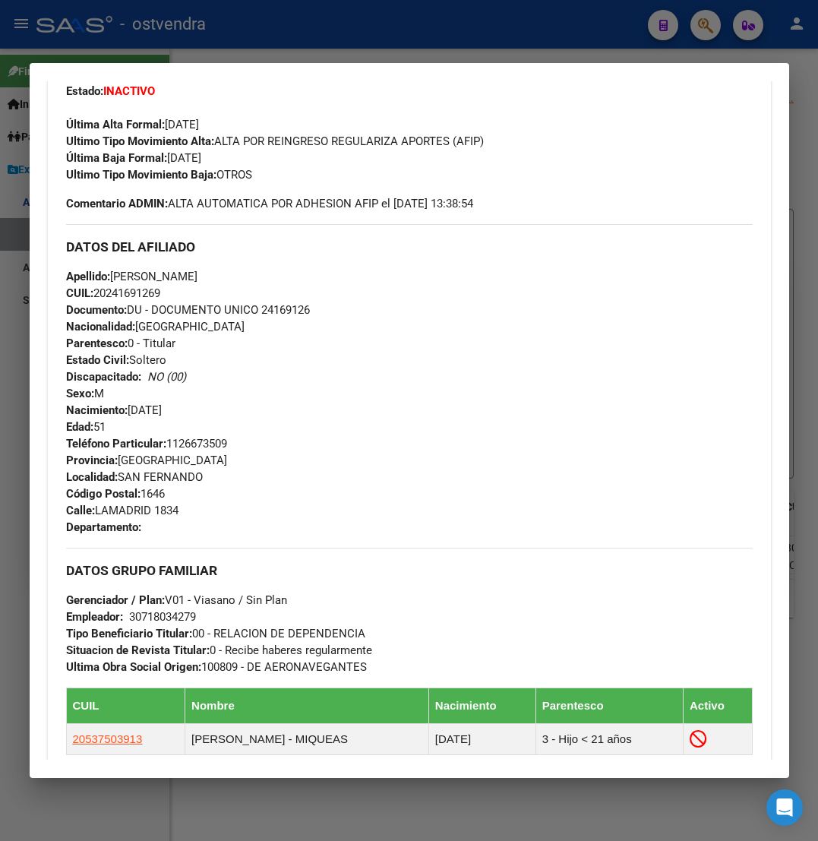
scroll to position [697, 0]
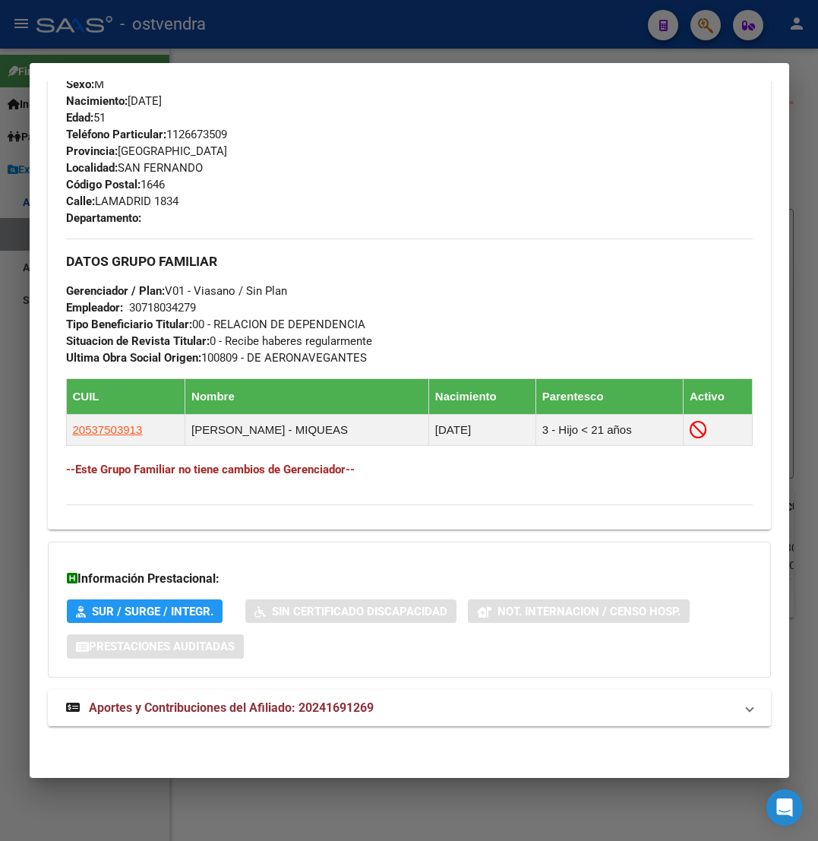
drag, startPoint x: 352, startPoint y: 695, endPoint x: 349, endPoint y: 618, distance: 76.8
click at [351, 695] on mat-expansion-panel-header "Aportes y Contribuciones del Afiliado: 20241691269" at bounding box center [409, 708] width 723 height 36
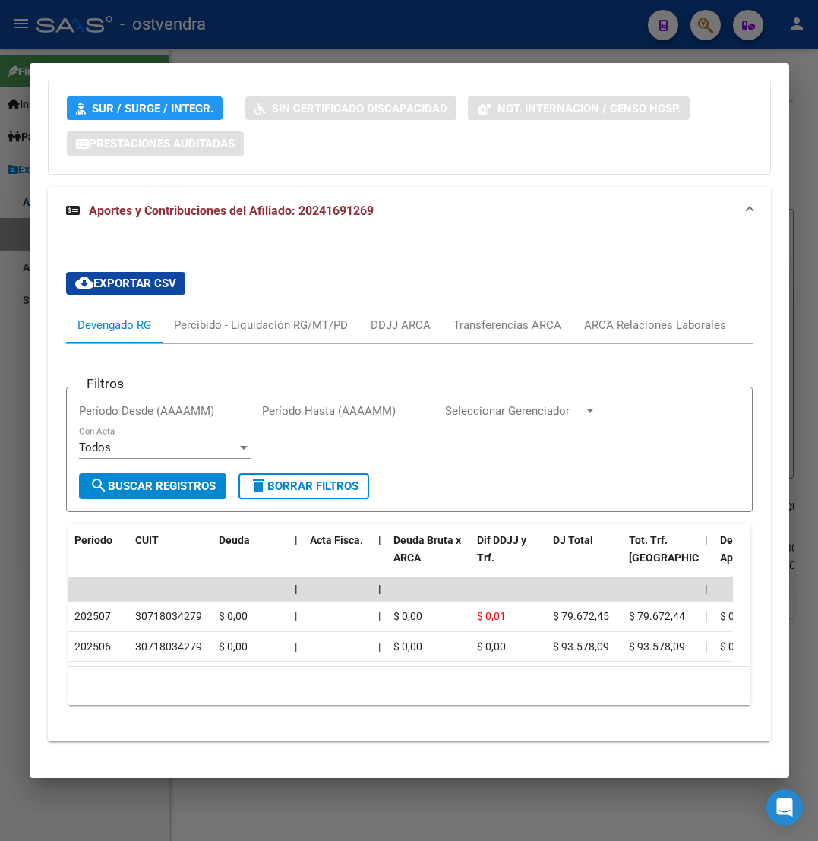
scroll to position [1235, 0]
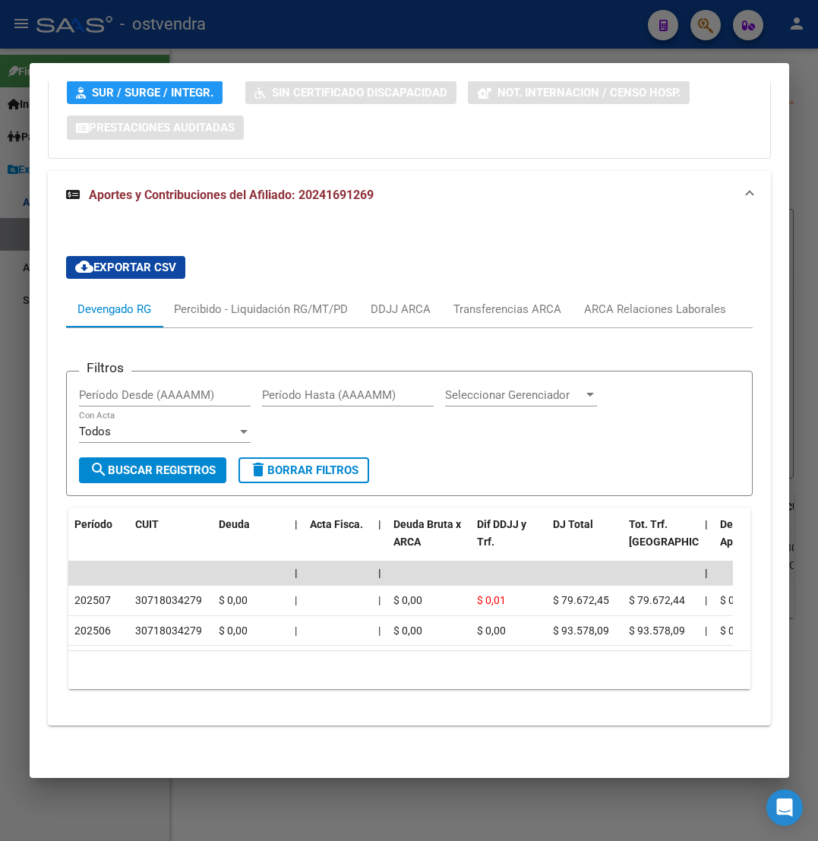
click at [395, 49] on div at bounding box center [409, 420] width 818 height 841
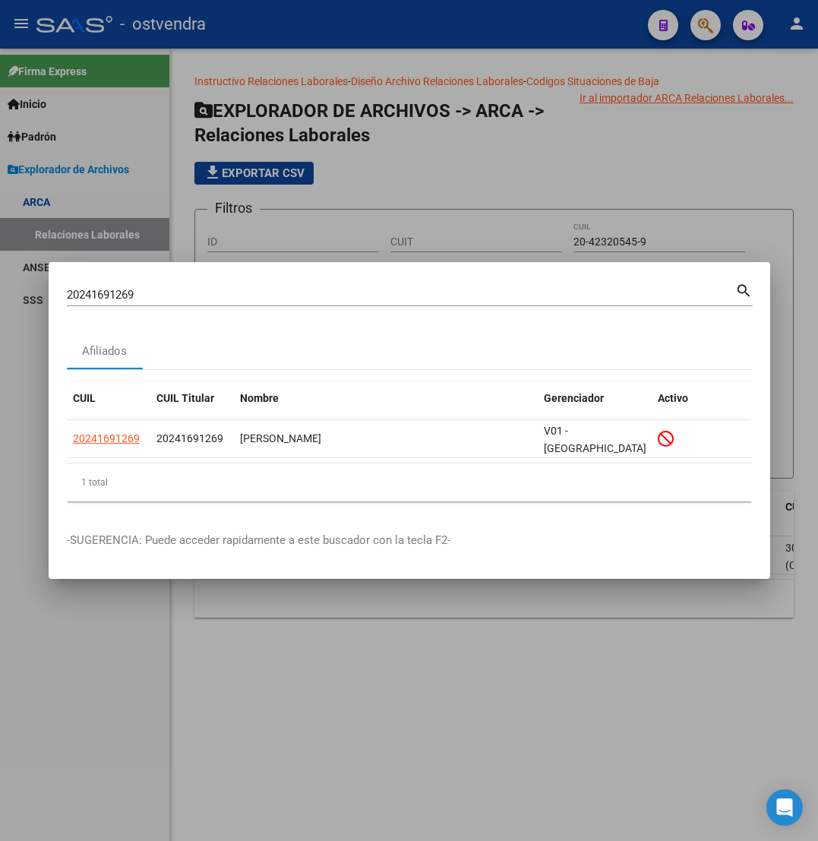
click at [477, 232] on div at bounding box center [409, 420] width 818 height 841
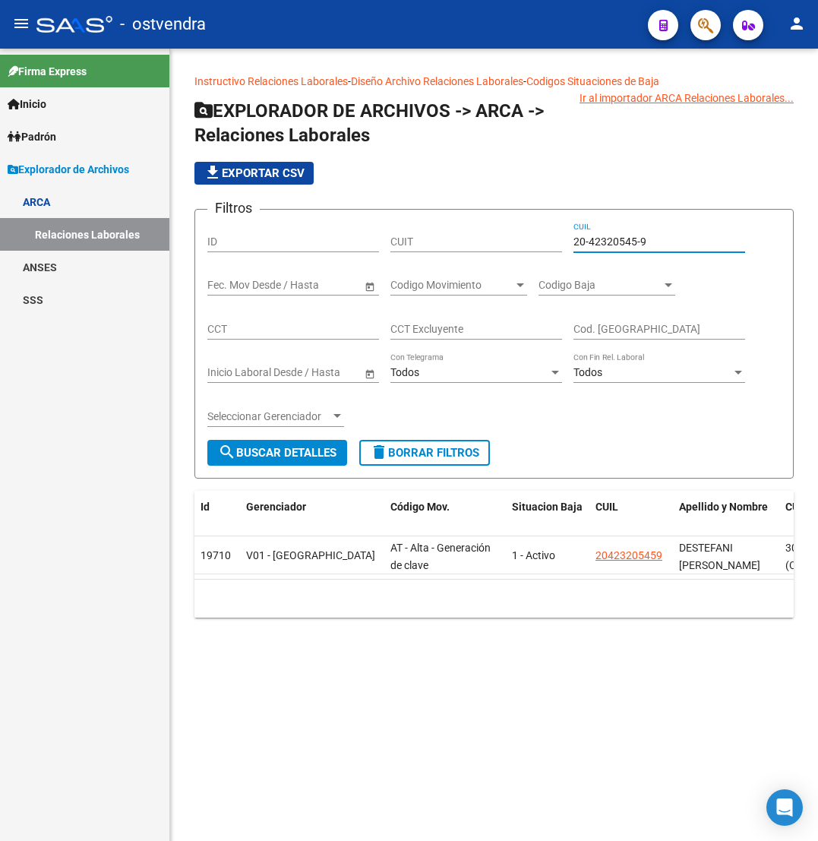
click at [608, 242] on input "20-42320545-9" at bounding box center [659, 241] width 172 height 13
paste input "24169126"
type input "20-24169126-9"
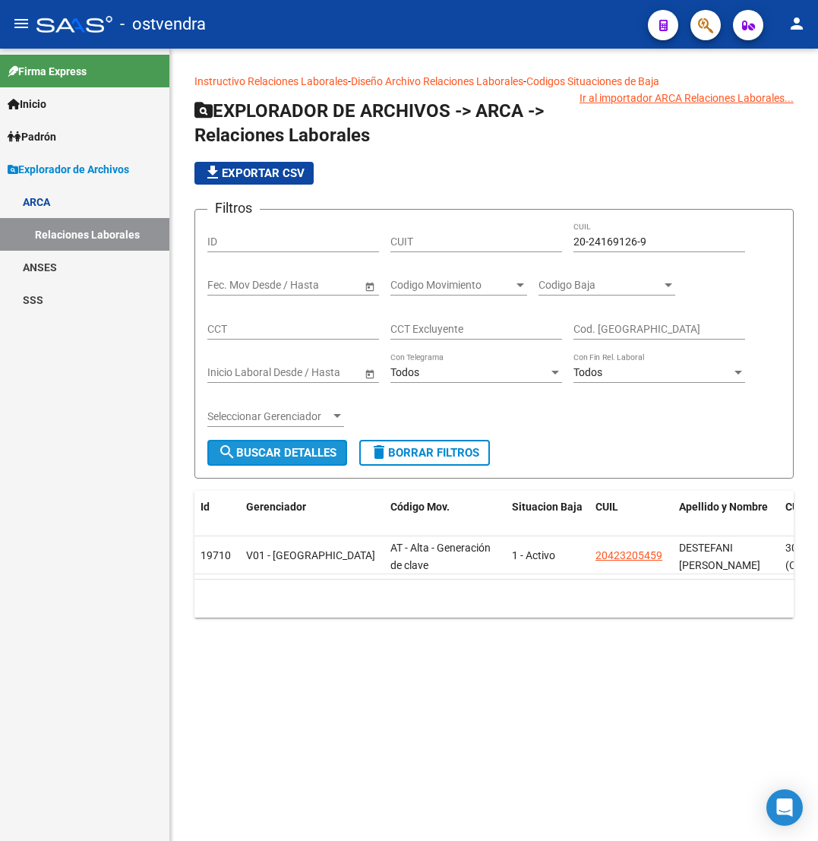
click at [288, 452] on span "search Buscar Detalles" at bounding box center [277, 453] width 118 height 14
